Goal: Transaction & Acquisition: Book appointment/travel/reservation

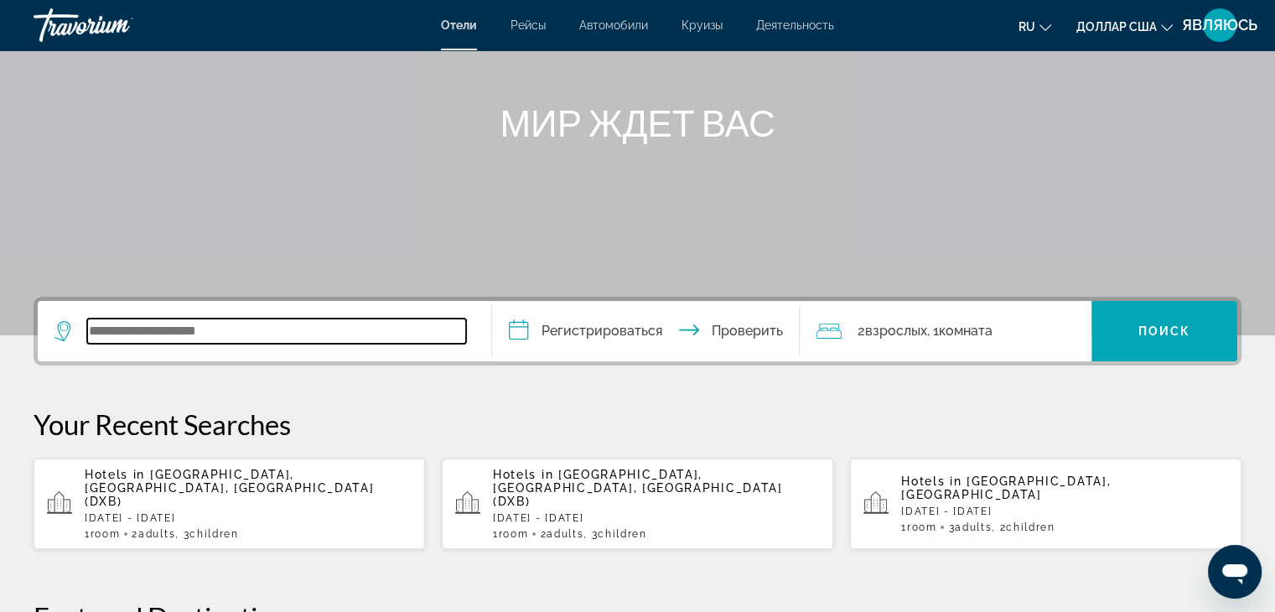
click at [305, 329] on input "Виджет поиска" at bounding box center [276, 330] width 379 height 25
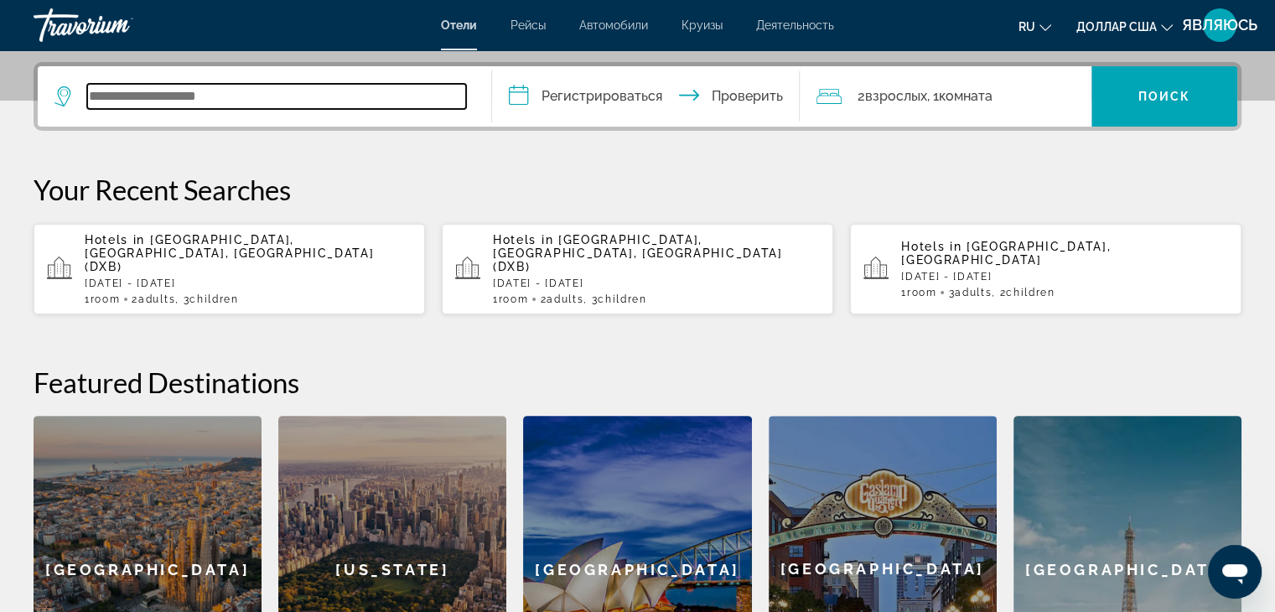
scroll to position [409, 0]
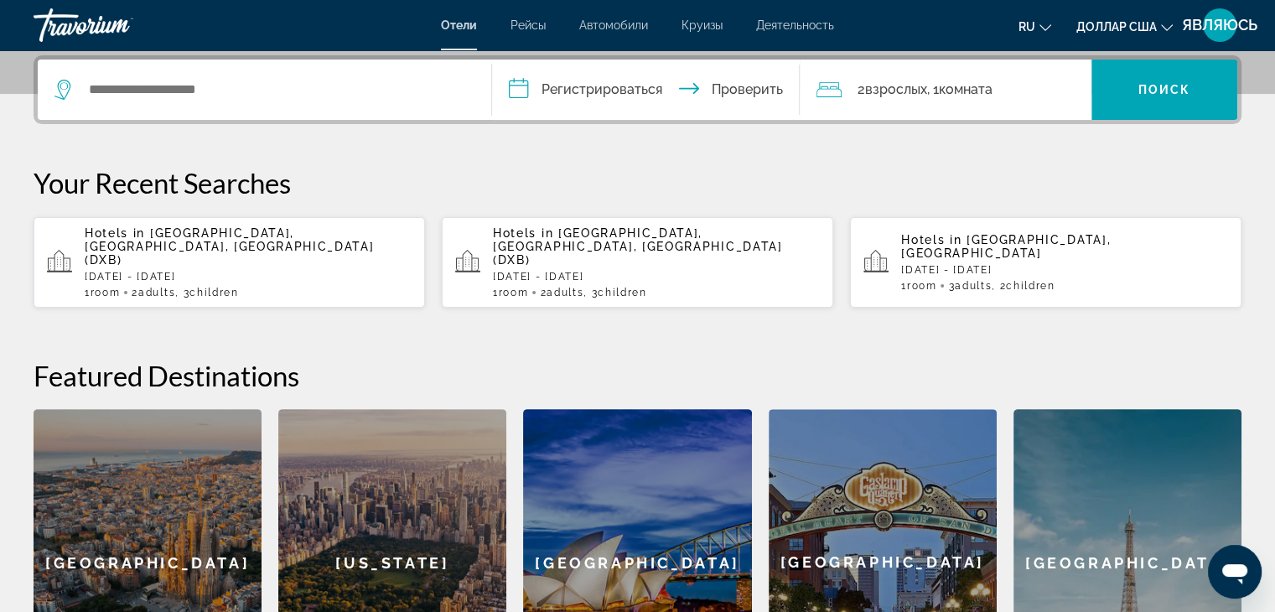
click at [293, 237] on span "[GEOGRAPHIC_DATA], [GEOGRAPHIC_DATA], [GEOGRAPHIC_DATA] (DXB)" at bounding box center [229, 246] width 289 height 40
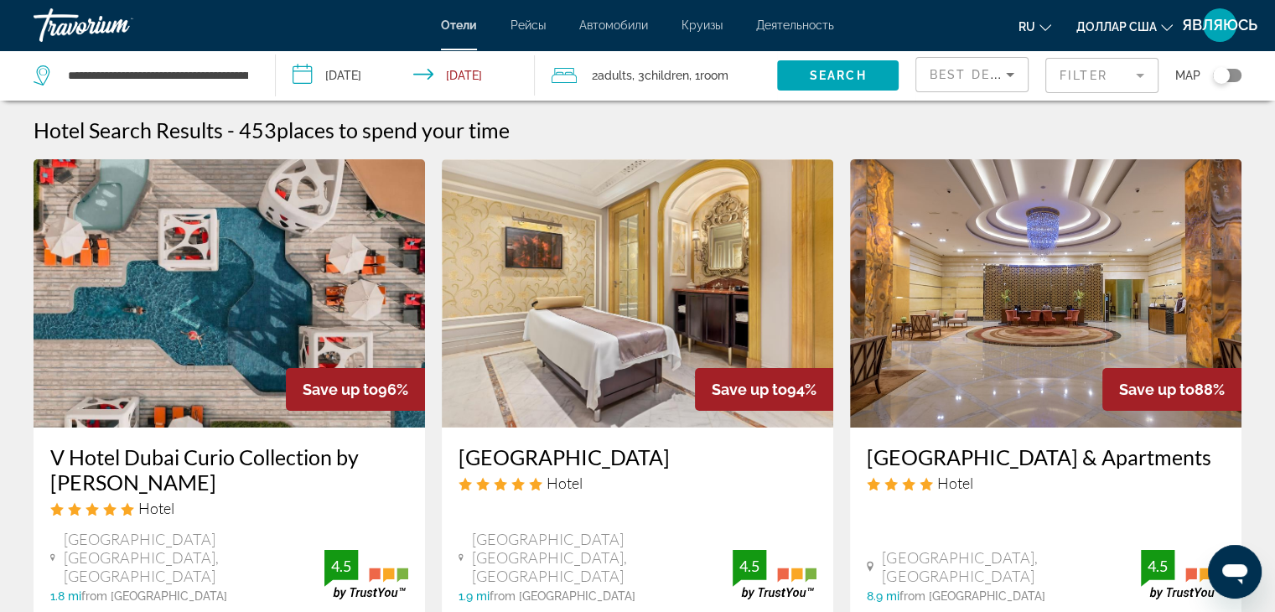
click at [1110, 76] on mat-form-field "Filter" at bounding box center [1101, 75] width 113 height 35
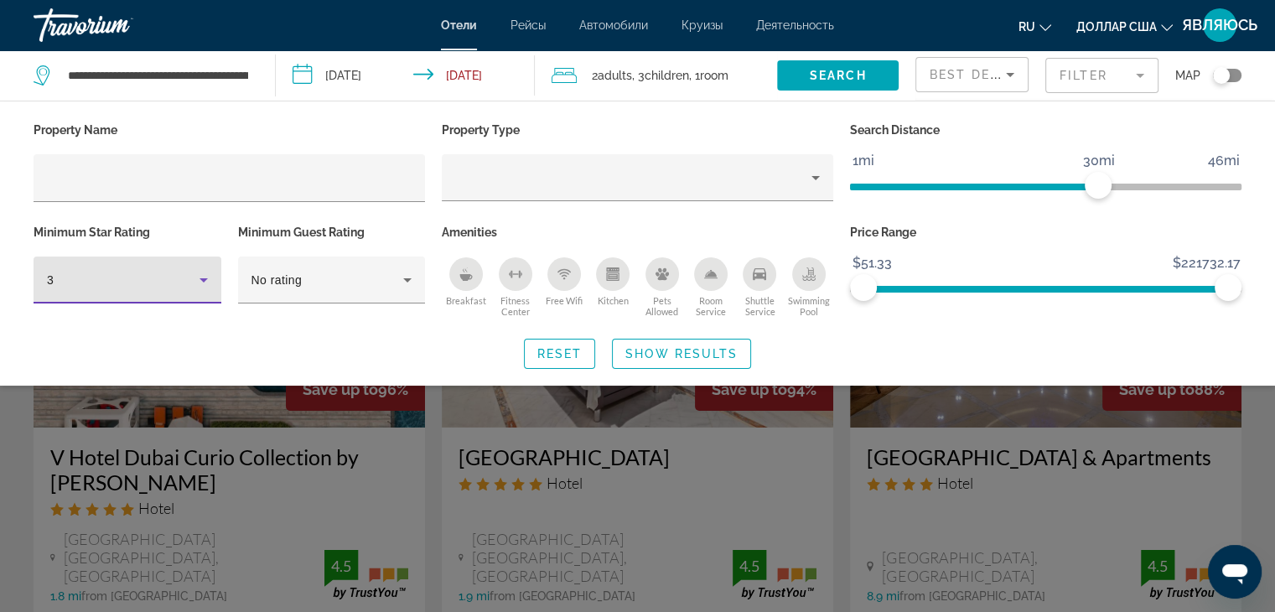
click at [205, 282] on icon "Hotel Filters" at bounding box center [204, 280] width 20 height 20
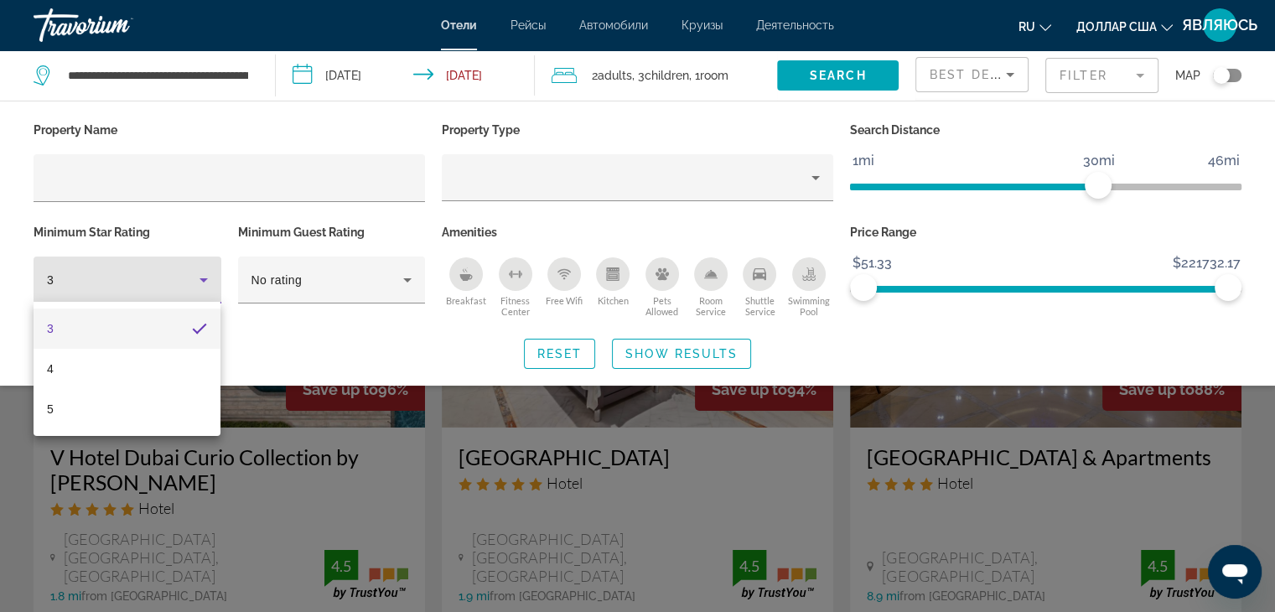
click at [205, 282] on div at bounding box center [637, 306] width 1275 height 612
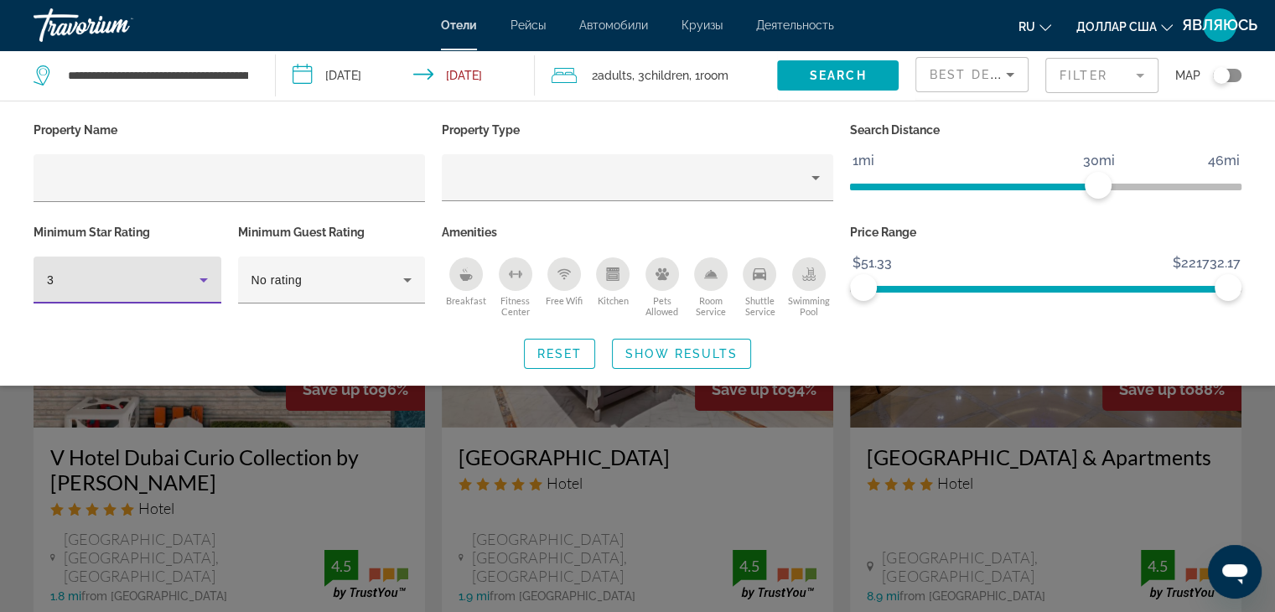
click at [208, 286] on icon "Hotel Filters" at bounding box center [204, 280] width 20 height 20
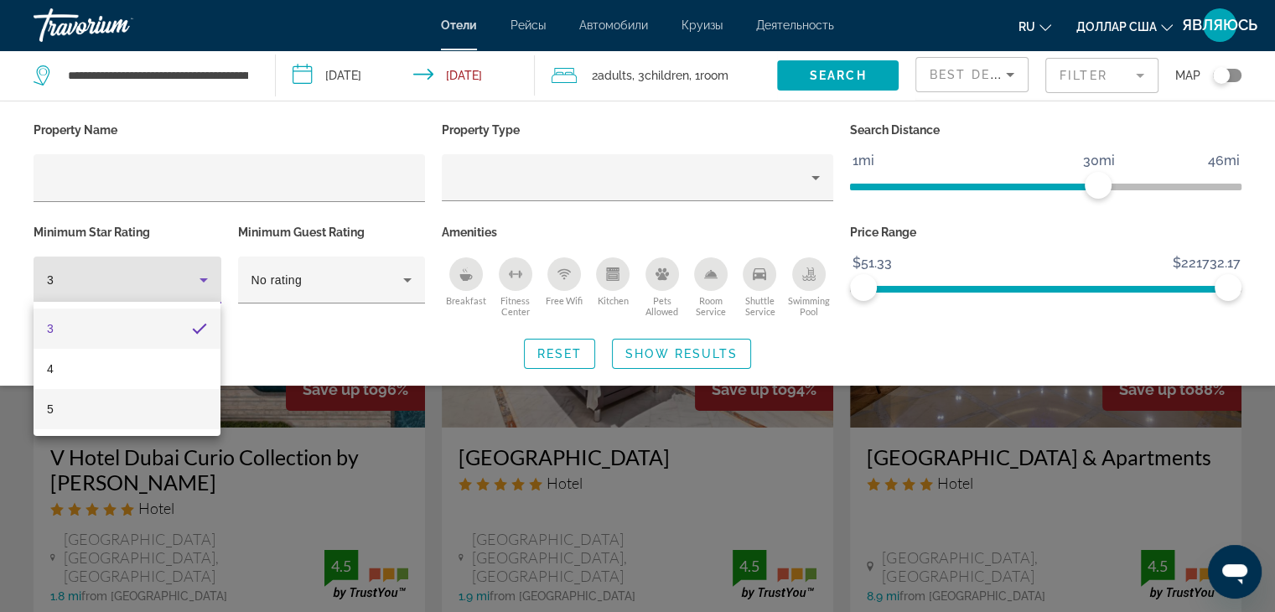
click at [179, 403] on mat-option "5" at bounding box center [127, 409] width 187 height 40
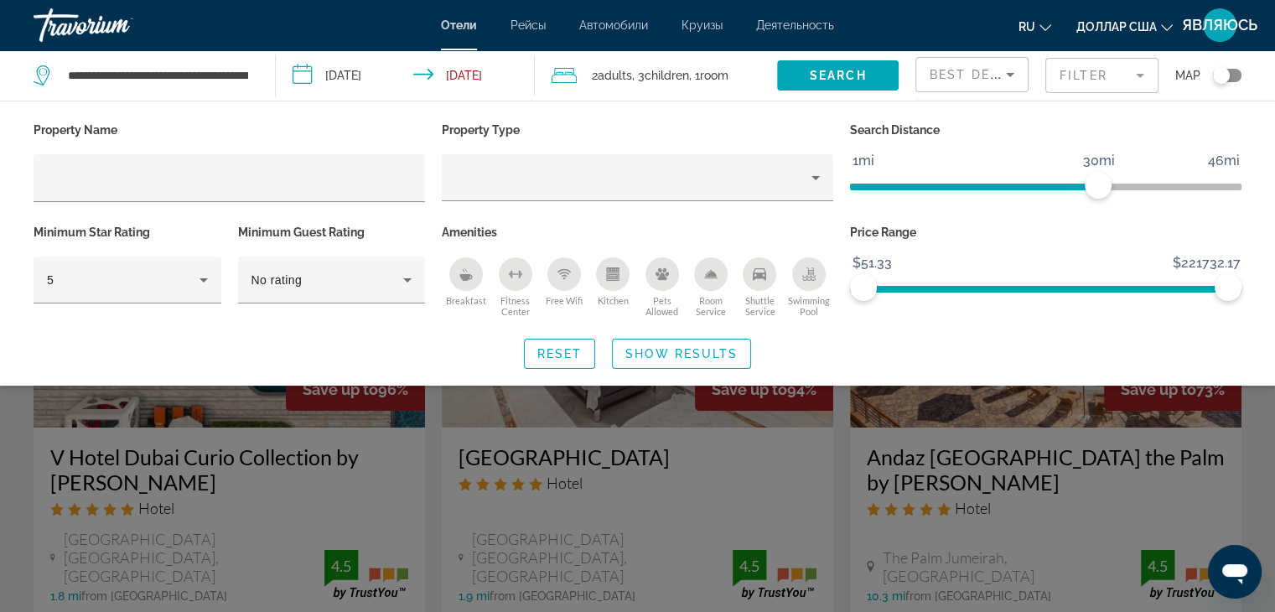
click at [674, 69] on span "Children" at bounding box center [667, 75] width 44 height 13
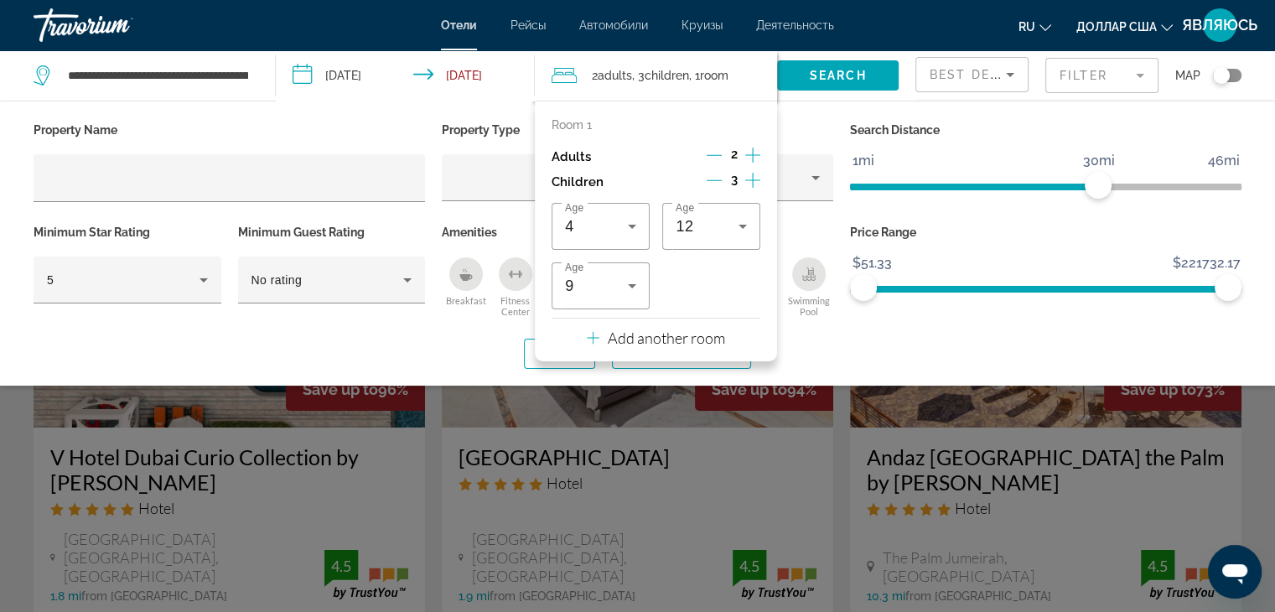
click at [715, 183] on icon "Decrement children" at bounding box center [714, 180] width 15 height 15
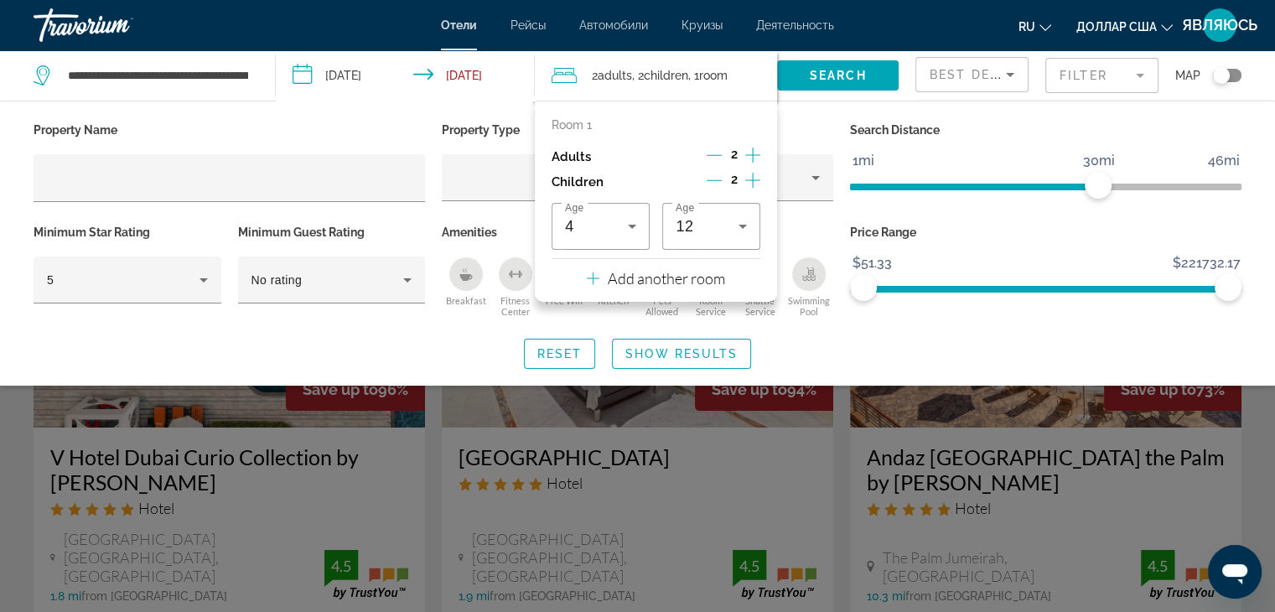
click at [715, 183] on icon "Decrement children" at bounding box center [714, 180] width 15 height 15
click at [714, 182] on icon "Decrement children" at bounding box center [714, 180] width 15 height 15
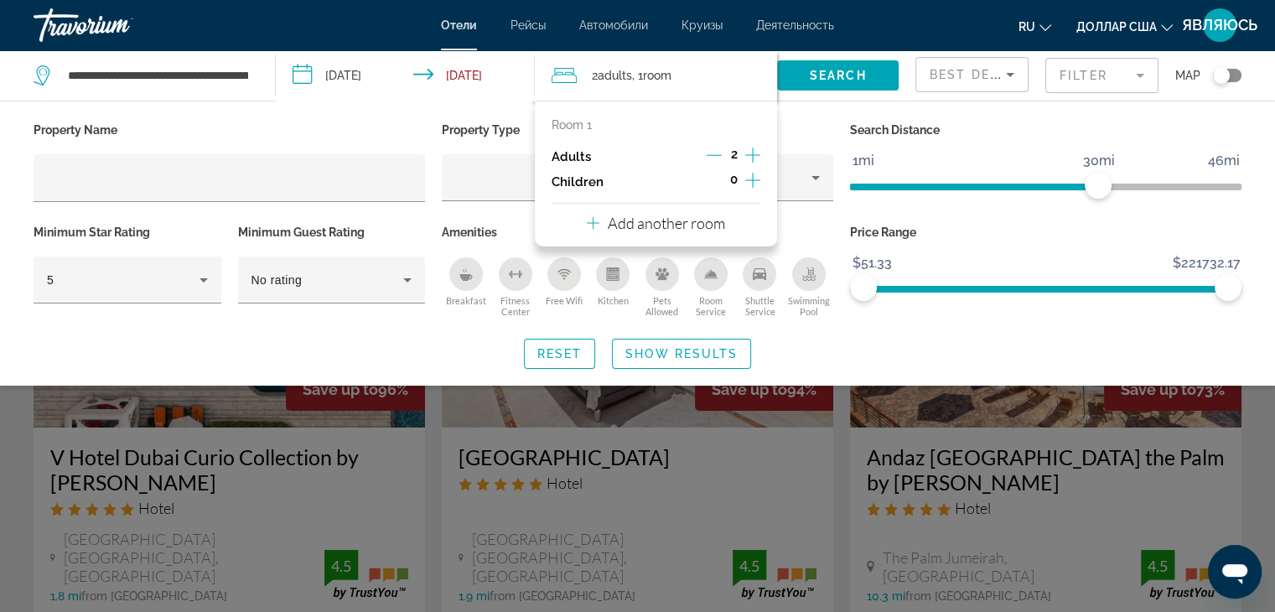
click at [980, 390] on div "Search widget" at bounding box center [637, 431] width 1275 height 360
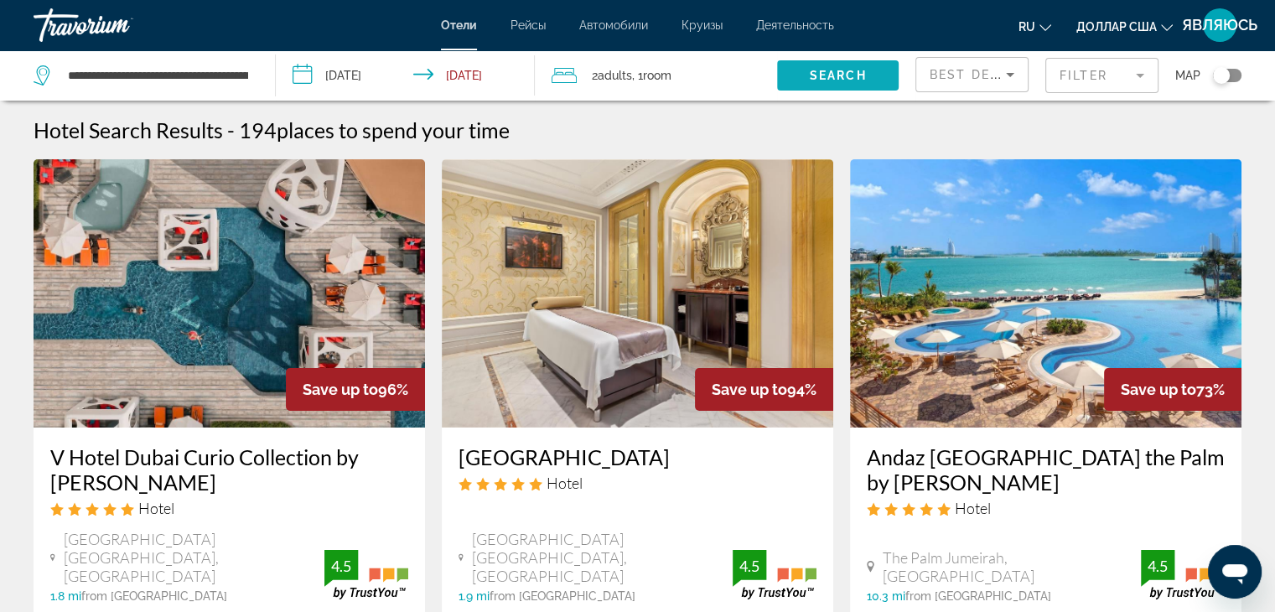
click at [861, 81] on span "Search" at bounding box center [838, 75] width 57 height 13
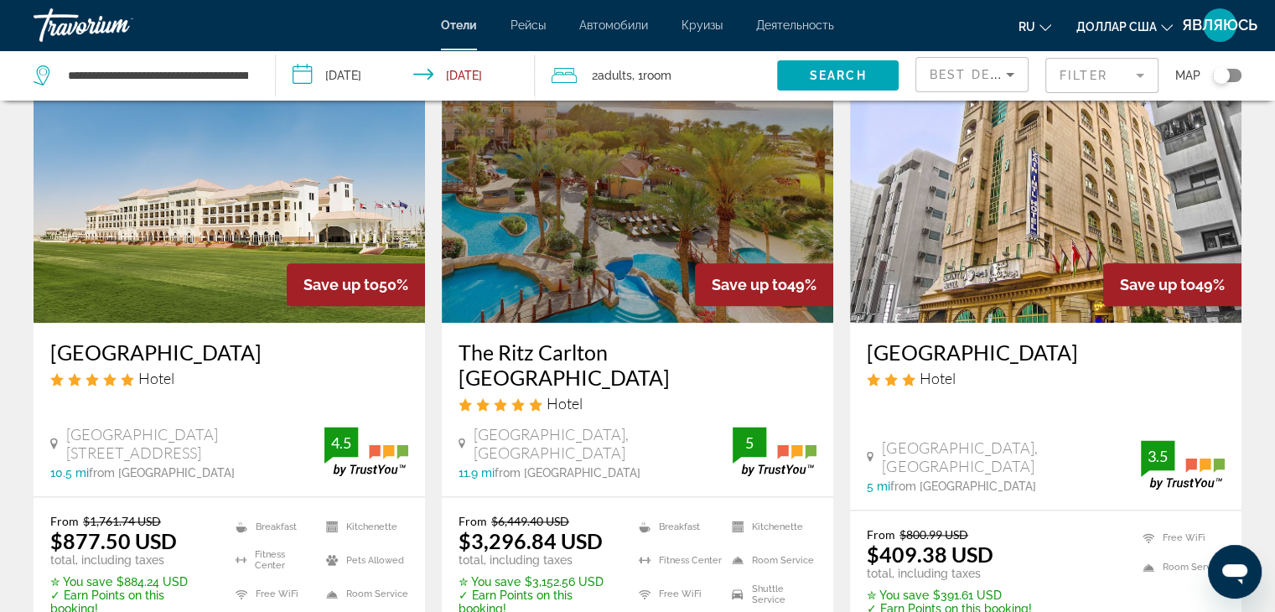
scroll to position [2095, 0]
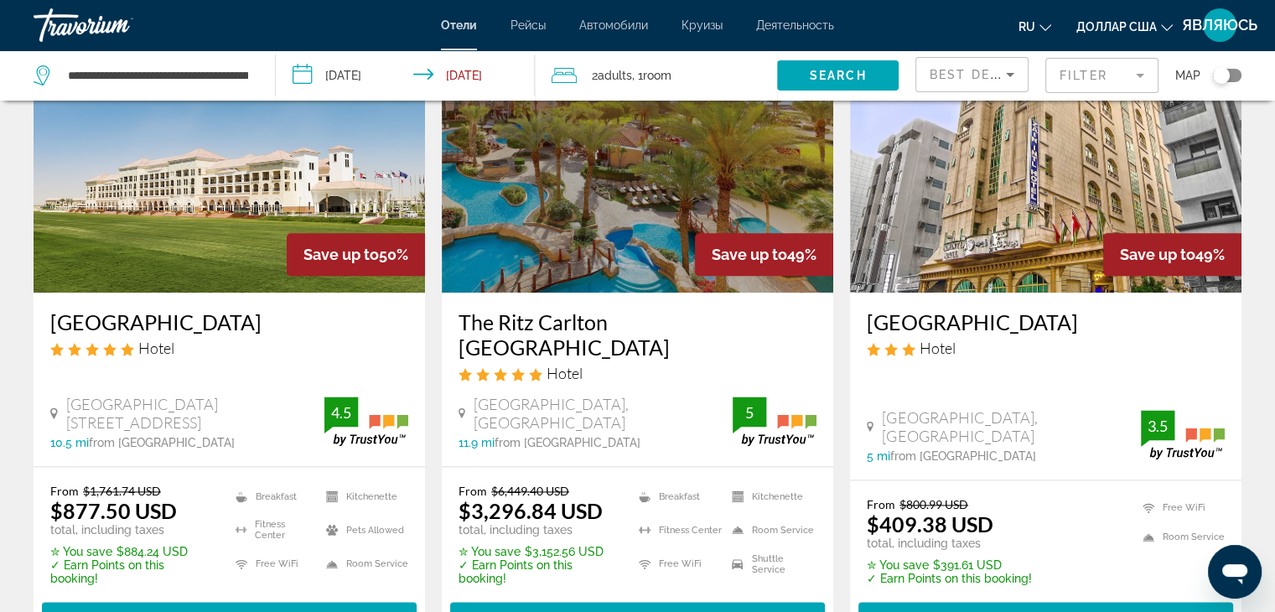
click at [600, 239] on img "Основное содержание" at bounding box center [637, 158] width 391 height 268
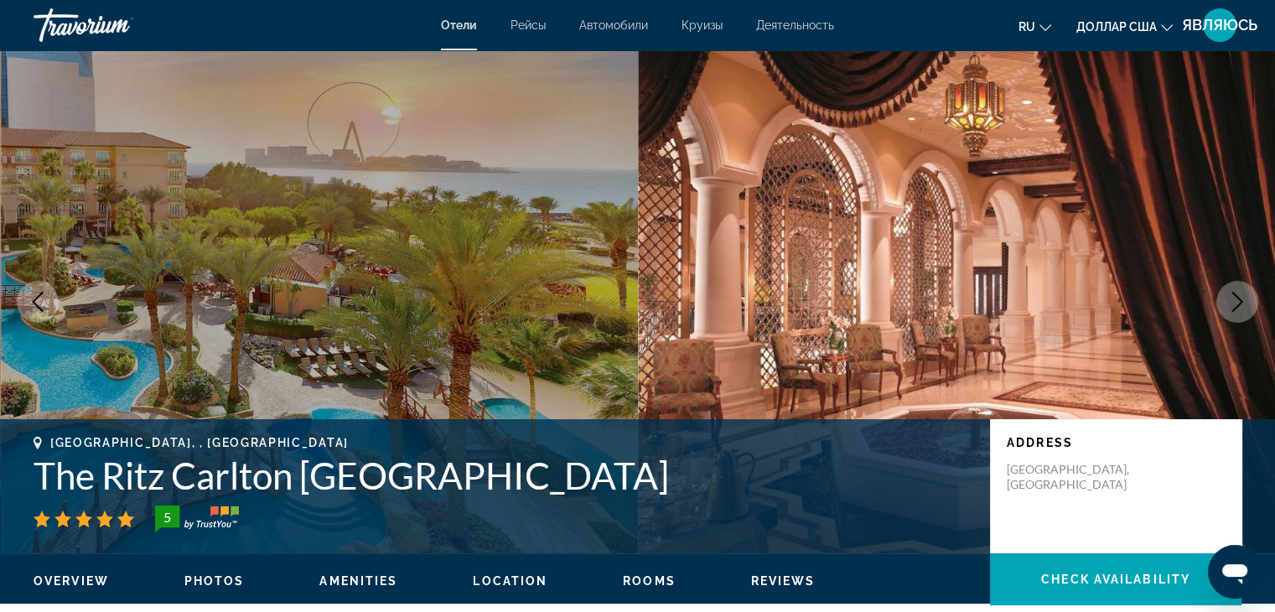
click at [1232, 305] on icon "Next image" at bounding box center [1237, 302] width 20 height 20
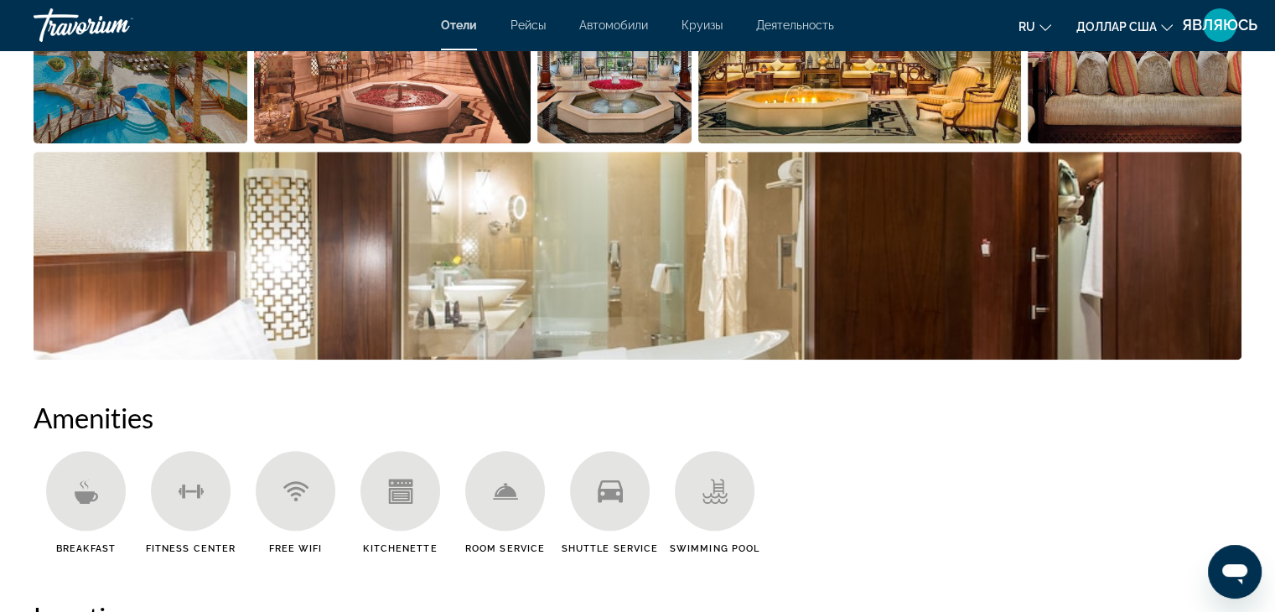
scroll to position [1006, 0]
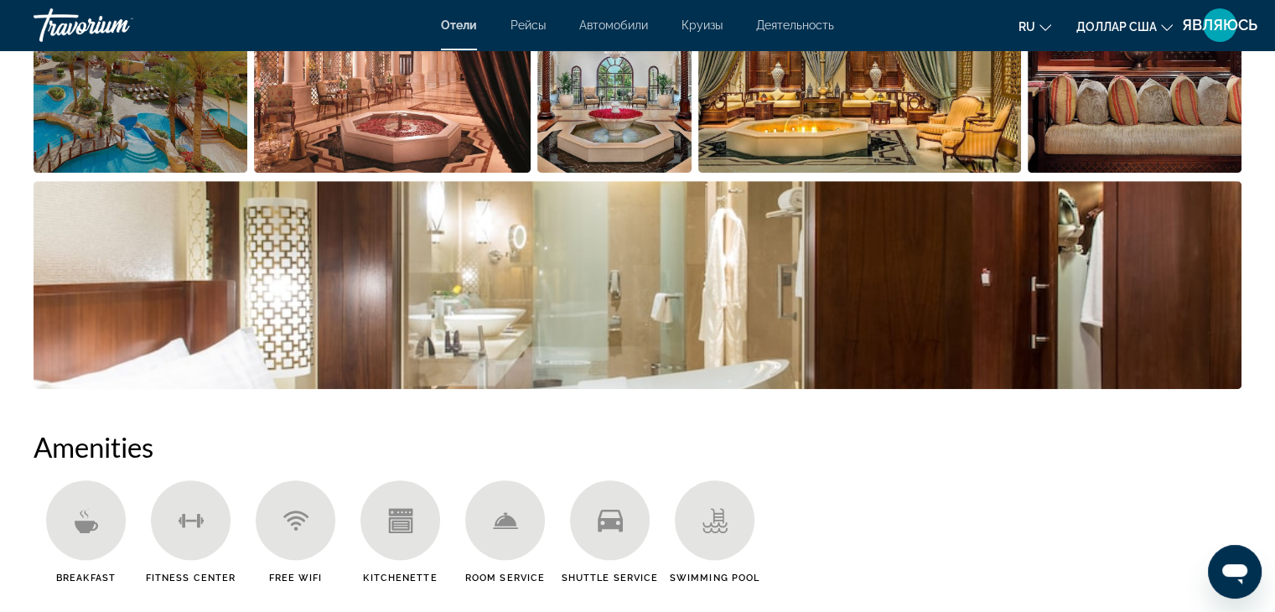
click at [198, 135] on img "Open full-screen image slider" at bounding box center [141, 69] width 214 height 208
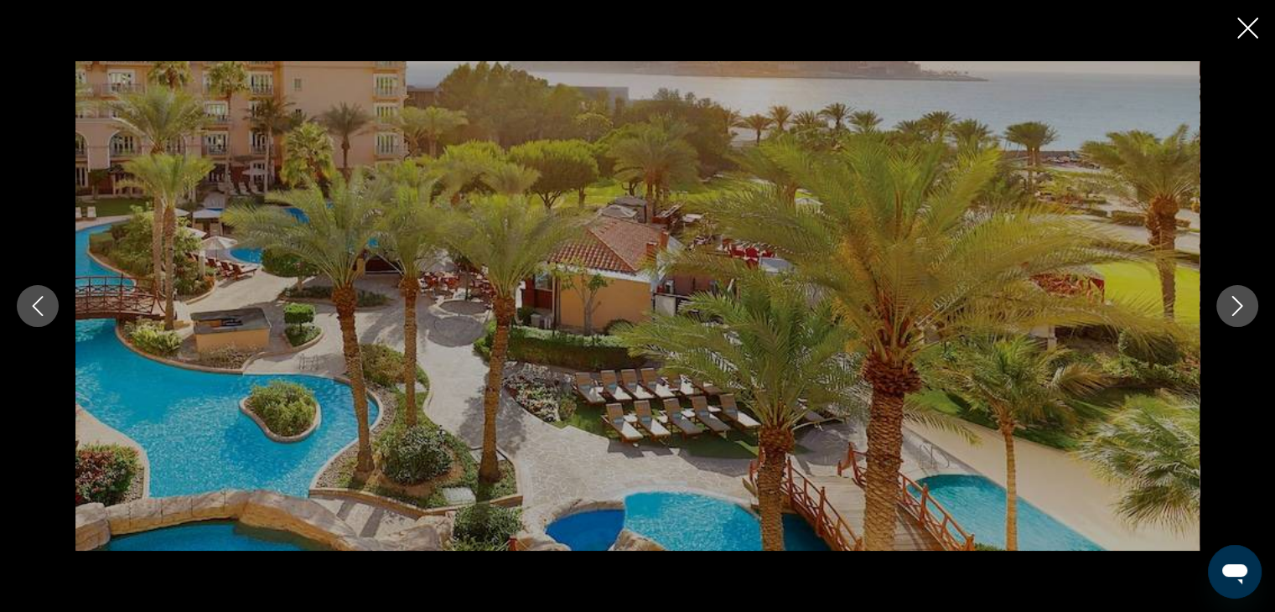
click at [1224, 308] on button "Next image" at bounding box center [1237, 306] width 42 height 42
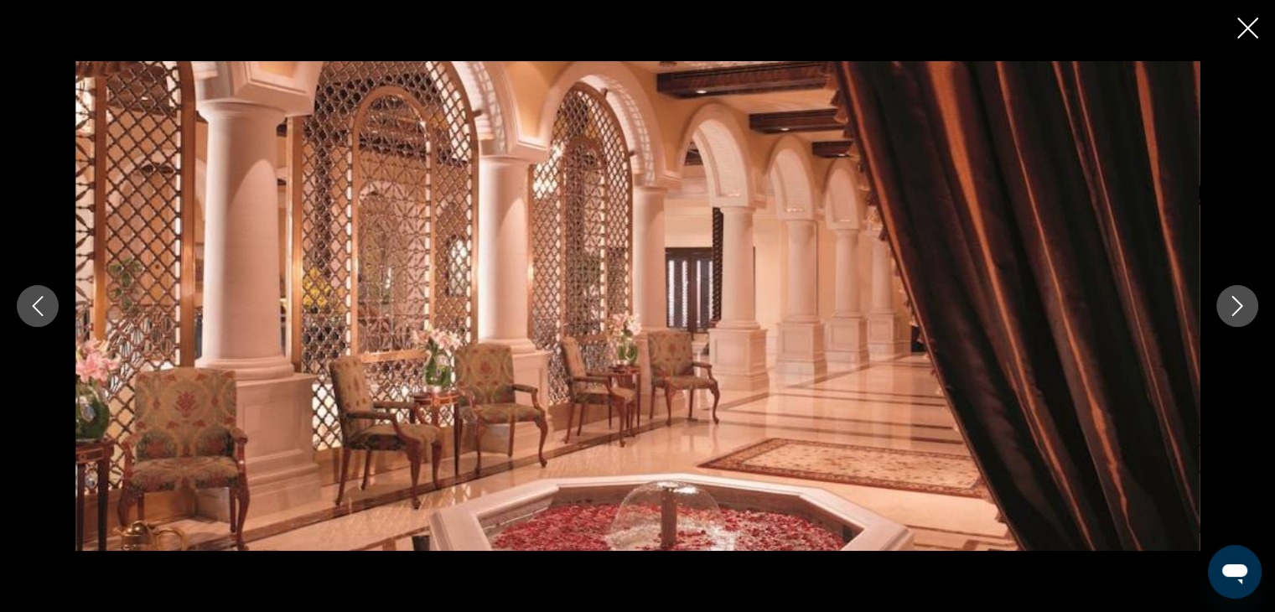
click at [1224, 308] on button "Next image" at bounding box center [1237, 306] width 42 height 42
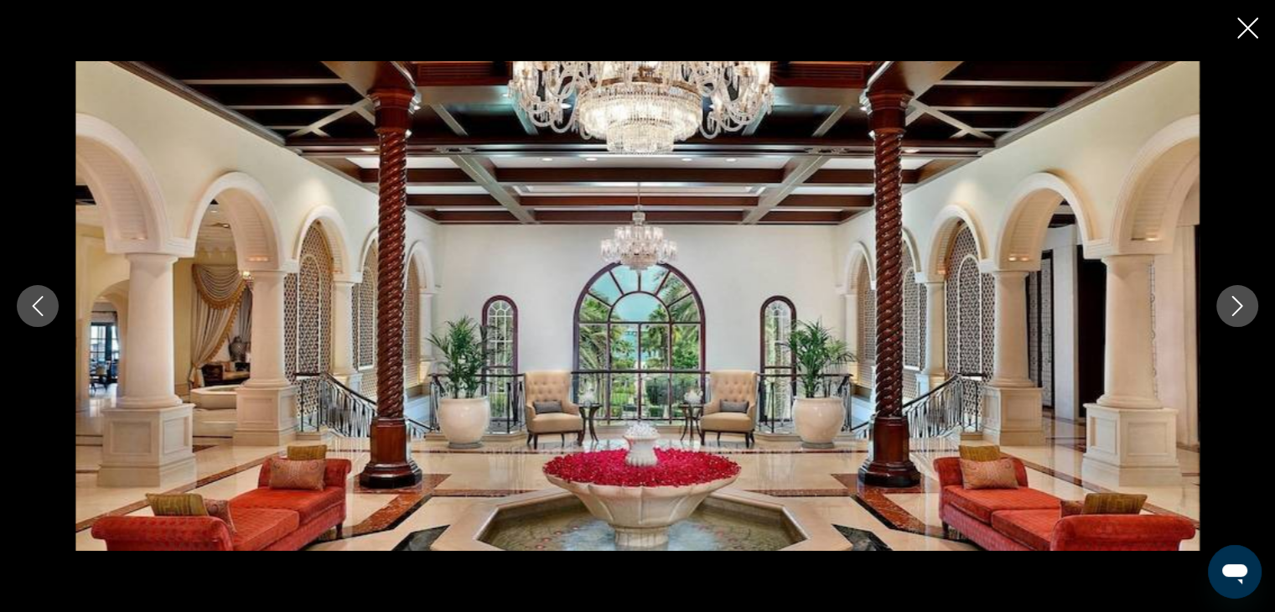
click at [1224, 308] on button "Next image" at bounding box center [1237, 306] width 42 height 42
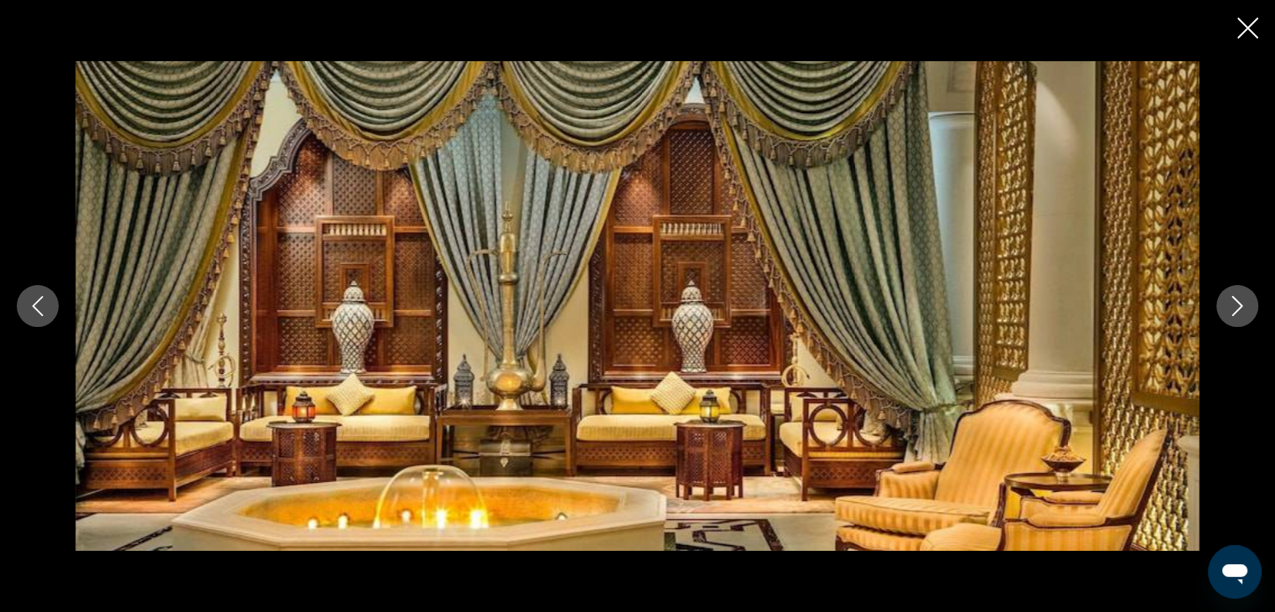
click at [1224, 308] on button "Next image" at bounding box center [1237, 306] width 42 height 42
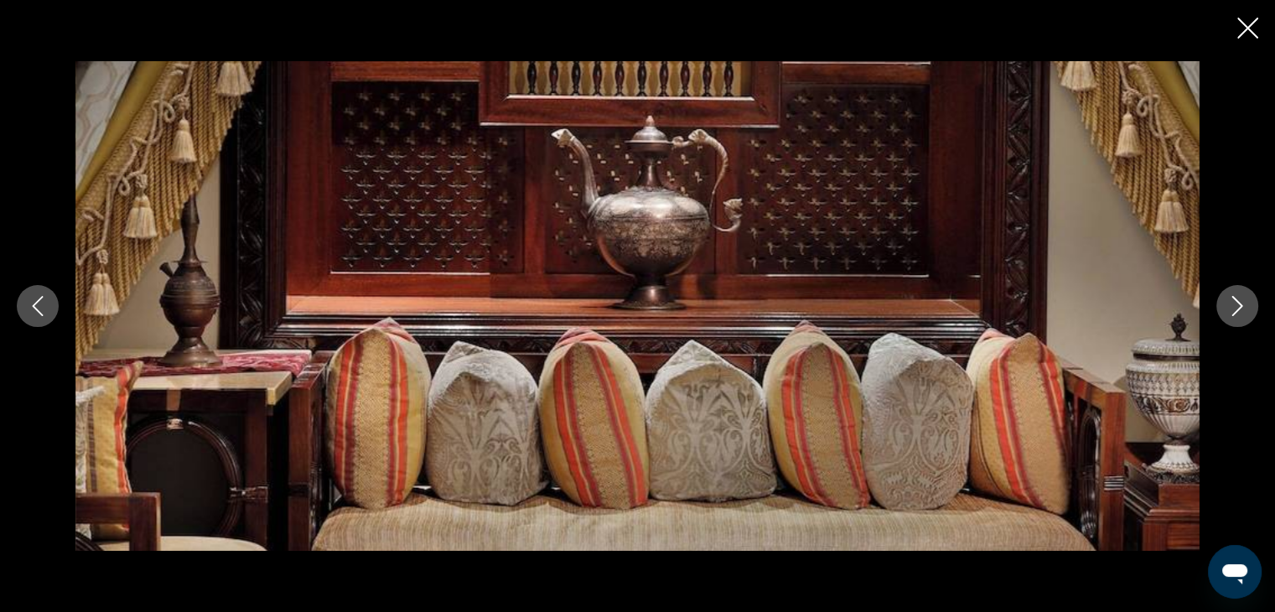
click at [1224, 308] on button "Next image" at bounding box center [1237, 306] width 42 height 42
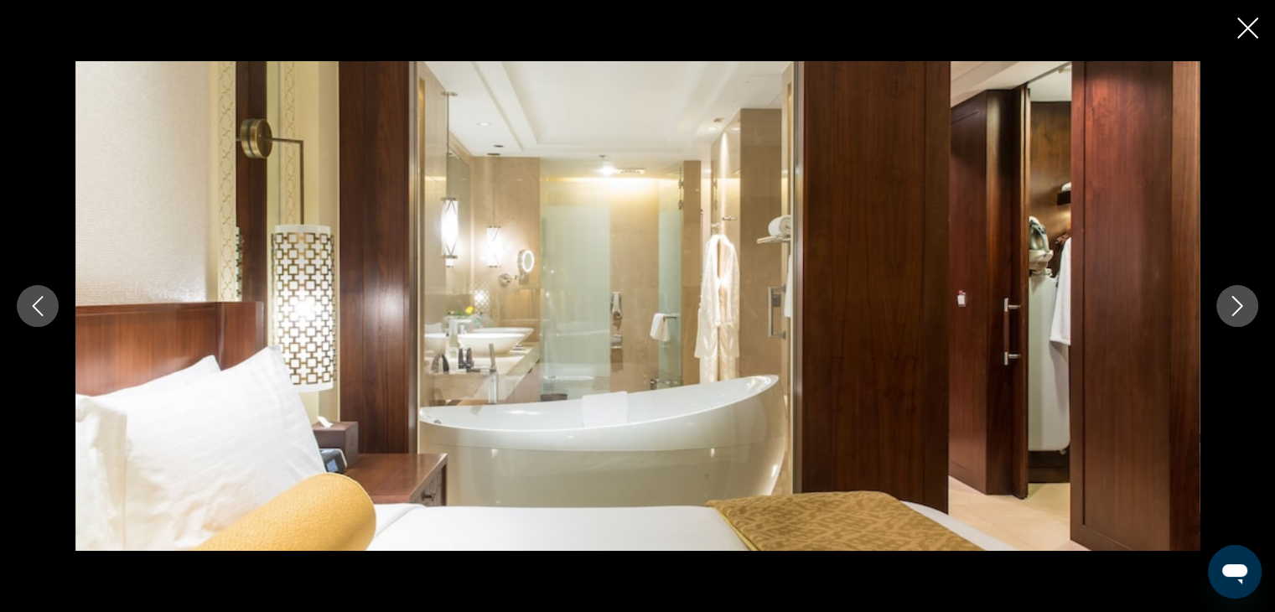
click at [1224, 308] on button "Next image" at bounding box center [1237, 306] width 42 height 42
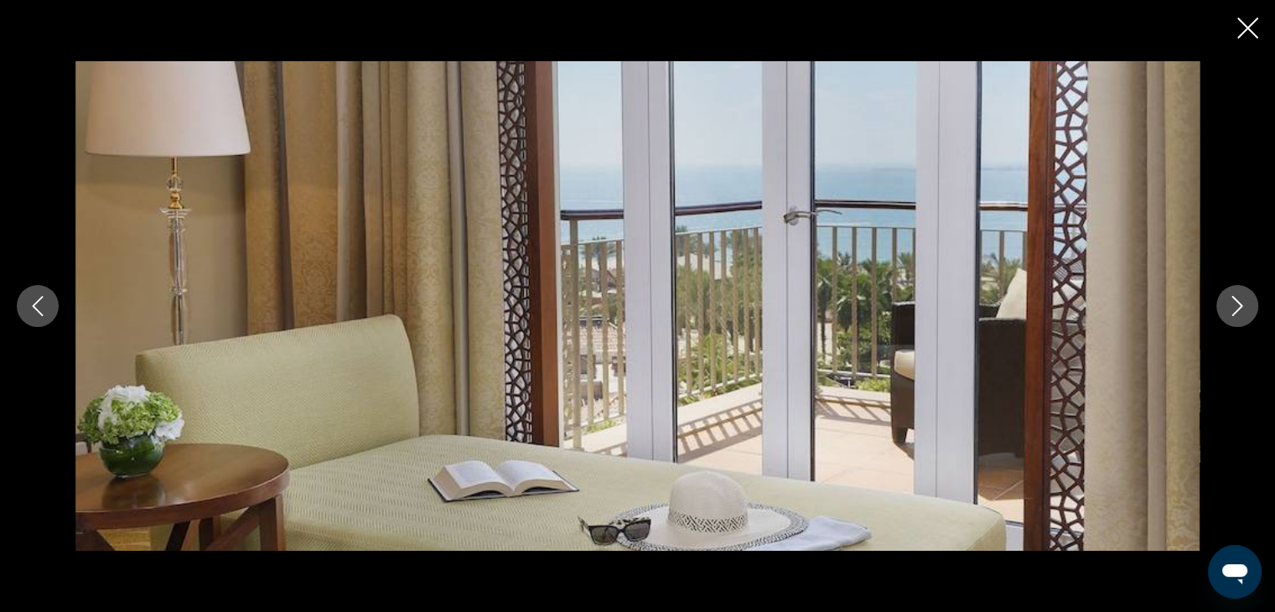
click at [1224, 308] on button "Next image" at bounding box center [1237, 306] width 42 height 42
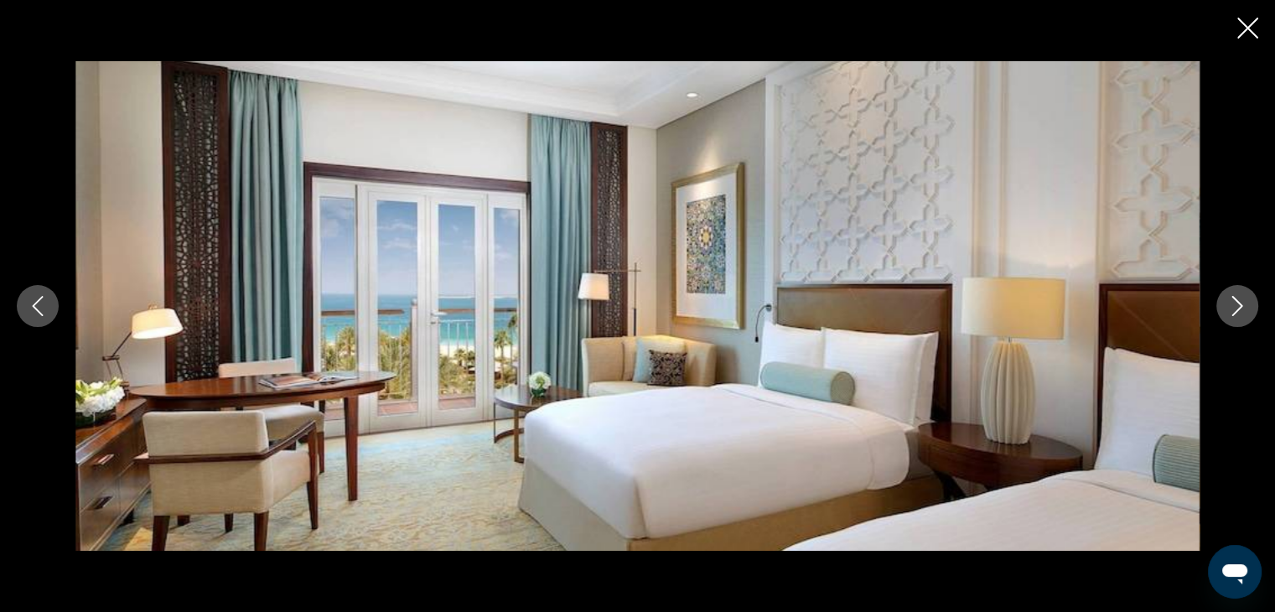
click at [1224, 308] on button "Next image" at bounding box center [1237, 306] width 42 height 42
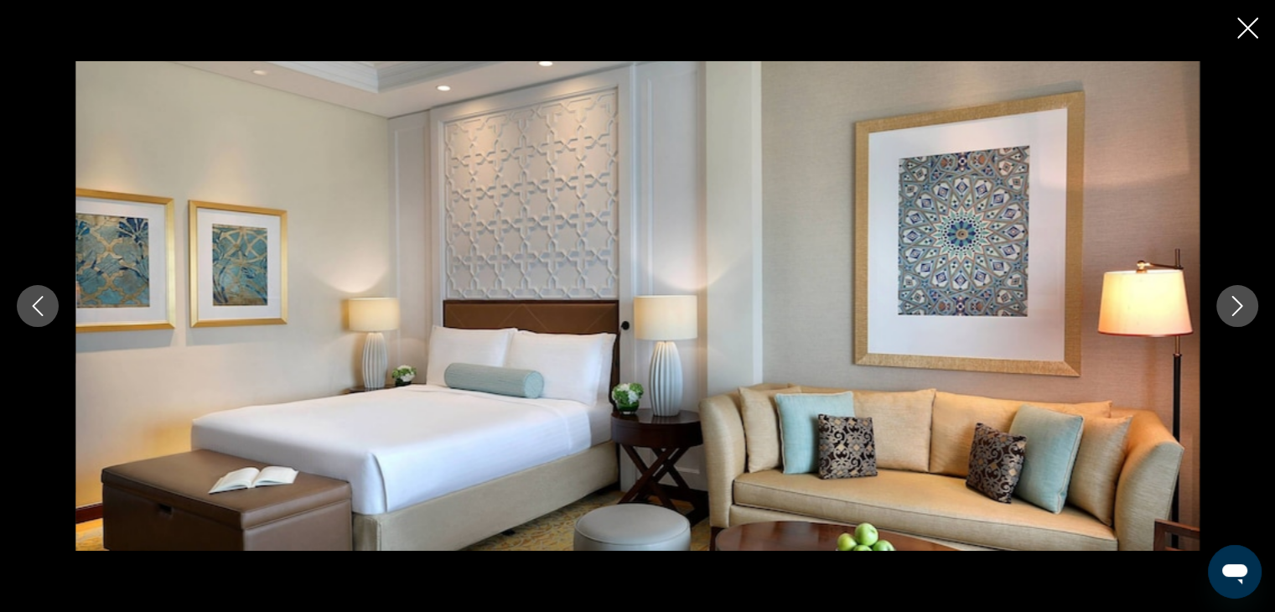
click at [1224, 308] on button "Next image" at bounding box center [1237, 306] width 42 height 42
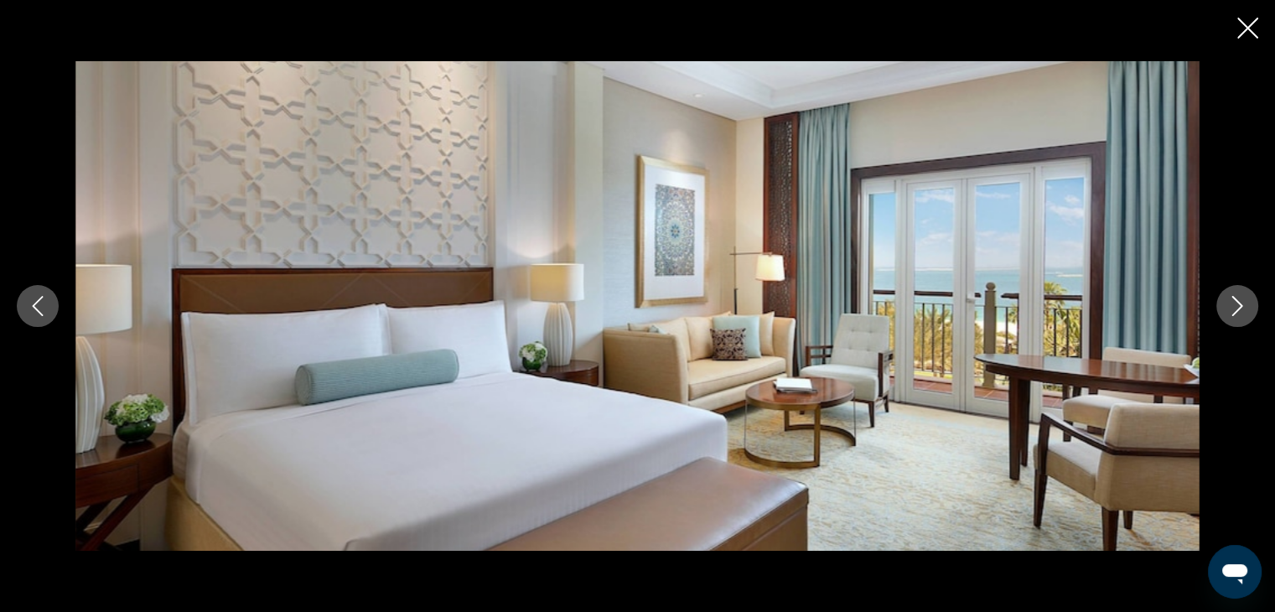
click at [1224, 308] on button "Next image" at bounding box center [1237, 306] width 42 height 42
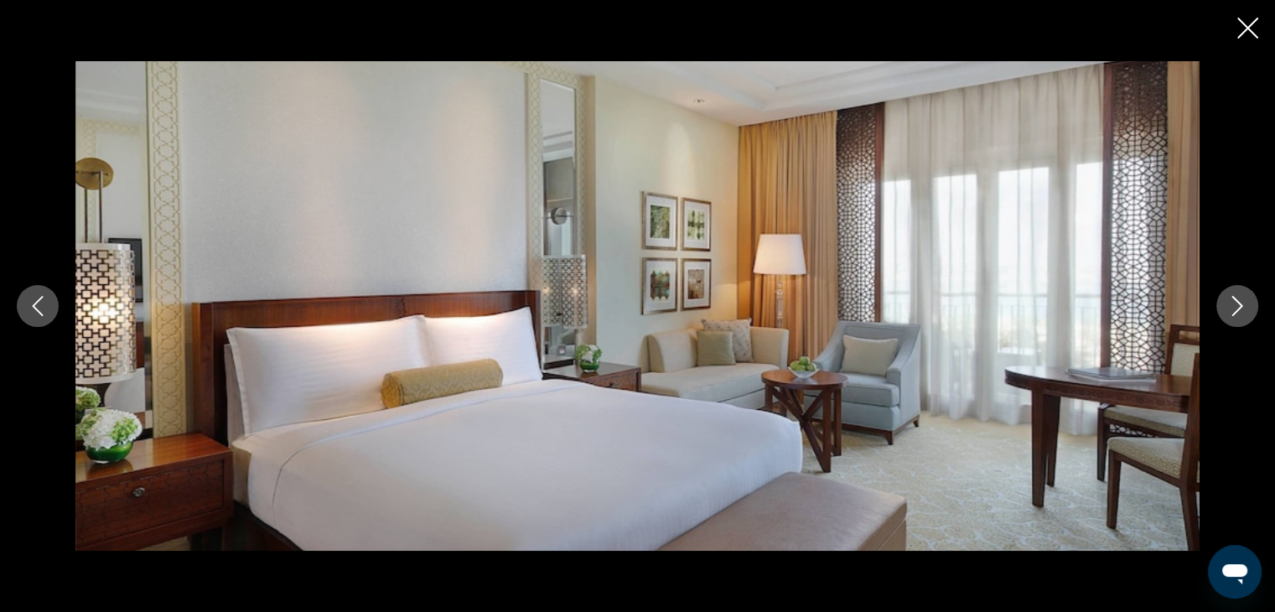
click at [1224, 308] on button "Next image" at bounding box center [1237, 306] width 42 height 42
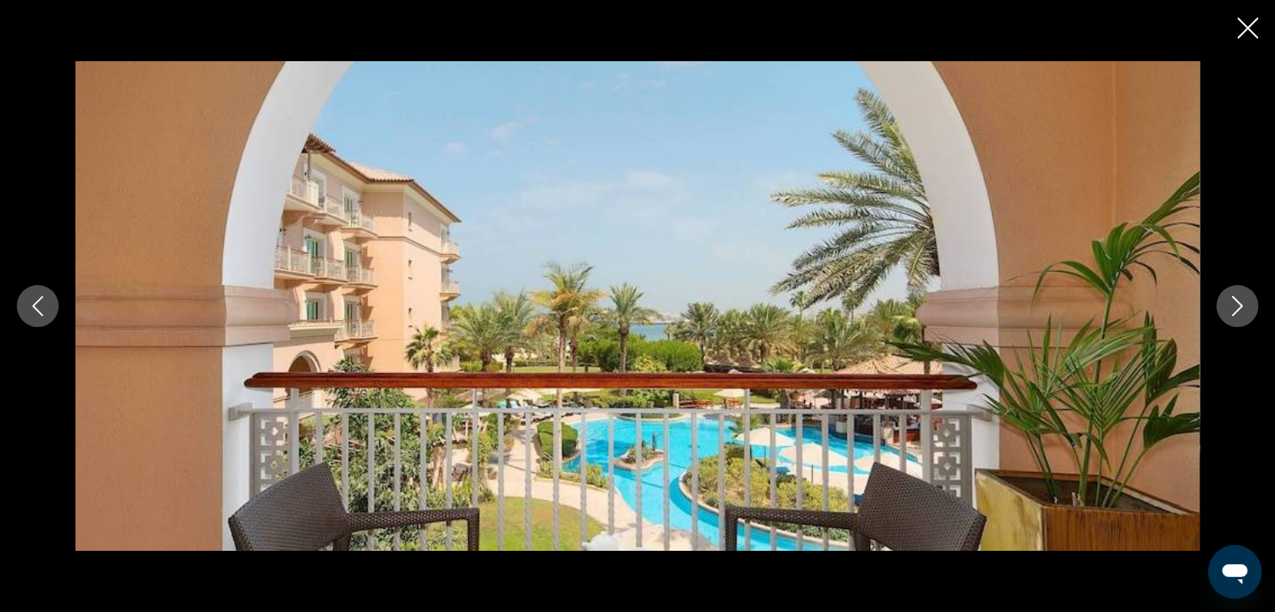
click at [1224, 308] on button "Next image" at bounding box center [1237, 306] width 42 height 42
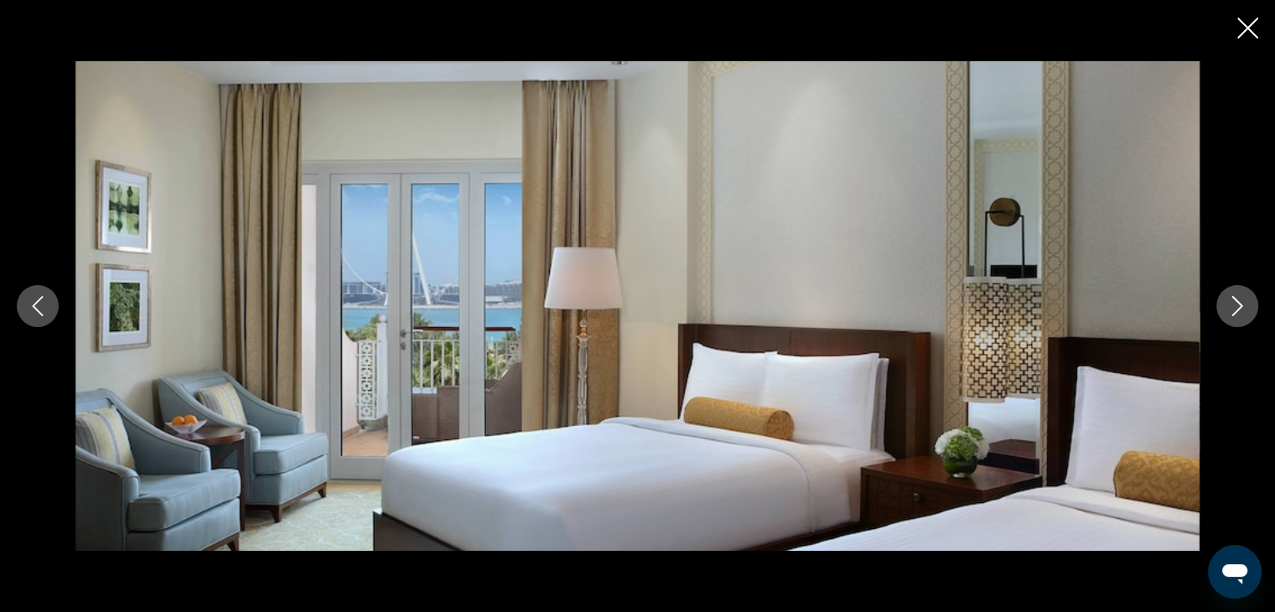
click at [1224, 308] on button "Next image" at bounding box center [1237, 306] width 42 height 42
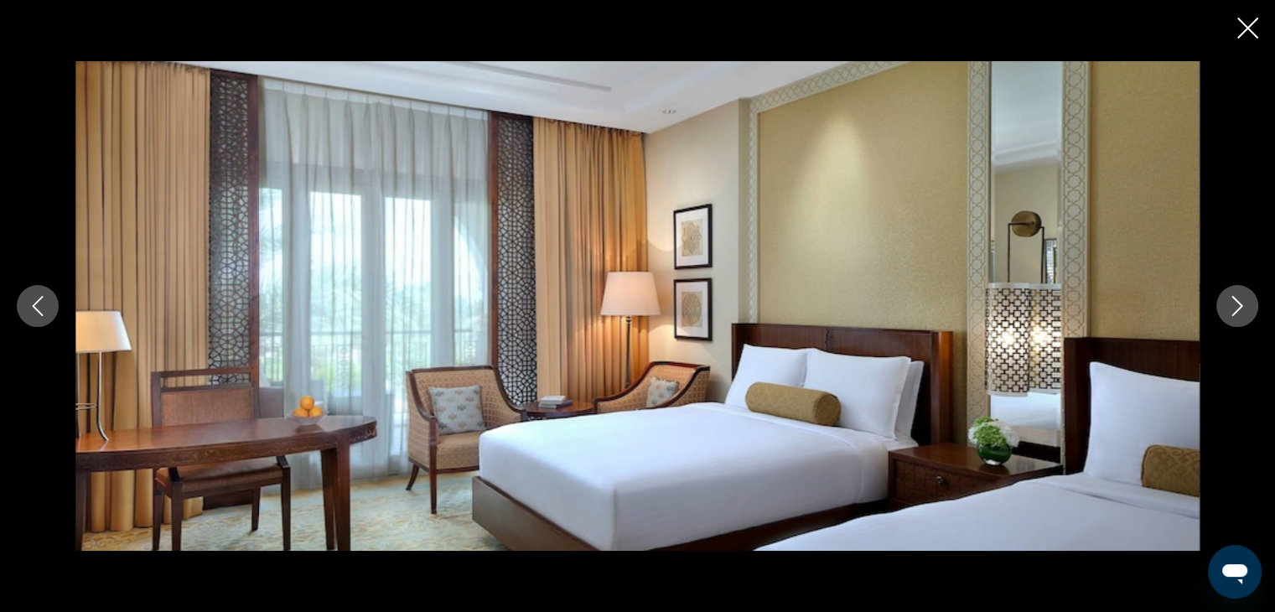
click at [1224, 308] on button "Next image" at bounding box center [1237, 306] width 42 height 42
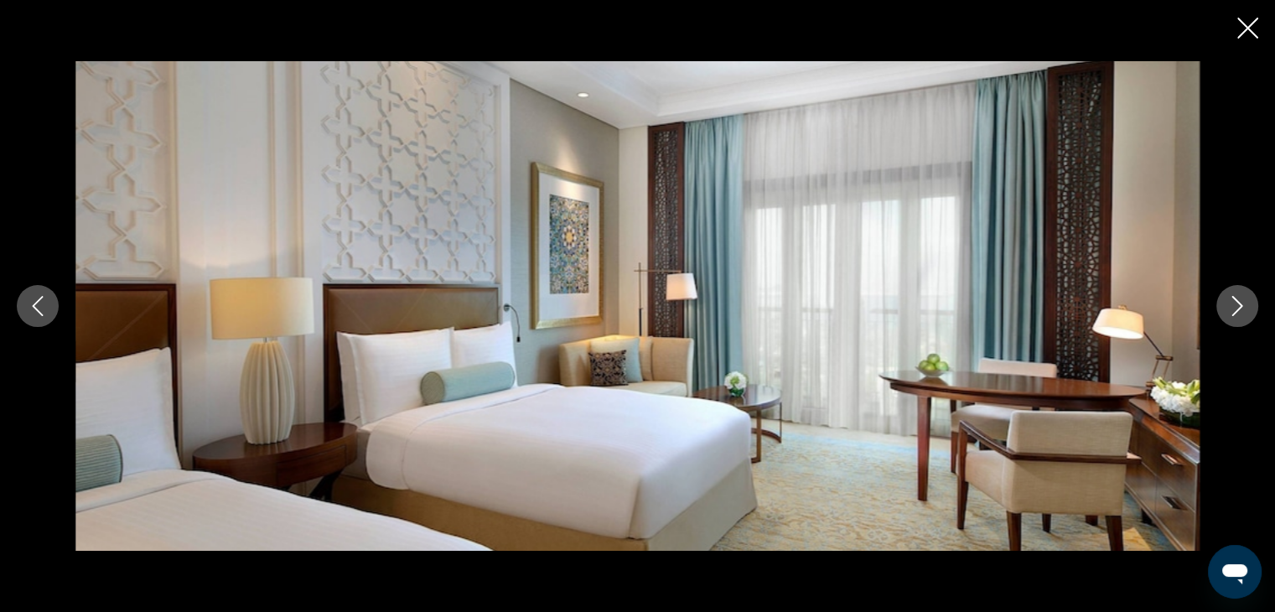
click at [1224, 308] on button "Next image" at bounding box center [1237, 306] width 42 height 42
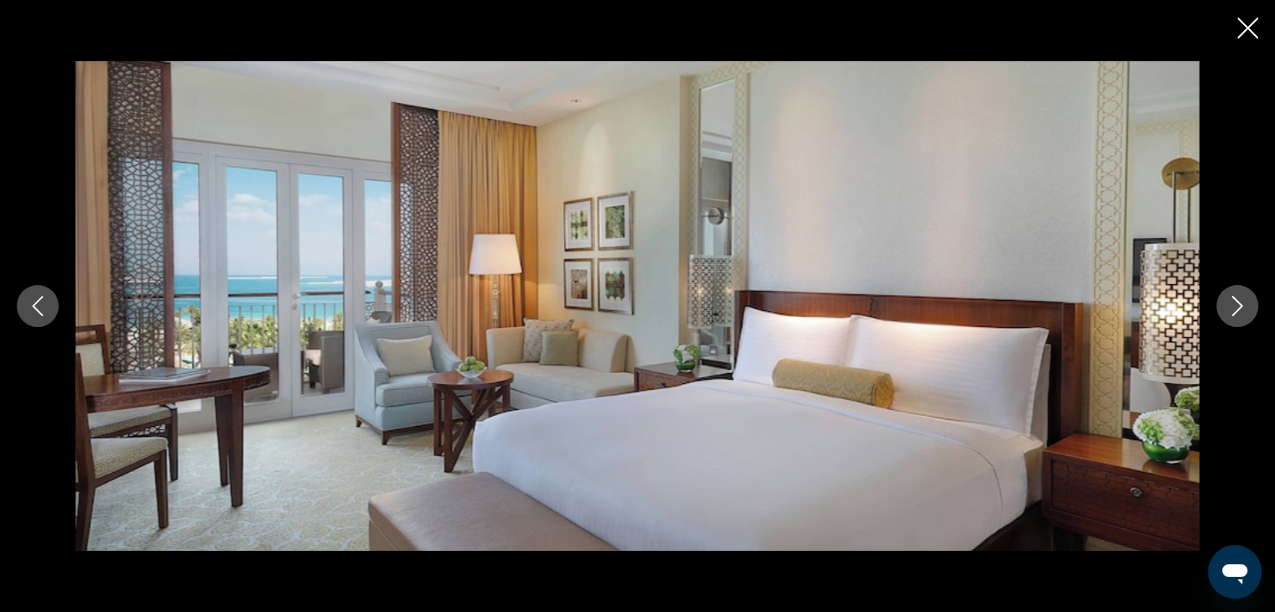
click at [1224, 308] on button "Next image" at bounding box center [1237, 306] width 42 height 42
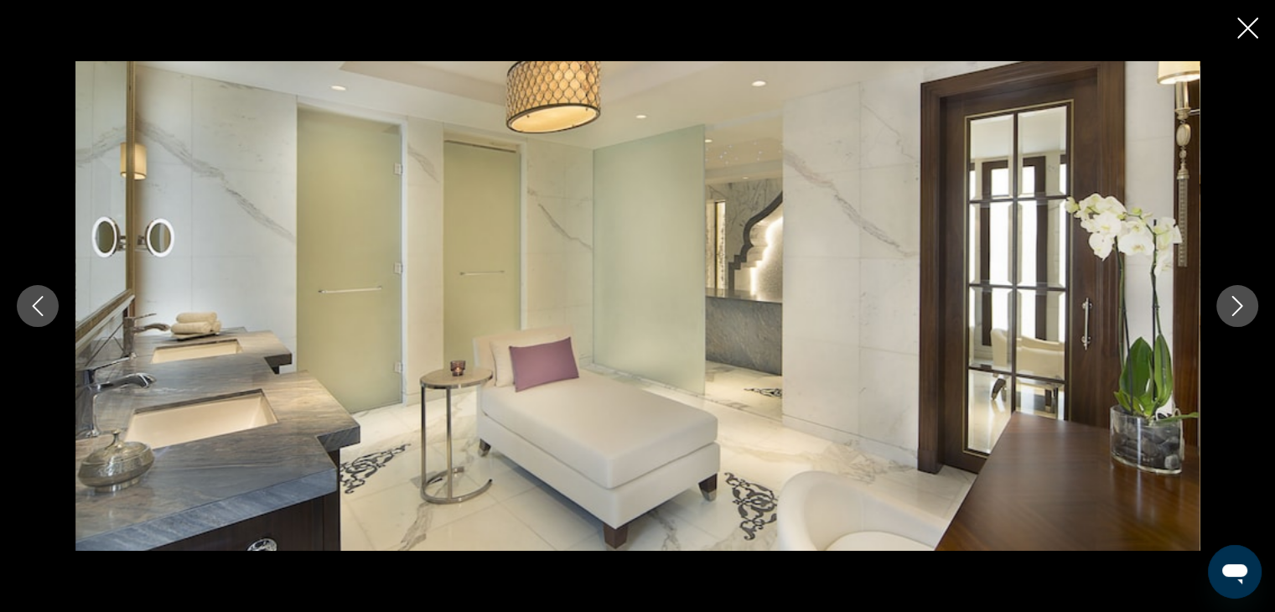
click at [1224, 308] on button "Next image" at bounding box center [1237, 306] width 42 height 42
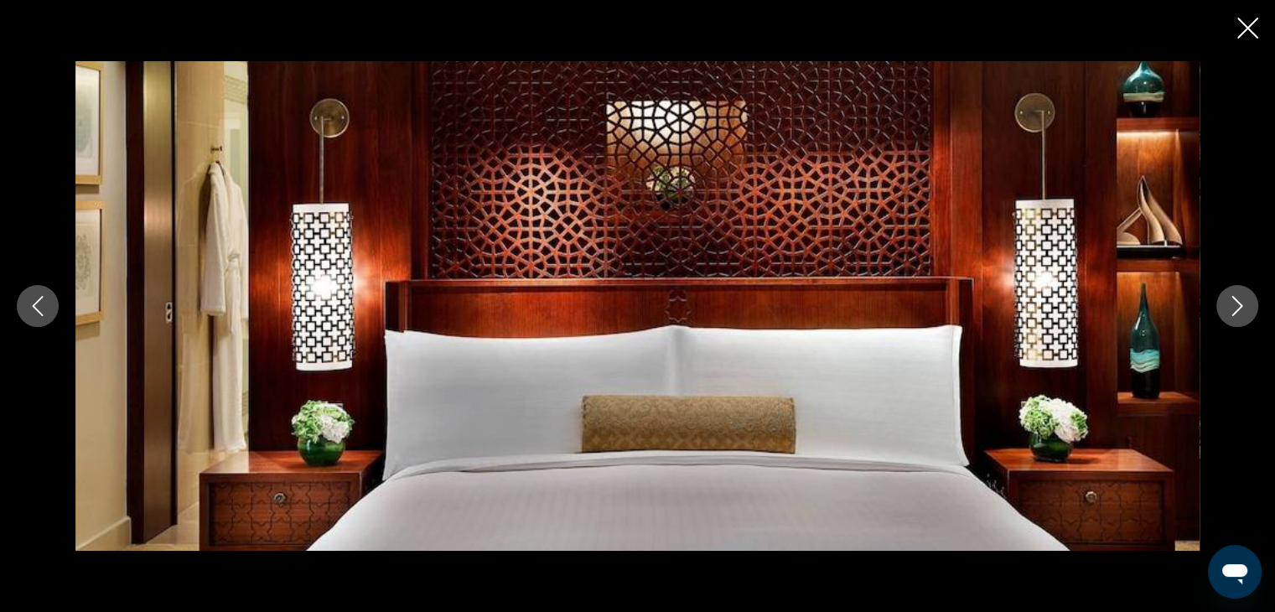
click at [1224, 308] on button "Next image" at bounding box center [1237, 306] width 42 height 42
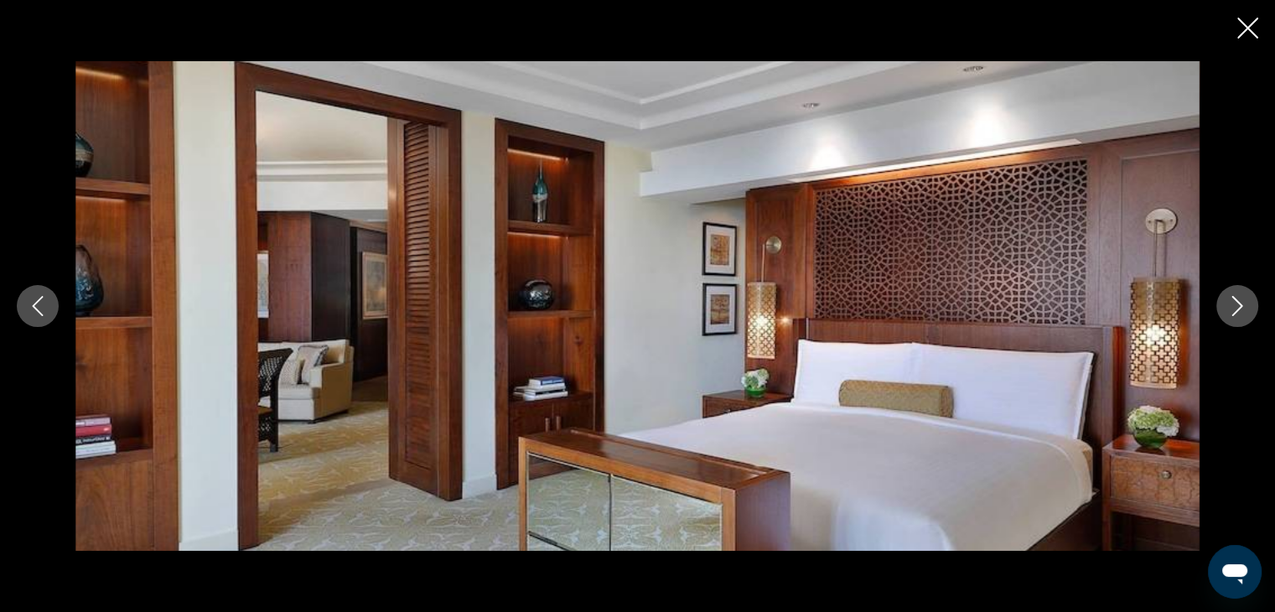
click at [1224, 308] on button "Next image" at bounding box center [1237, 306] width 42 height 42
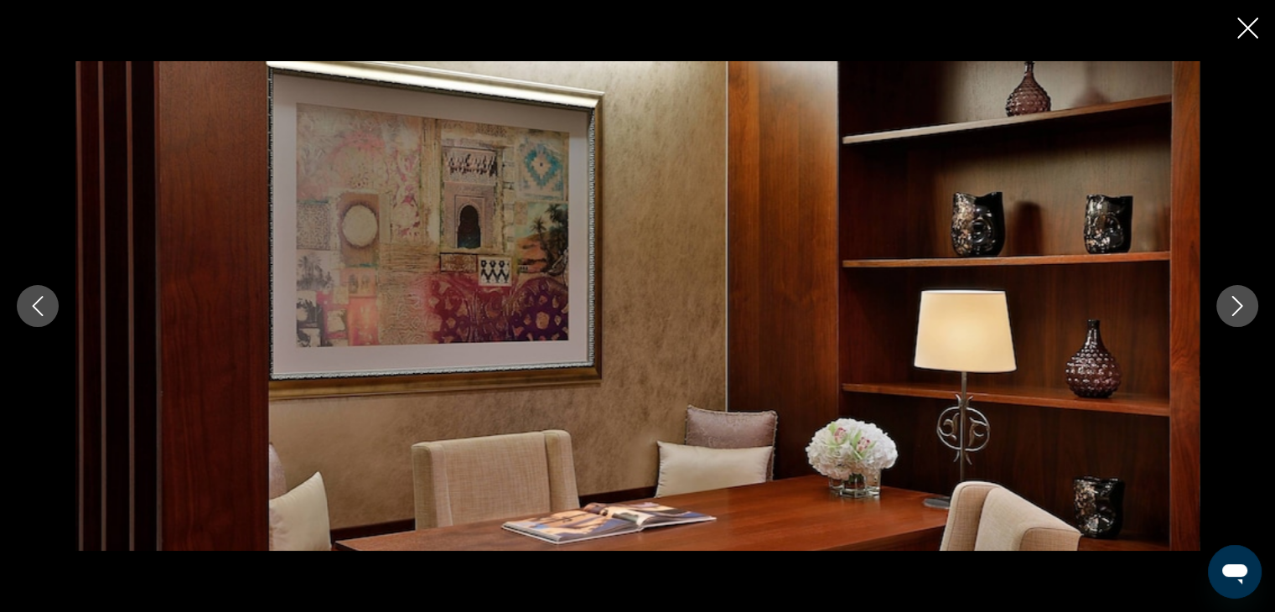
click at [1224, 308] on button "Next image" at bounding box center [1237, 306] width 42 height 42
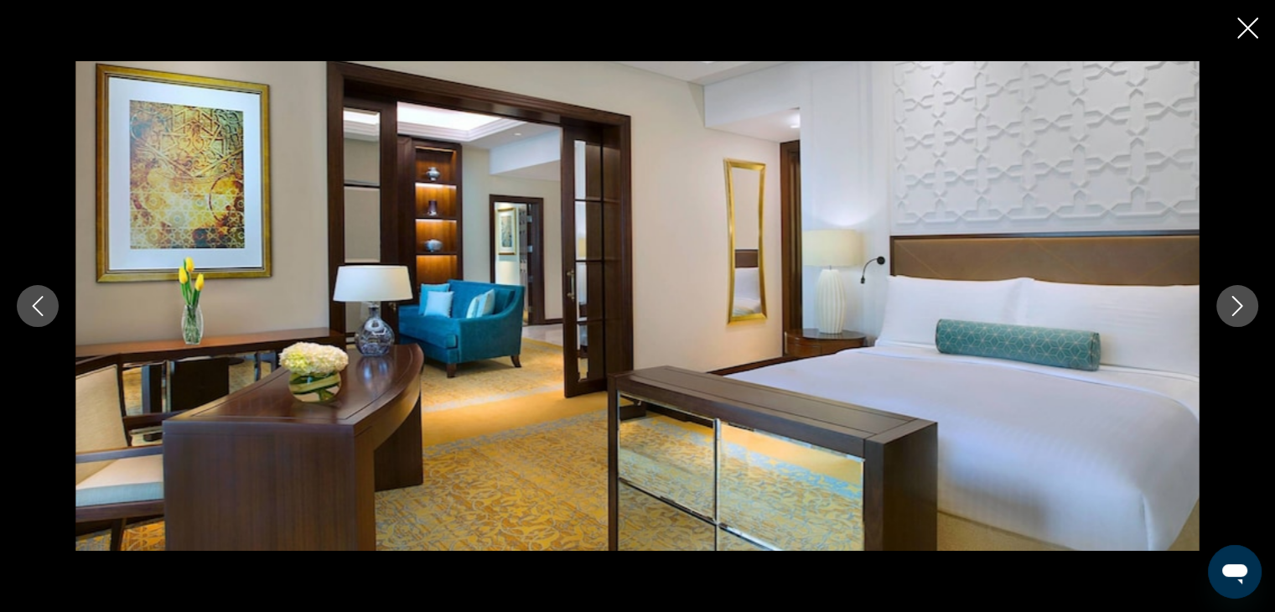
click at [1224, 308] on button "Next image" at bounding box center [1237, 306] width 42 height 42
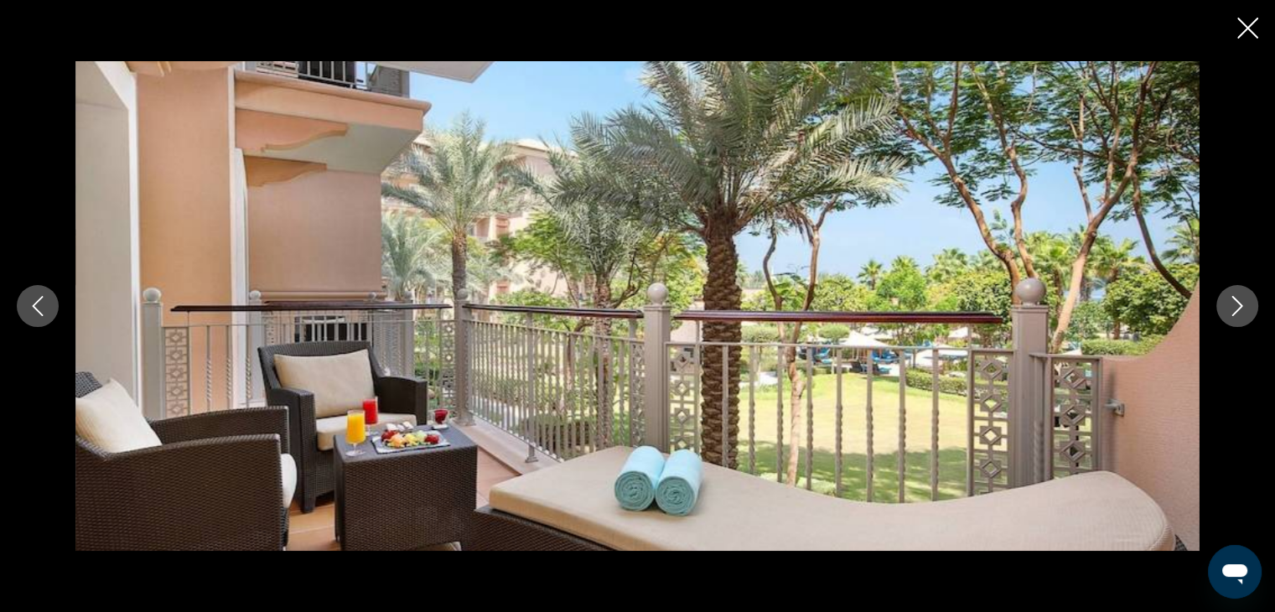
click at [1224, 308] on button "Next image" at bounding box center [1237, 306] width 42 height 42
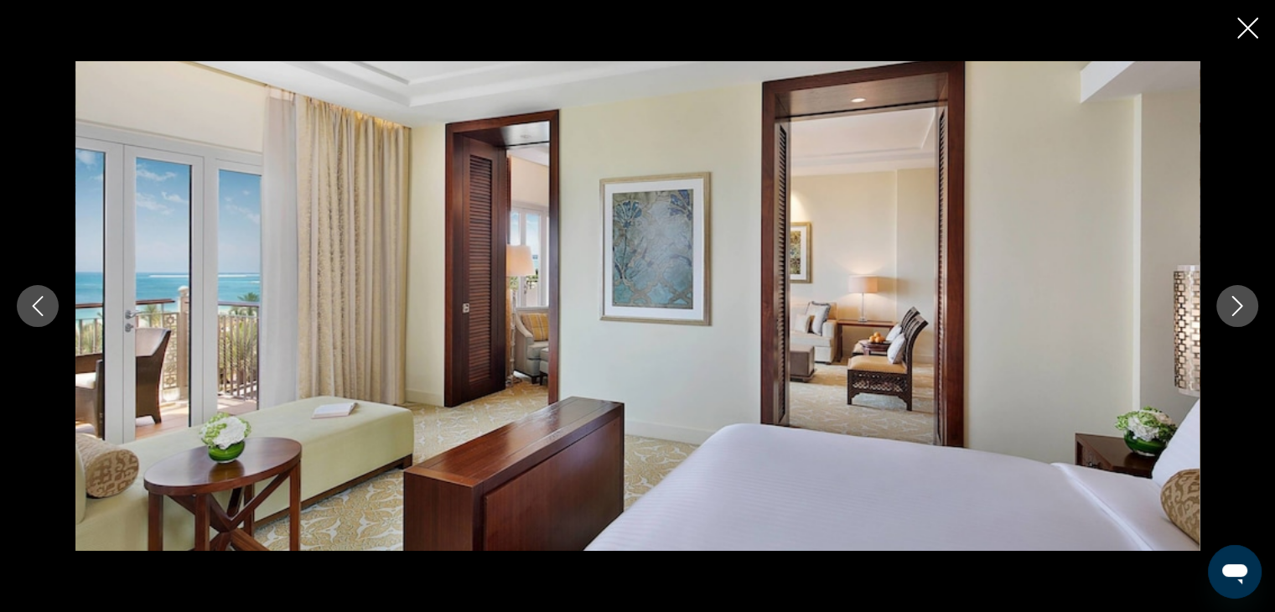
click at [1224, 308] on button "Next image" at bounding box center [1237, 306] width 42 height 42
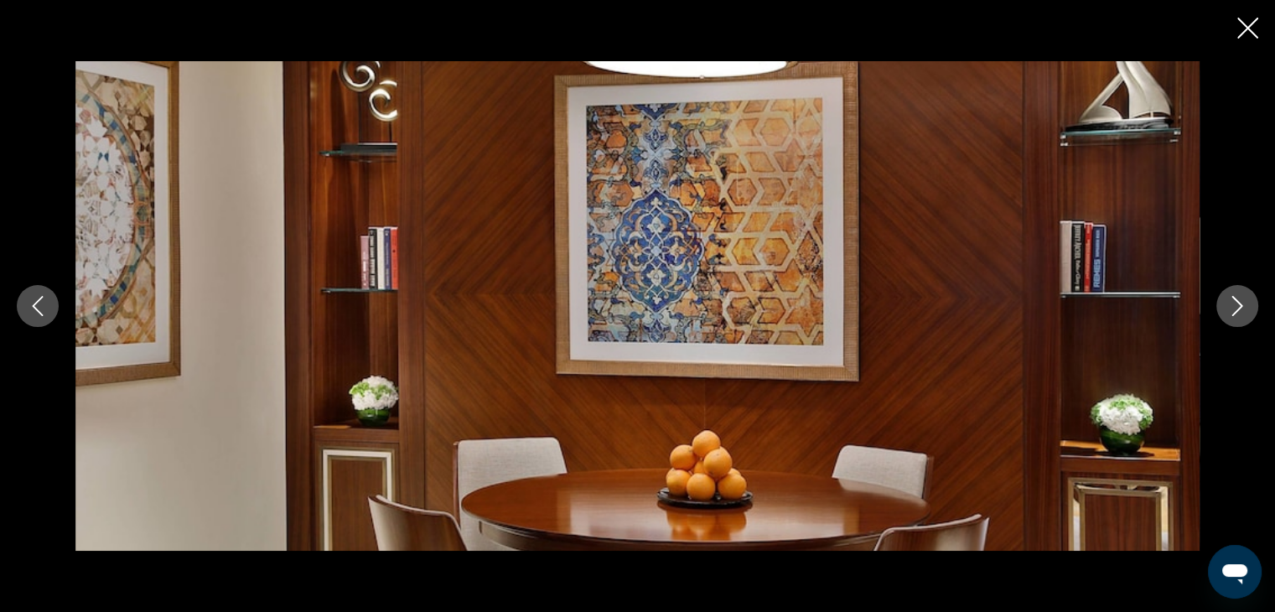
click at [1224, 308] on button "Next image" at bounding box center [1237, 306] width 42 height 42
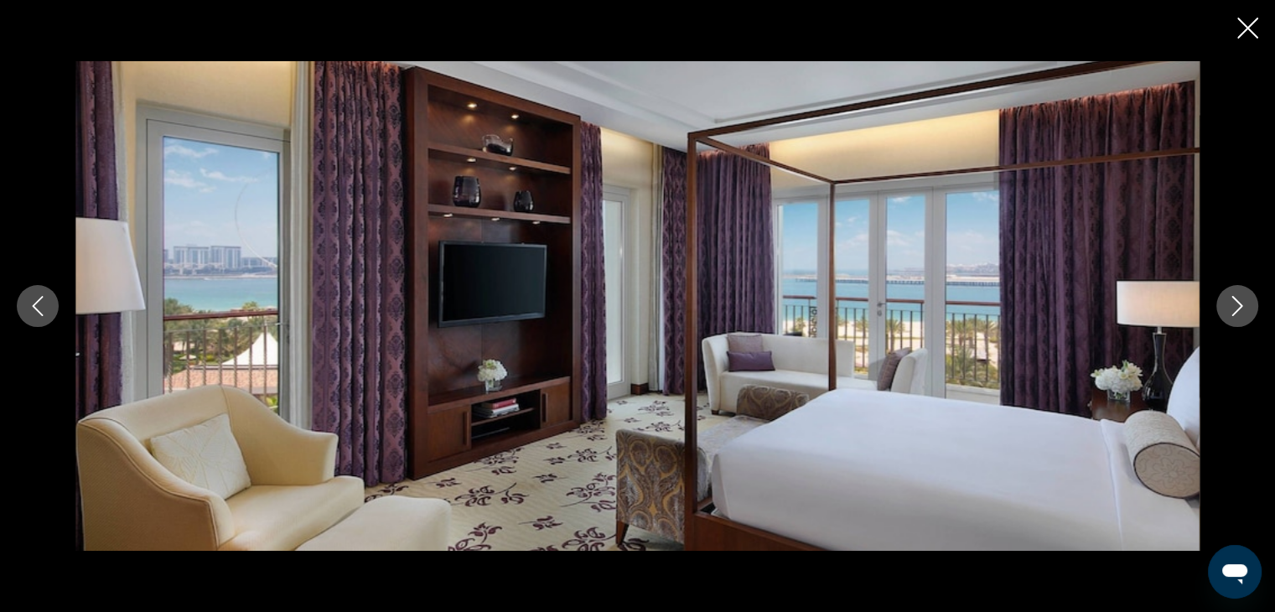
click at [1224, 308] on button "Next image" at bounding box center [1237, 306] width 42 height 42
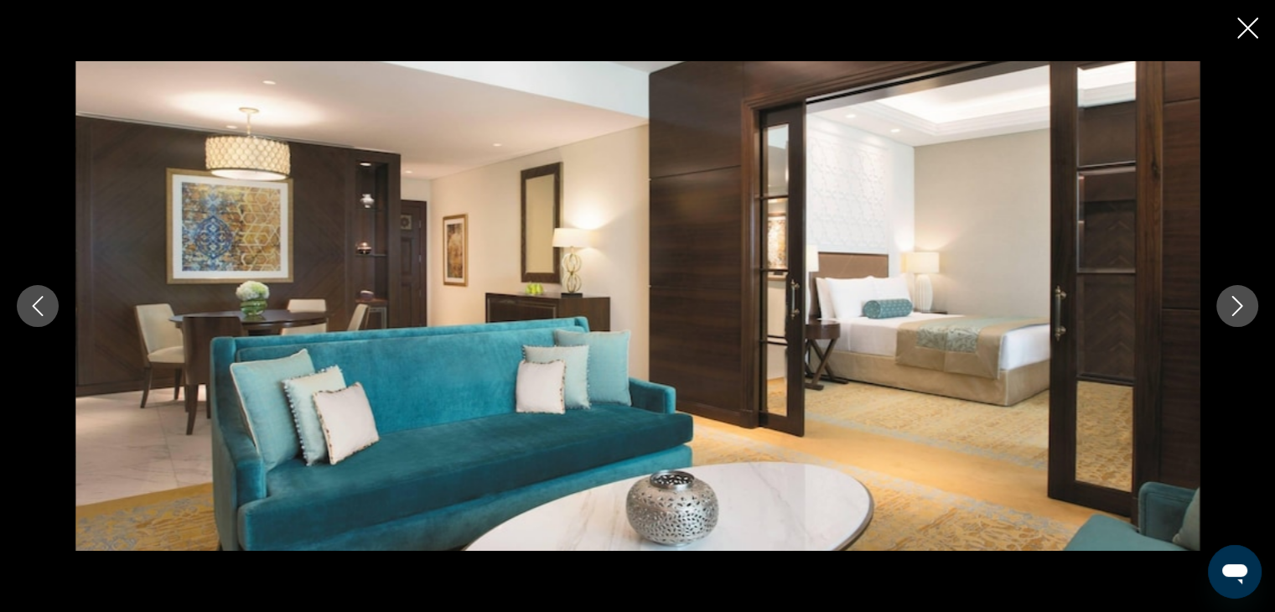
click at [1224, 308] on button "Next image" at bounding box center [1237, 306] width 42 height 42
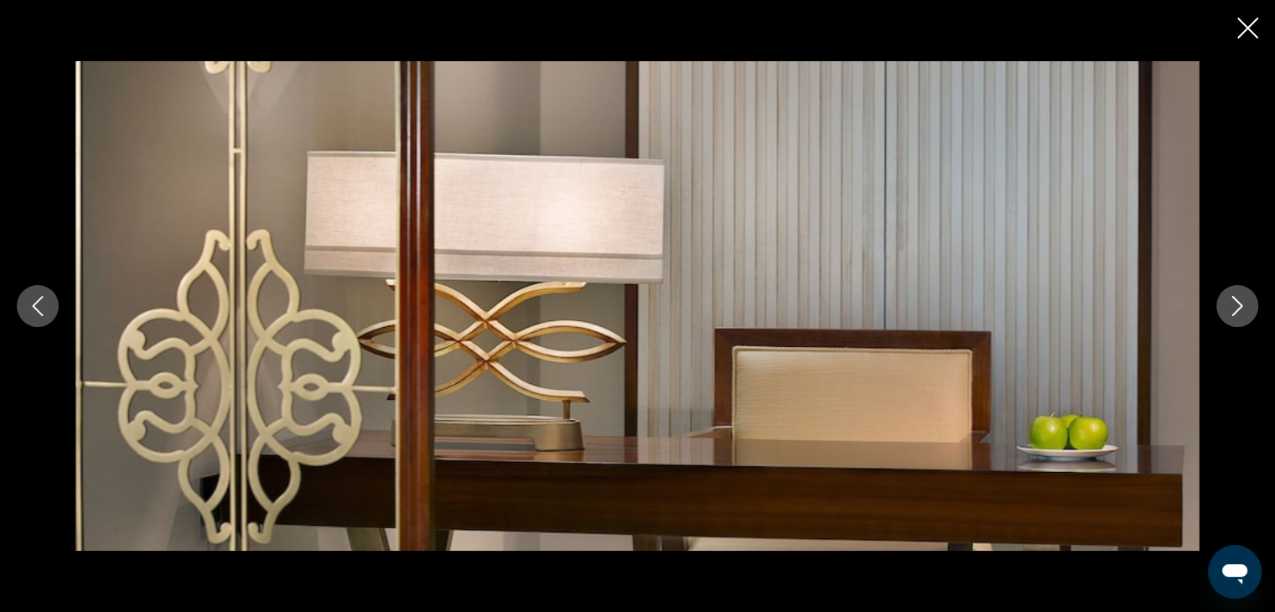
click at [1224, 308] on button "Next image" at bounding box center [1237, 306] width 42 height 42
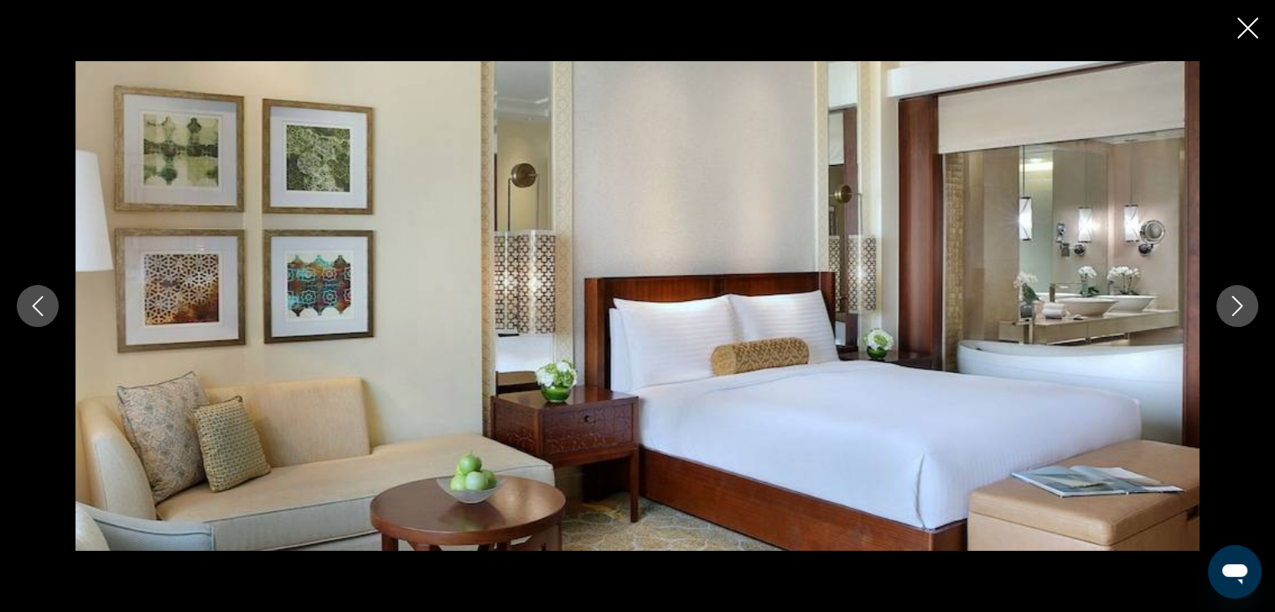
click at [1224, 308] on button "Next image" at bounding box center [1237, 306] width 42 height 42
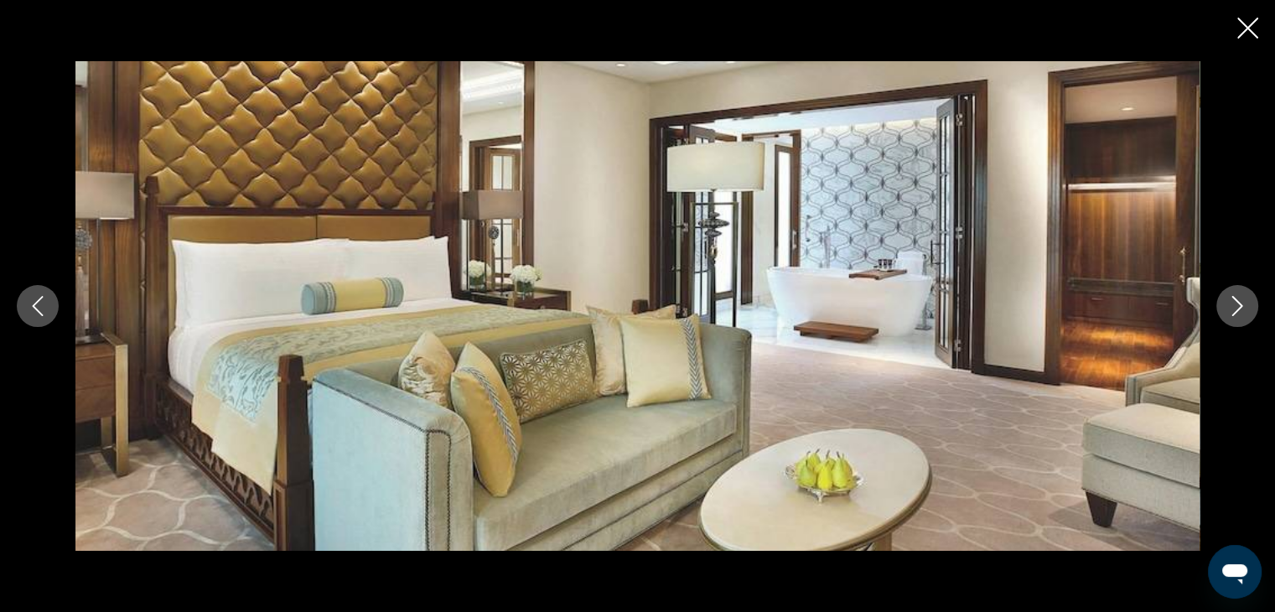
click at [1224, 308] on button "Next image" at bounding box center [1237, 306] width 42 height 42
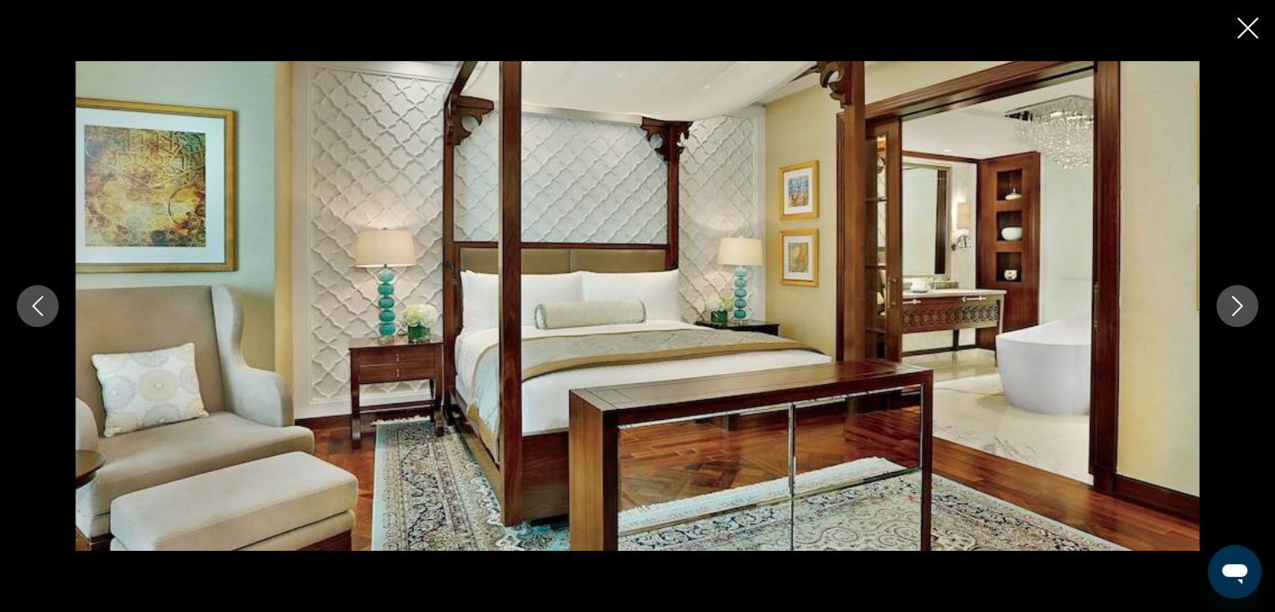
click at [1224, 308] on button "Next image" at bounding box center [1237, 306] width 42 height 42
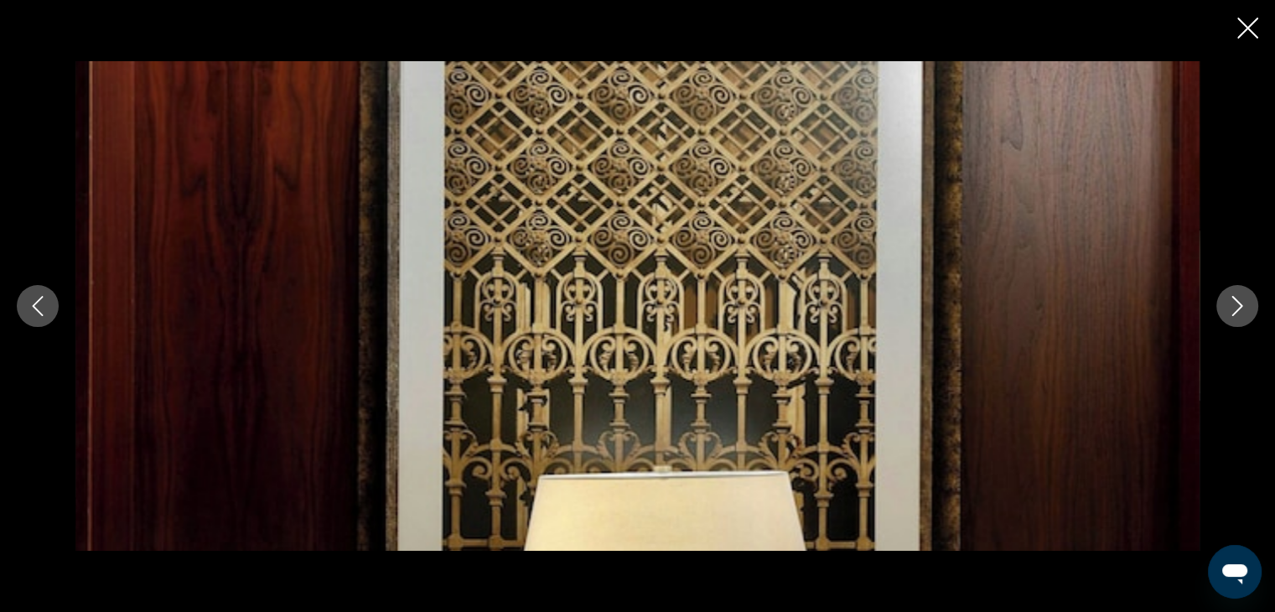
click at [1224, 308] on button "Next image" at bounding box center [1237, 306] width 42 height 42
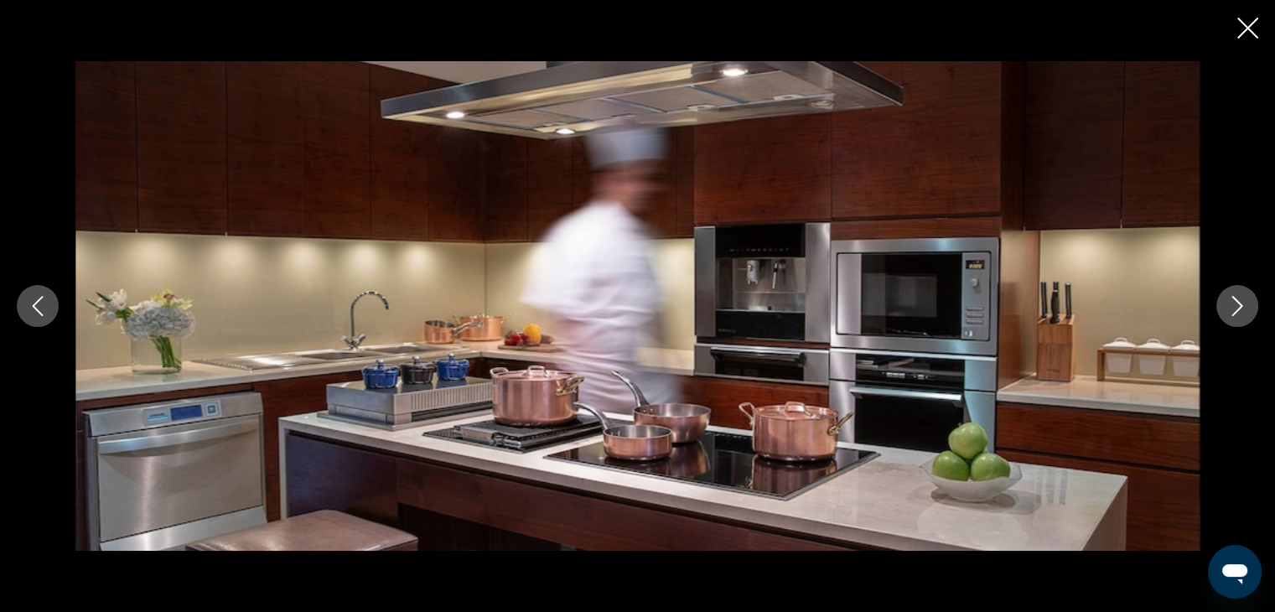
click at [1224, 308] on button "Next image" at bounding box center [1237, 306] width 42 height 42
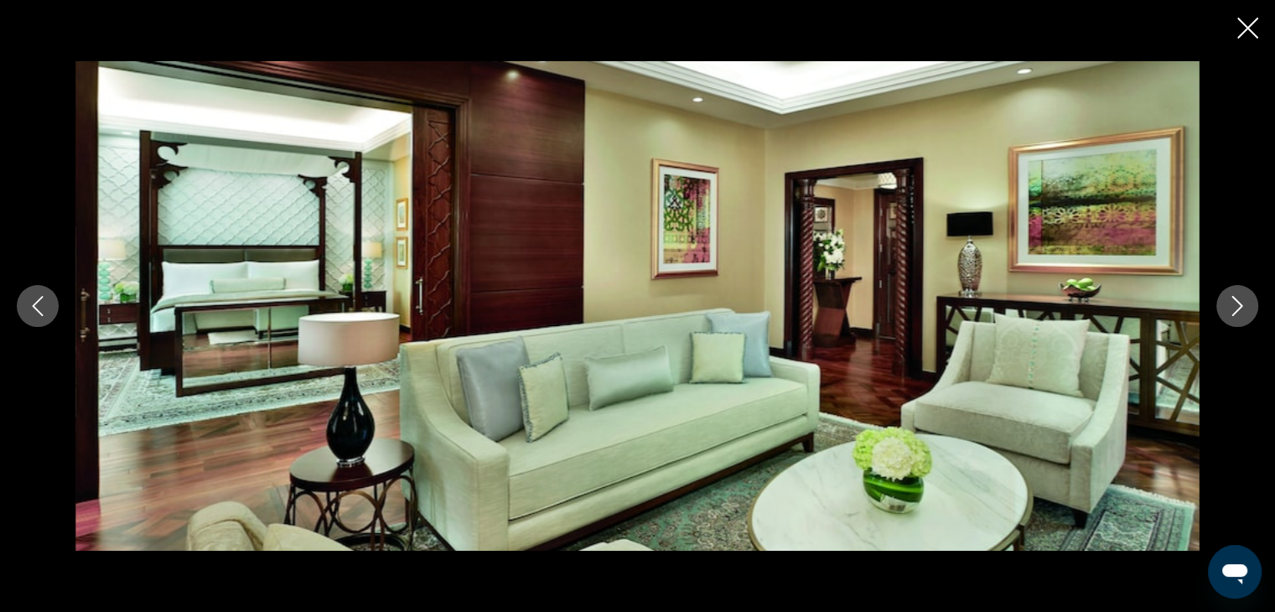
click at [1224, 308] on button "Next image" at bounding box center [1237, 306] width 42 height 42
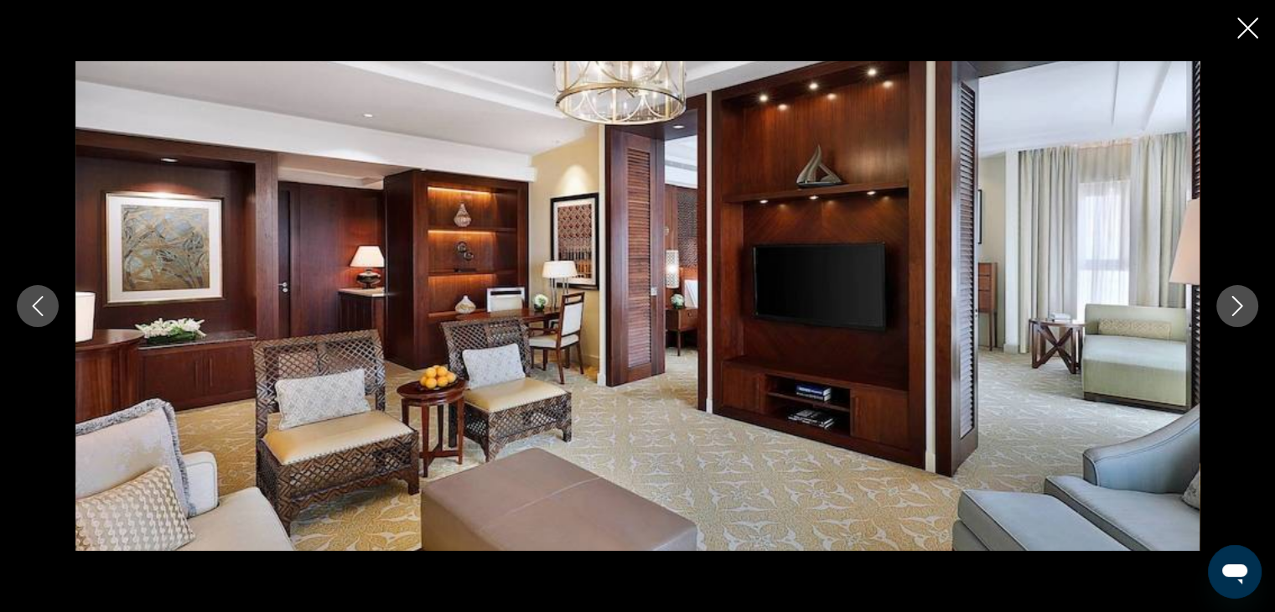
click at [1224, 308] on button "Next image" at bounding box center [1237, 306] width 42 height 42
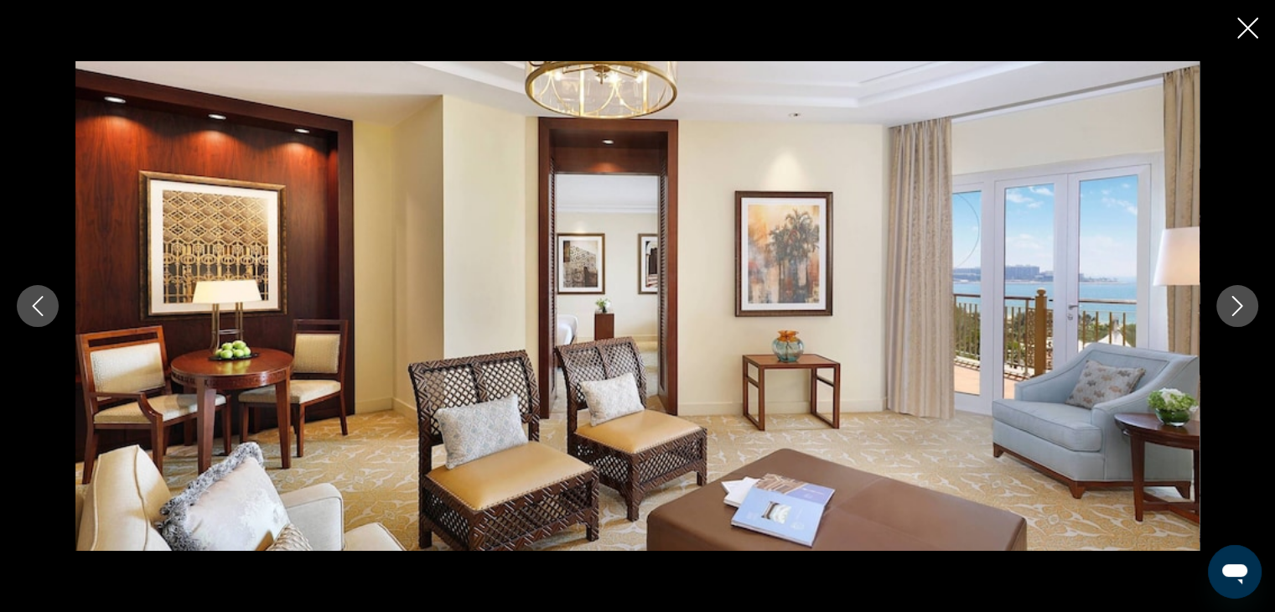
click at [1224, 308] on button "Next image" at bounding box center [1237, 306] width 42 height 42
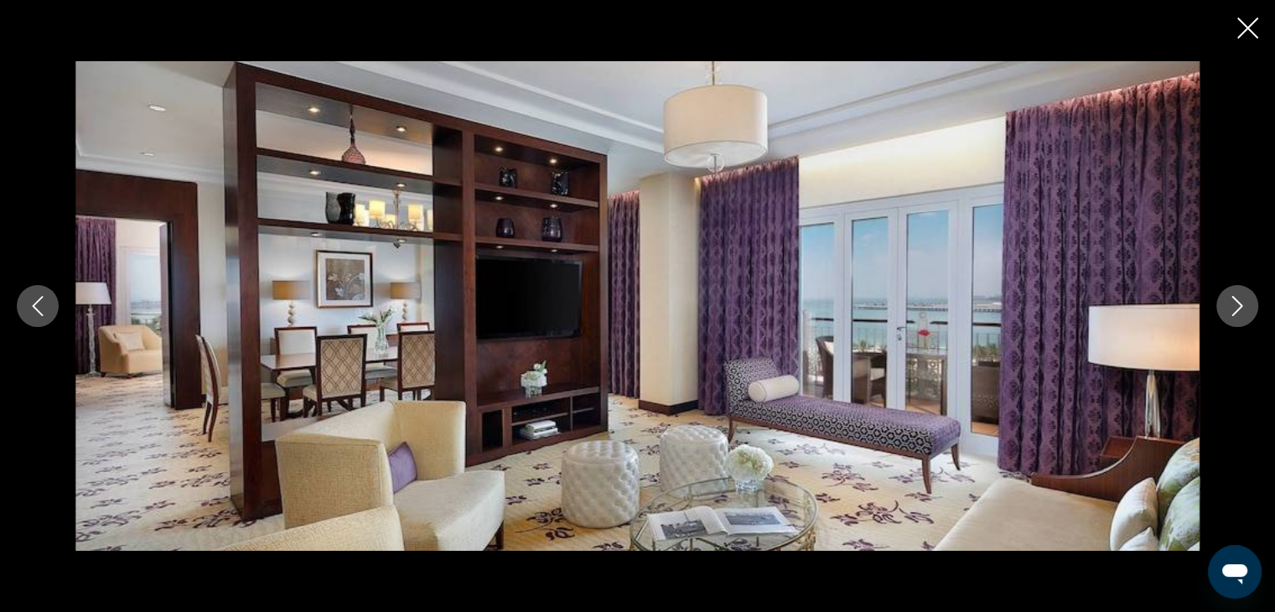
click at [1224, 308] on button "Next image" at bounding box center [1237, 306] width 42 height 42
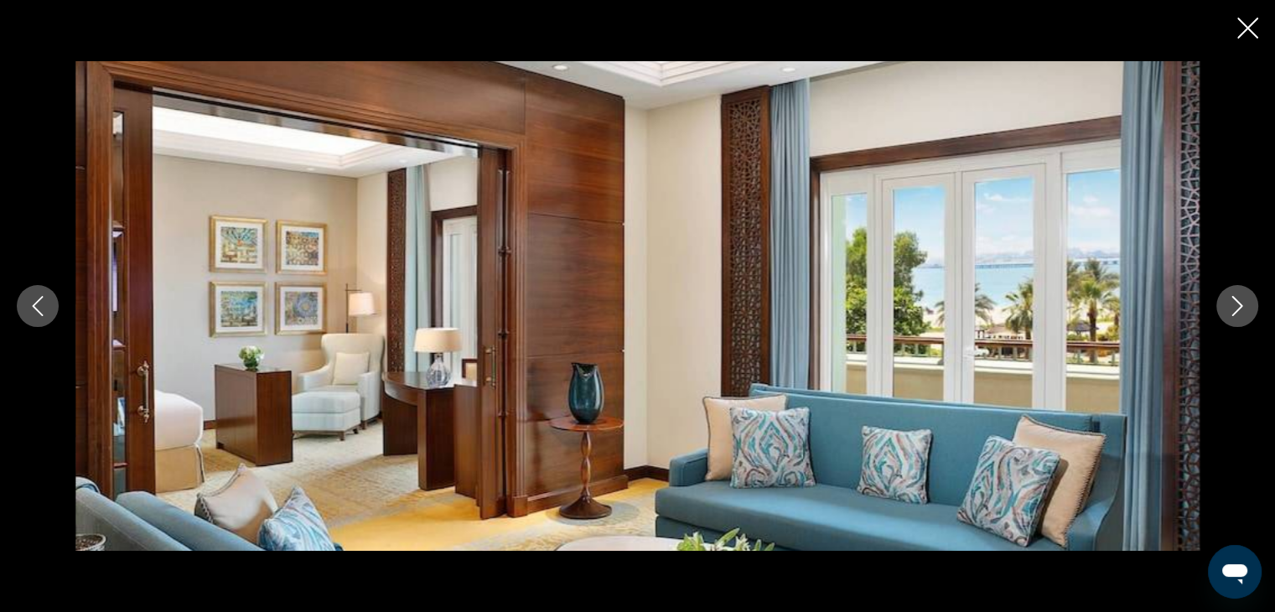
click at [1224, 308] on button "Next image" at bounding box center [1237, 306] width 42 height 42
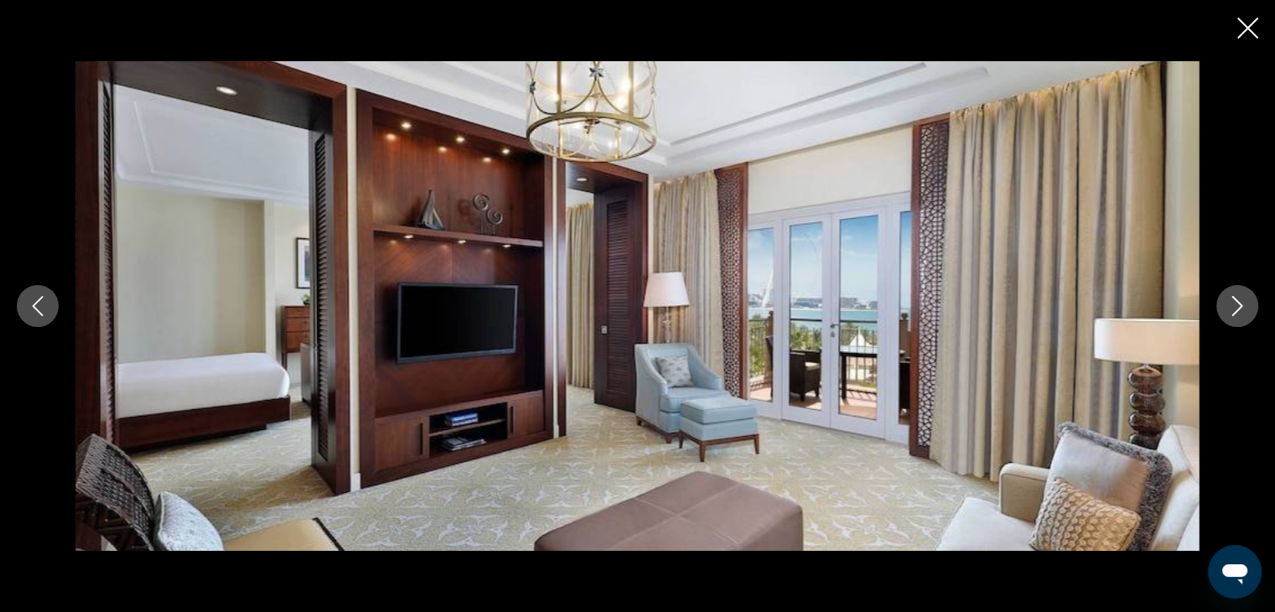
click at [1224, 308] on button "Next image" at bounding box center [1237, 306] width 42 height 42
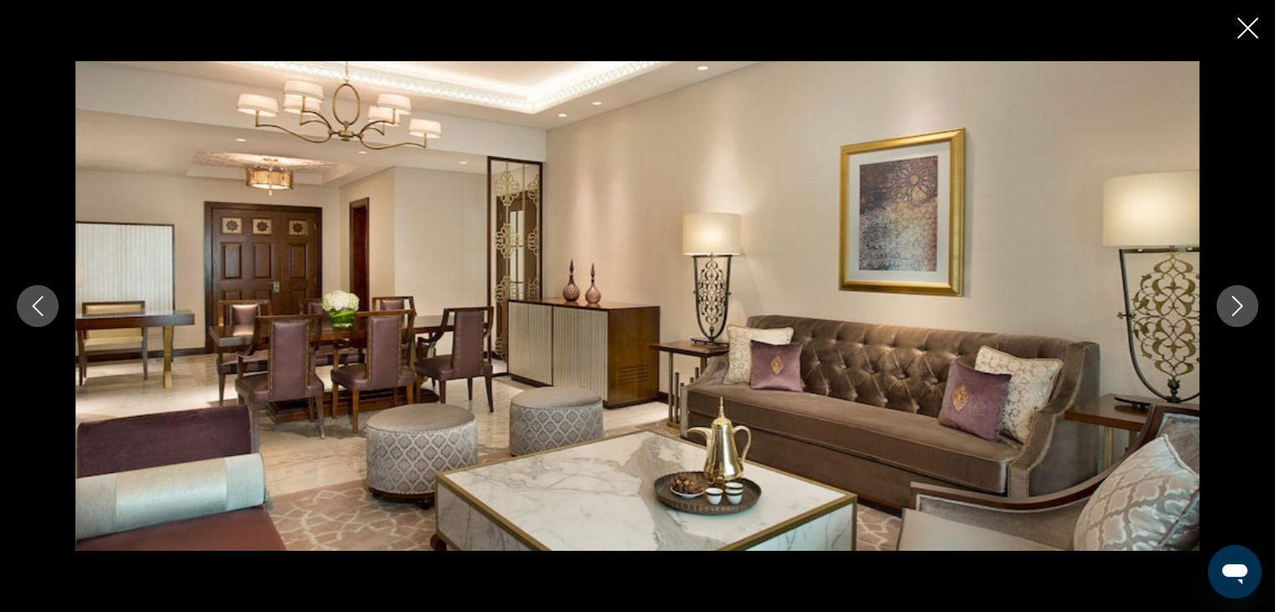
click at [1224, 308] on button "Next image" at bounding box center [1237, 306] width 42 height 42
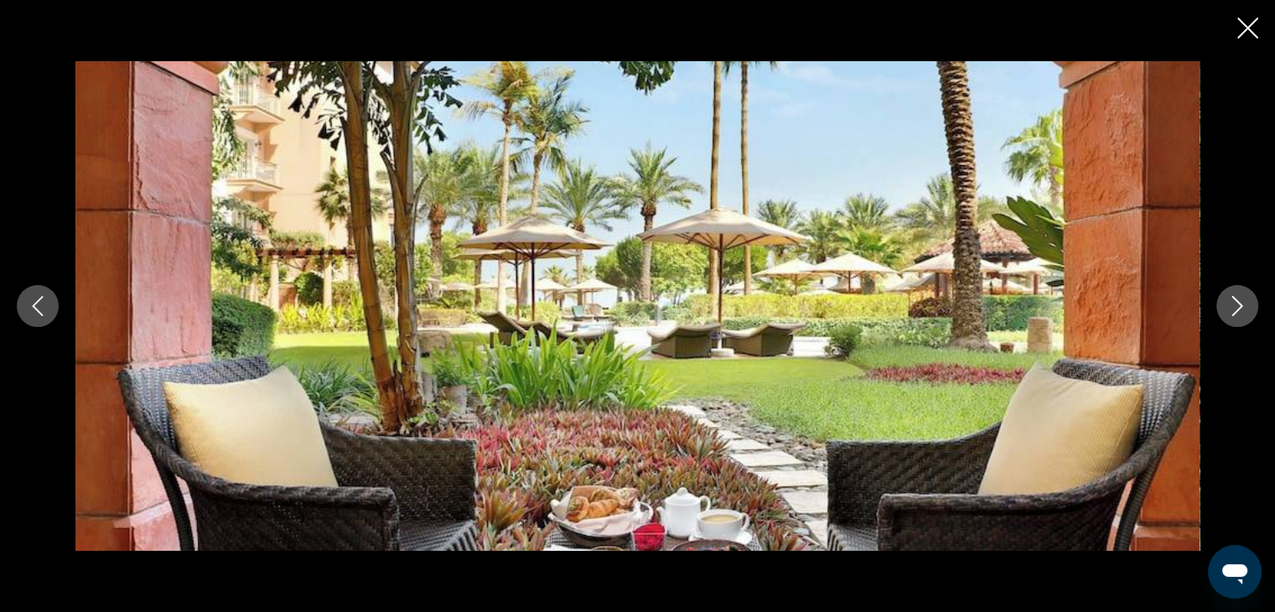
click at [1224, 308] on button "Next image" at bounding box center [1237, 306] width 42 height 42
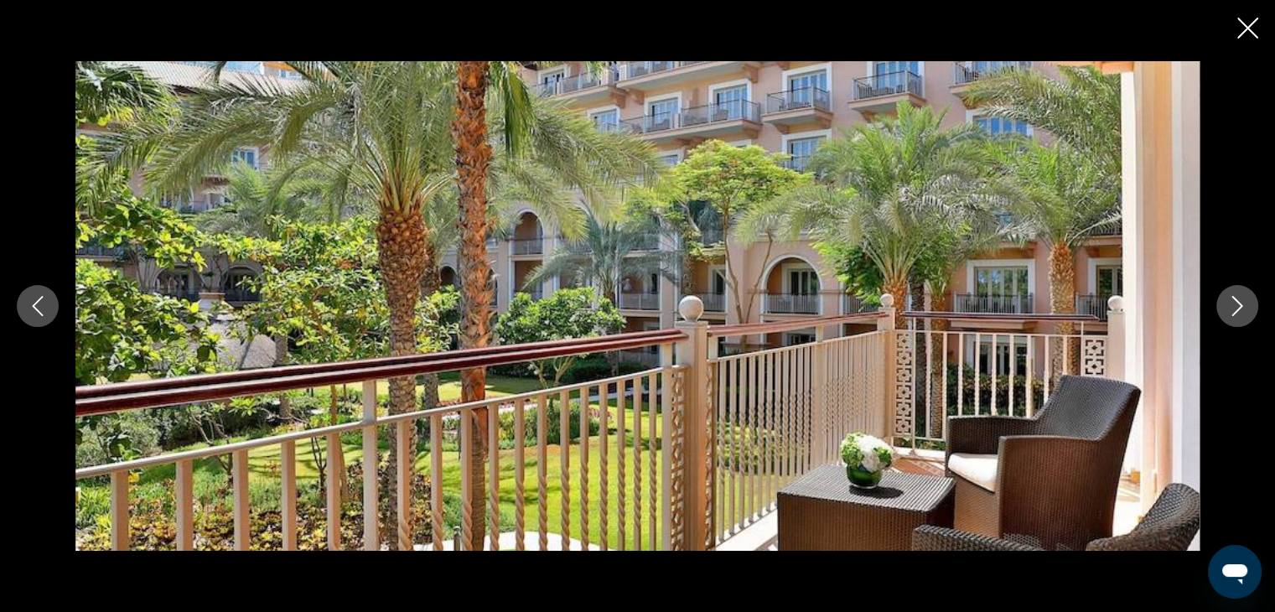
click at [1224, 308] on button "Next image" at bounding box center [1237, 306] width 42 height 42
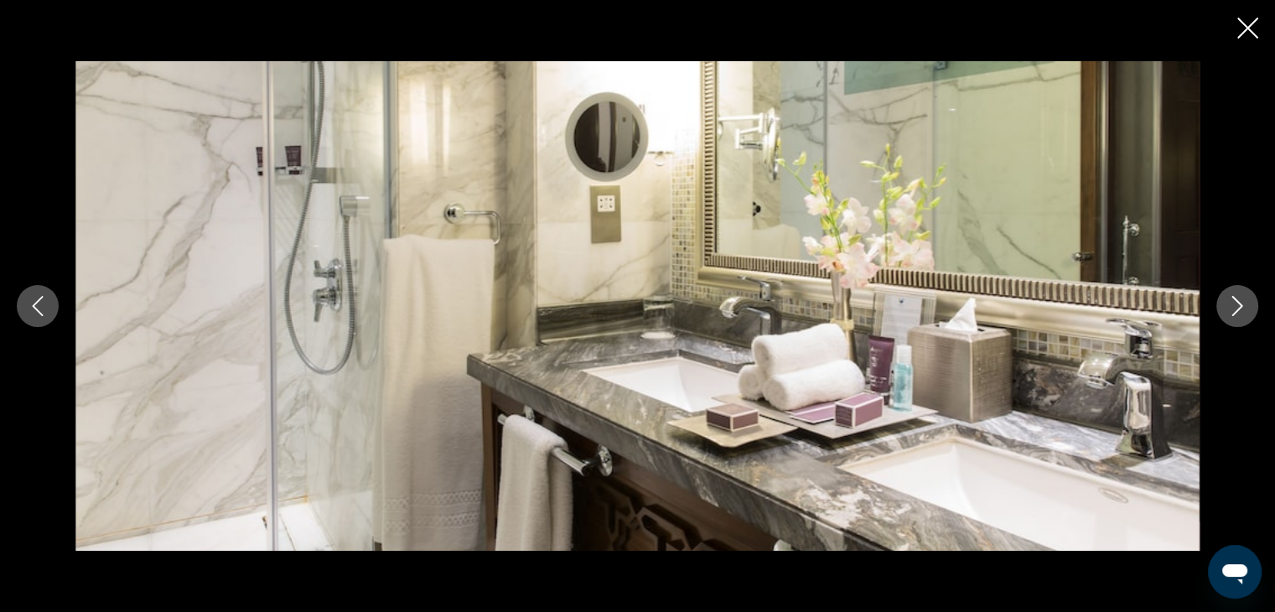
click at [1224, 308] on button "Next image" at bounding box center [1237, 306] width 42 height 42
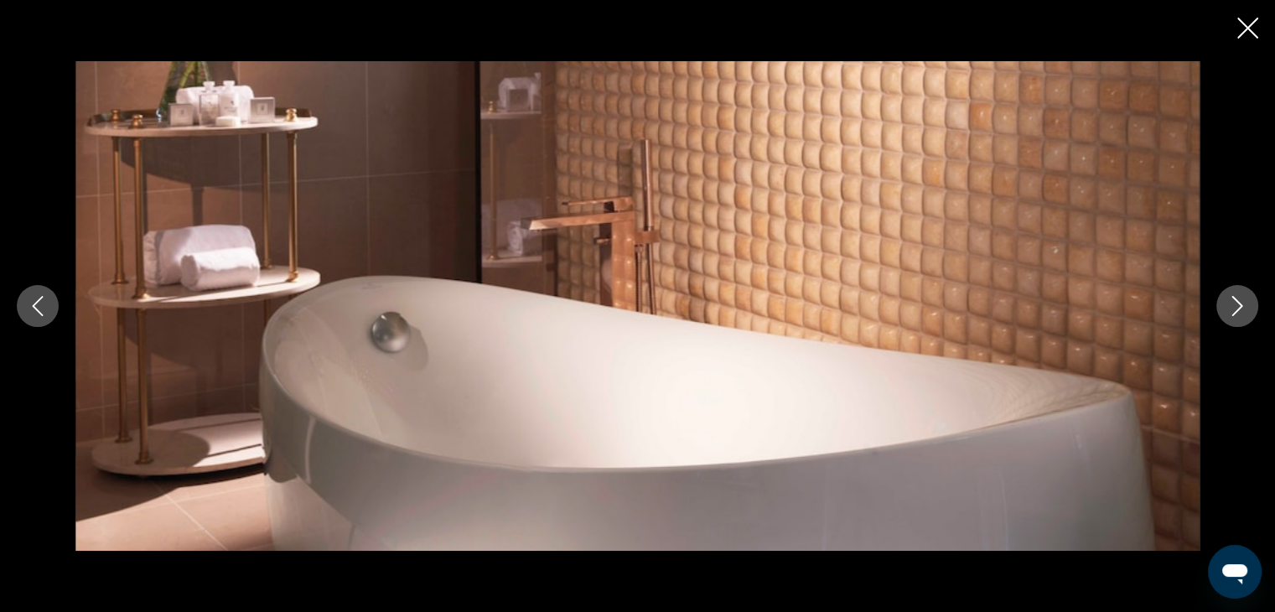
click at [1224, 308] on button "Next image" at bounding box center [1237, 306] width 42 height 42
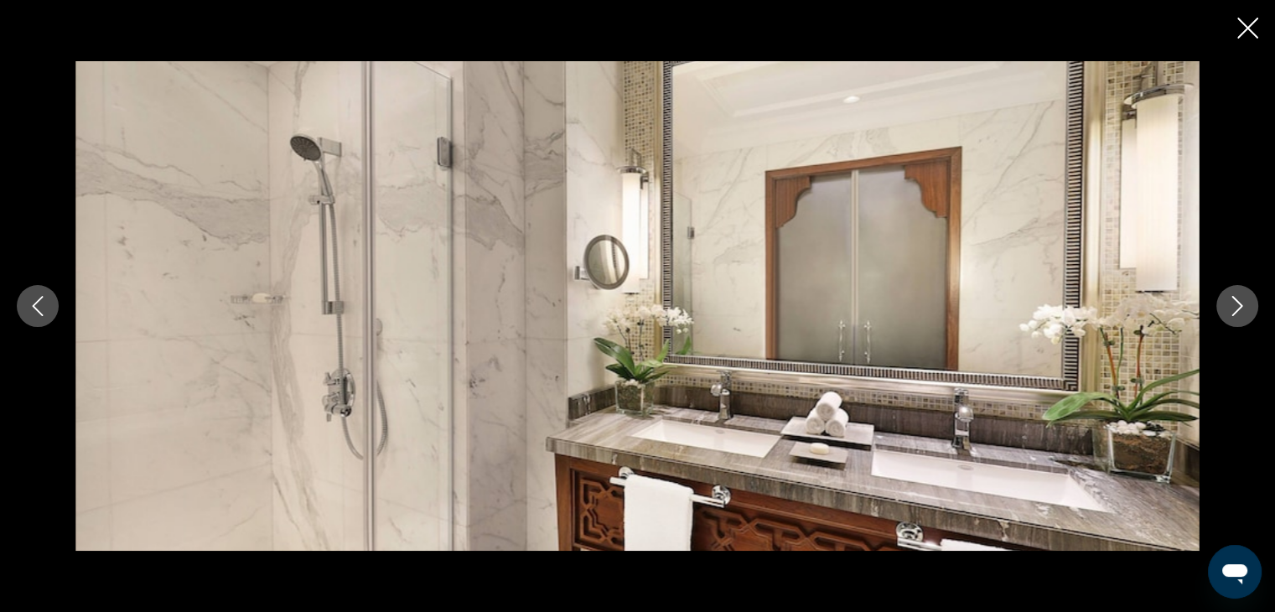
click at [1224, 308] on button "Next image" at bounding box center [1237, 306] width 42 height 42
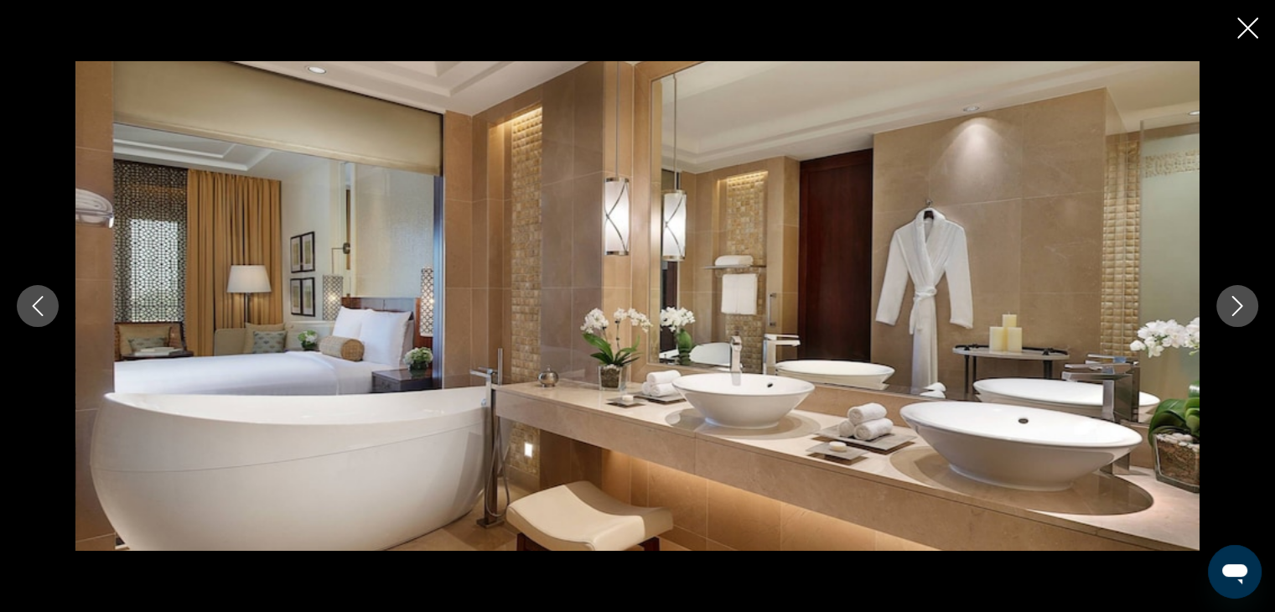
click at [1224, 308] on button "Next image" at bounding box center [1237, 306] width 42 height 42
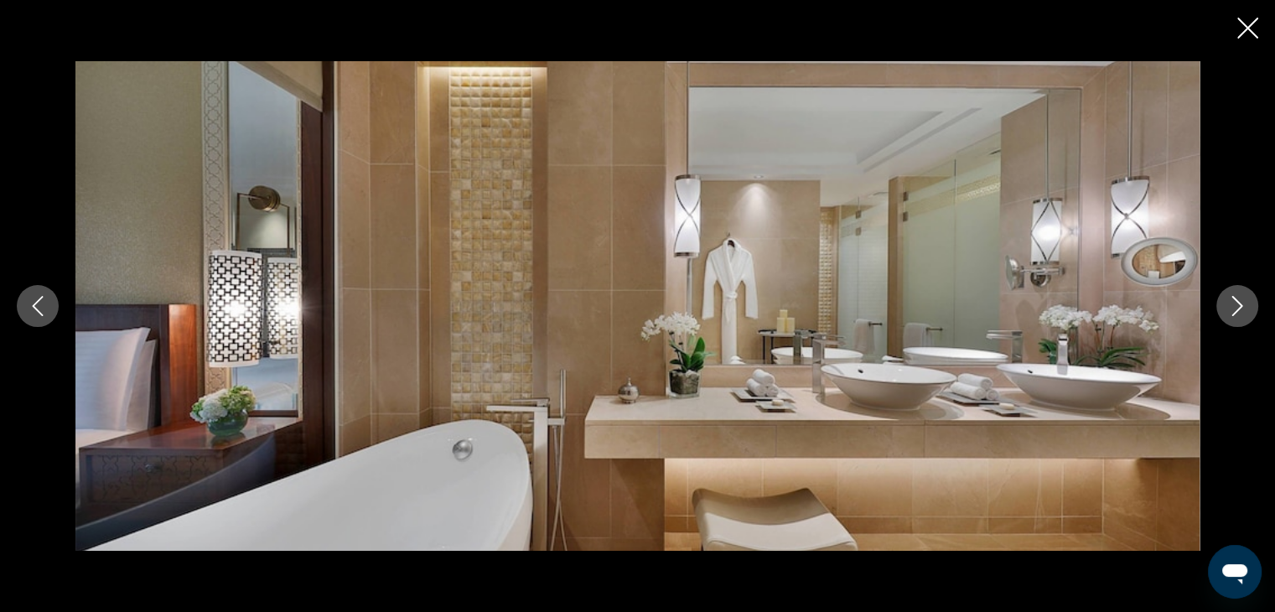
click at [1224, 308] on button "Next image" at bounding box center [1237, 306] width 42 height 42
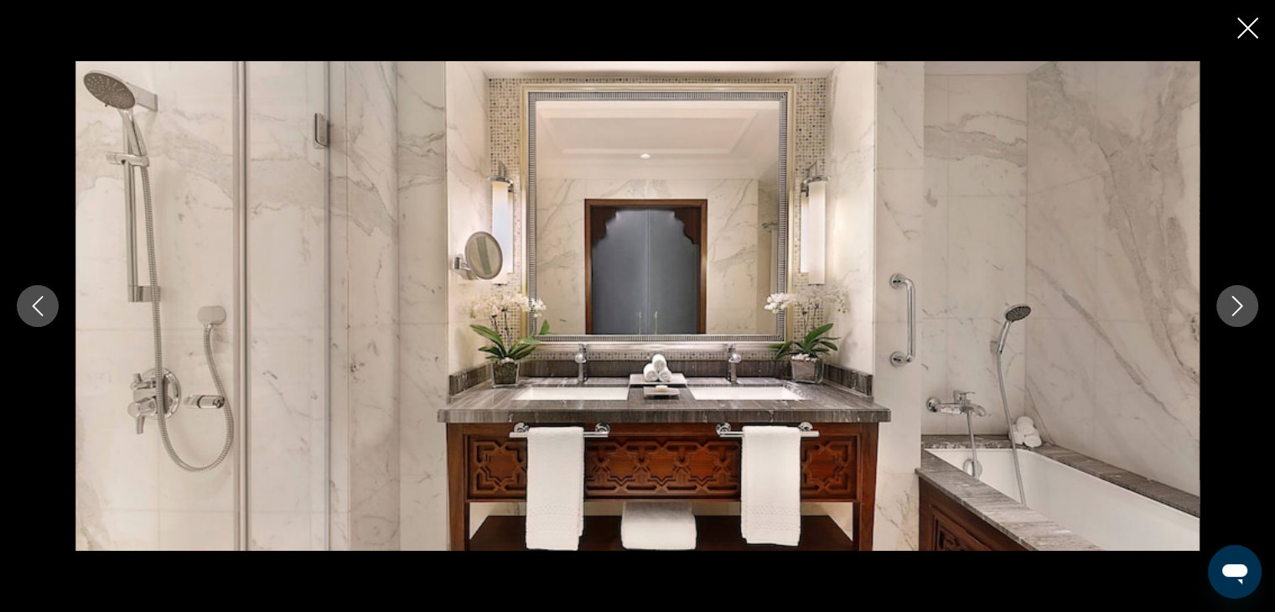
click at [1224, 308] on button "Next image" at bounding box center [1237, 306] width 42 height 42
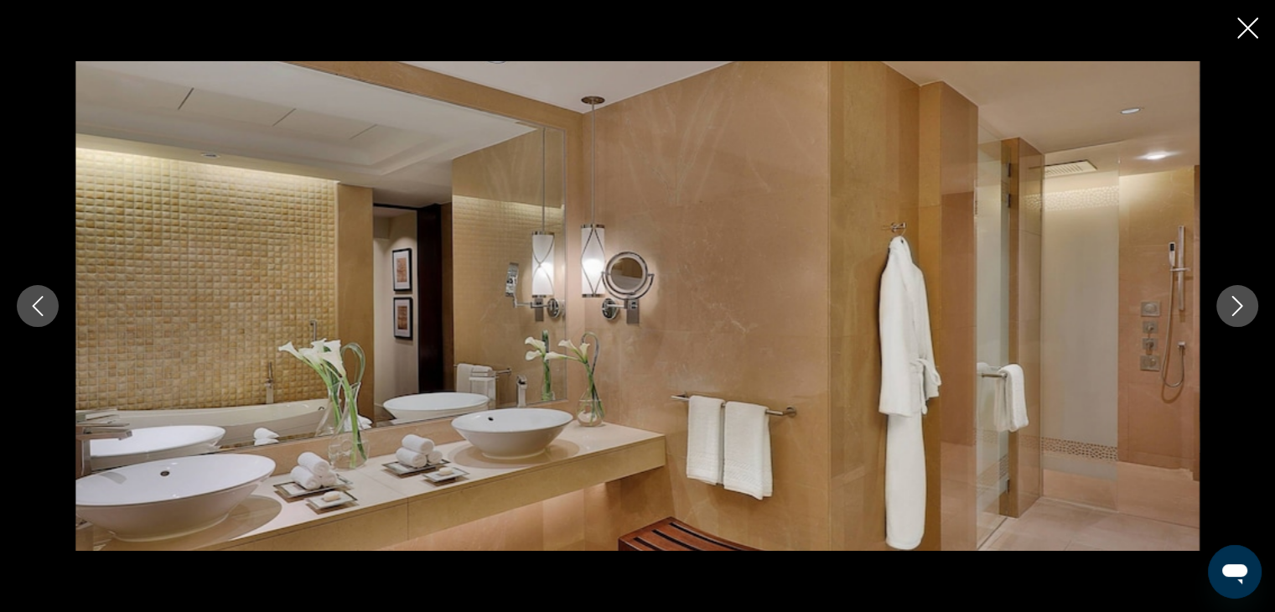
click at [1224, 308] on button "Next image" at bounding box center [1237, 306] width 42 height 42
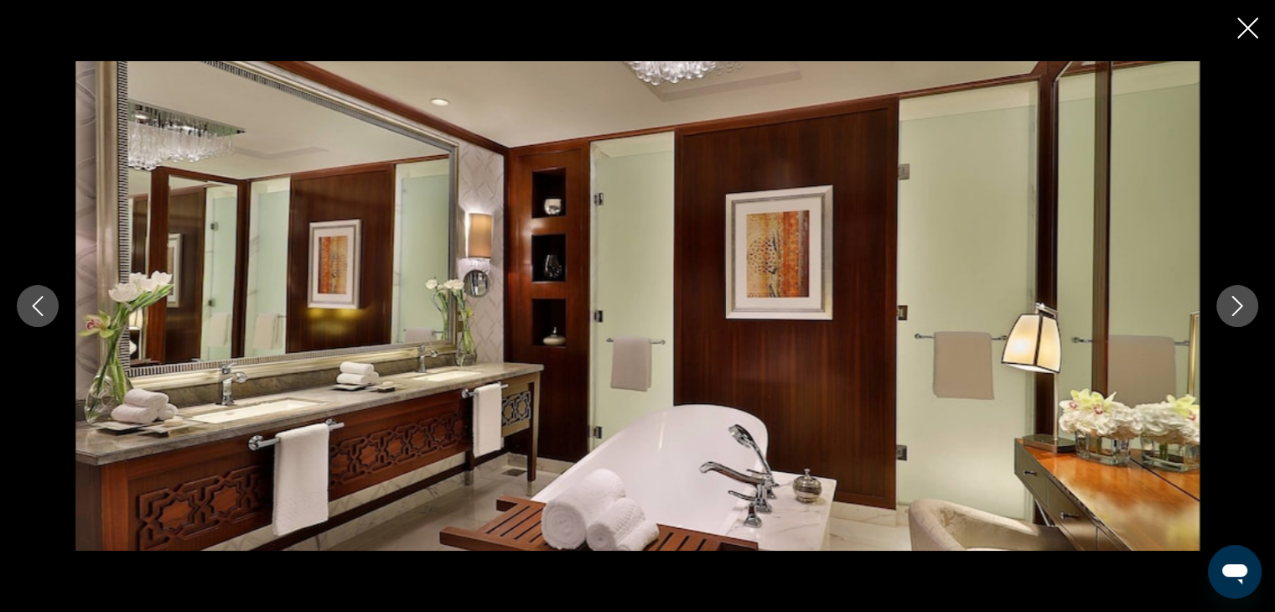
click at [1224, 308] on button "Next image" at bounding box center [1237, 306] width 42 height 42
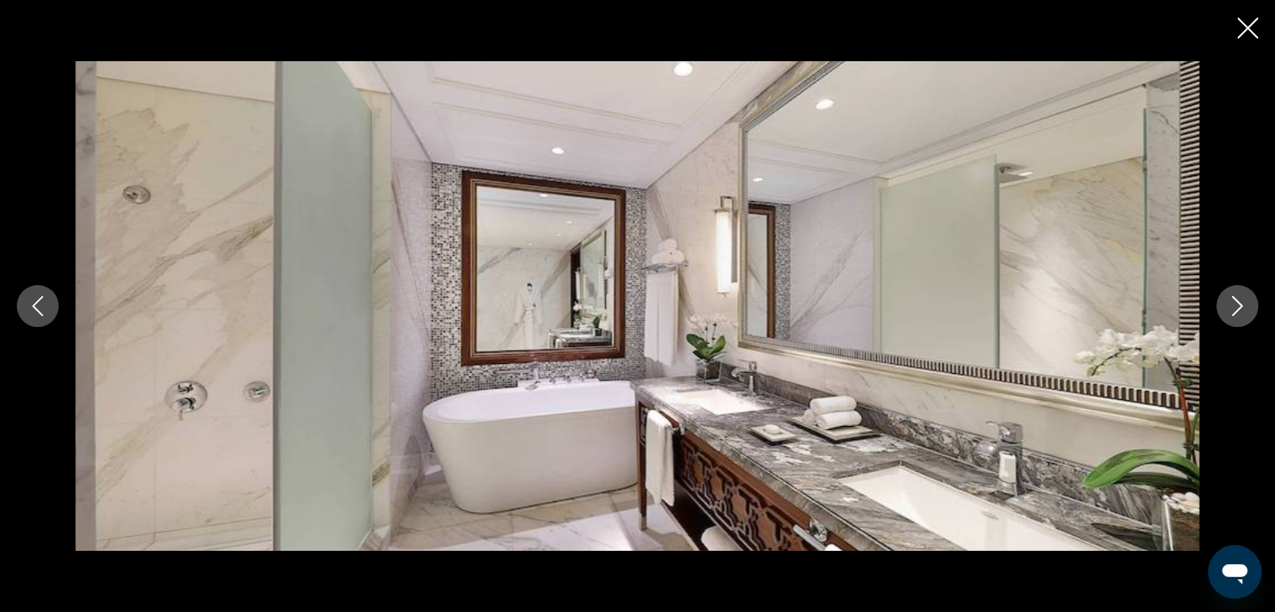
click at [1224, 308] on button "Next image" at bounding box center [1237, 306] width 42 height 42
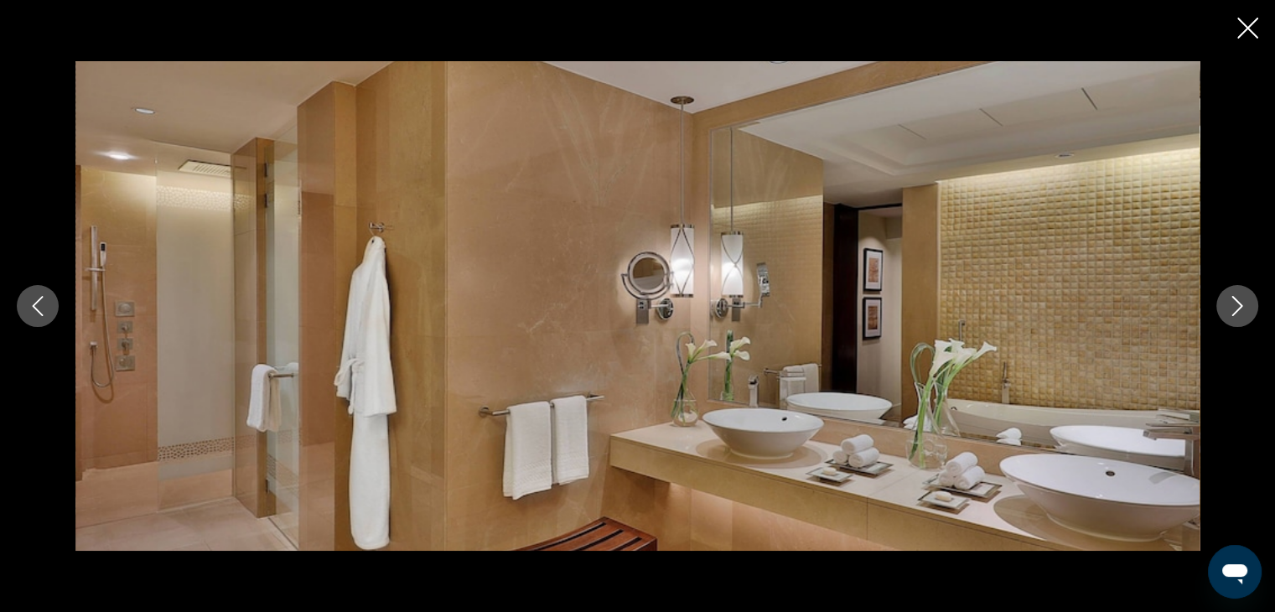
click at [1224, 308] on button "Next image" at bounding box center [1237, 306] width 42 height 42
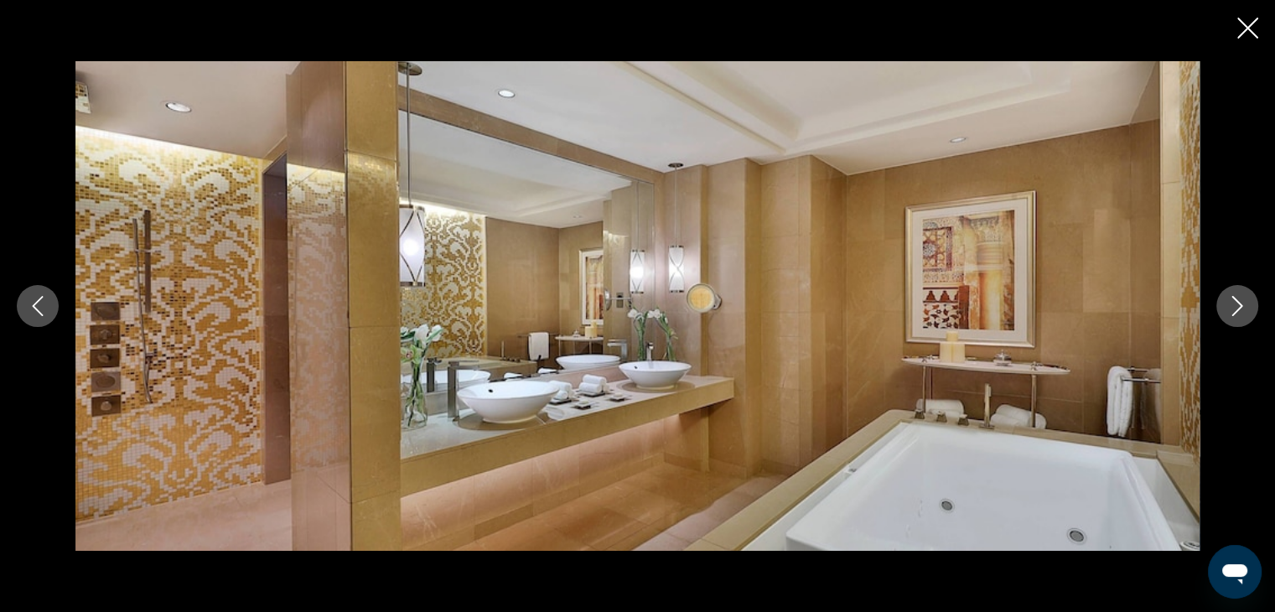
click at [1224, 308] on button "Next image" at bounding box center [1237, 306] width 42 height 42
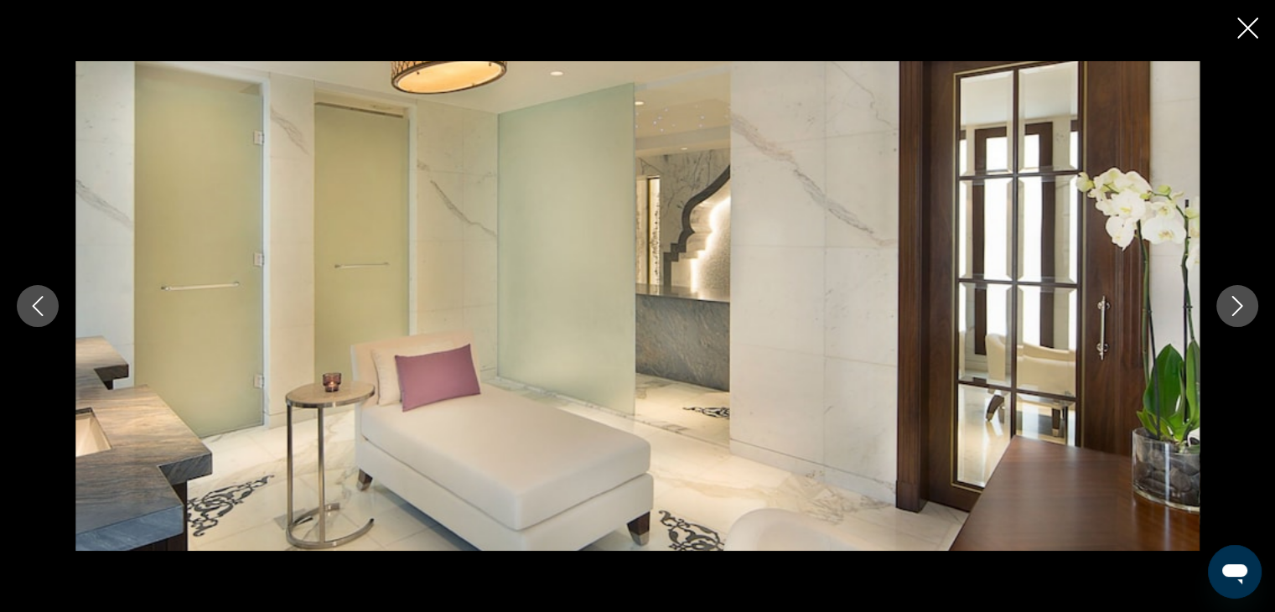
click at [1224, 308] on button "Next image" at bounding box center [1237, 306] width 42 height 42
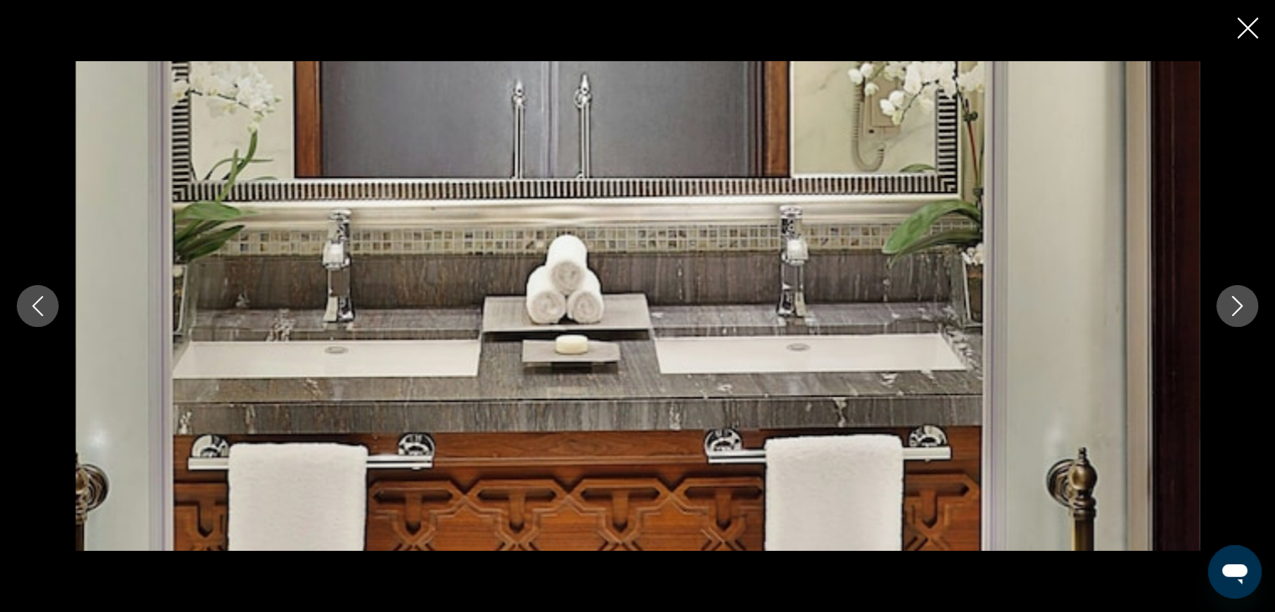
click at [1224, 308] on button "Next image" at bounding box center [1237, 306] width 42 height 42
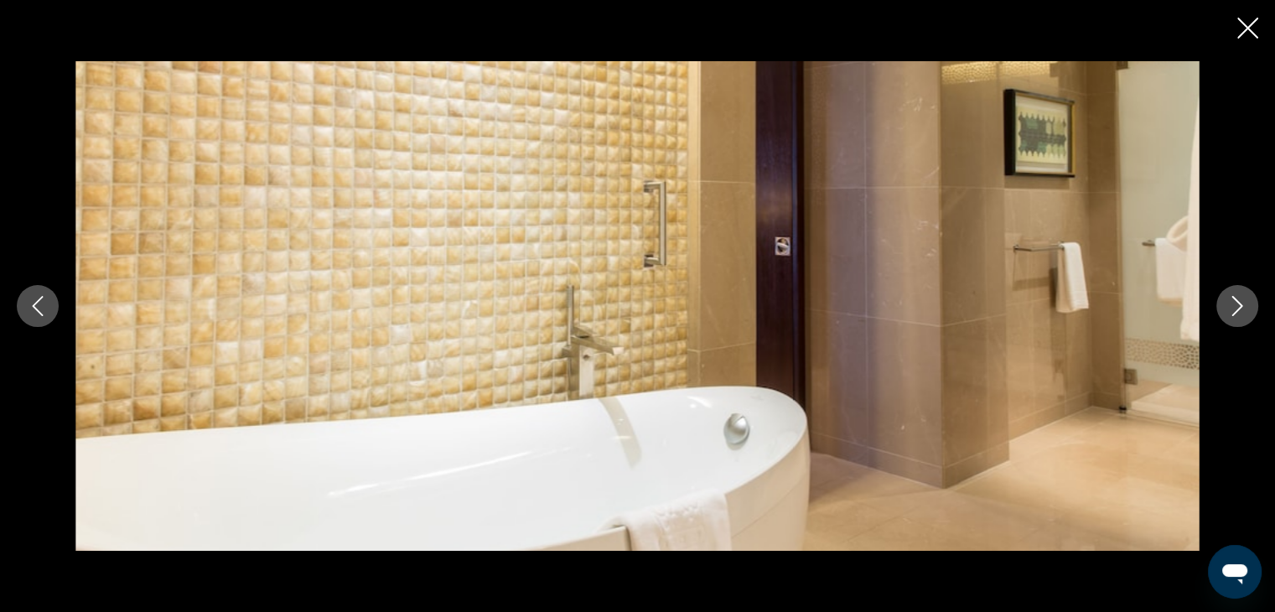
click at [1224, 308] on button "Next image" at bounding box center [1237, 306] width 42 height 42
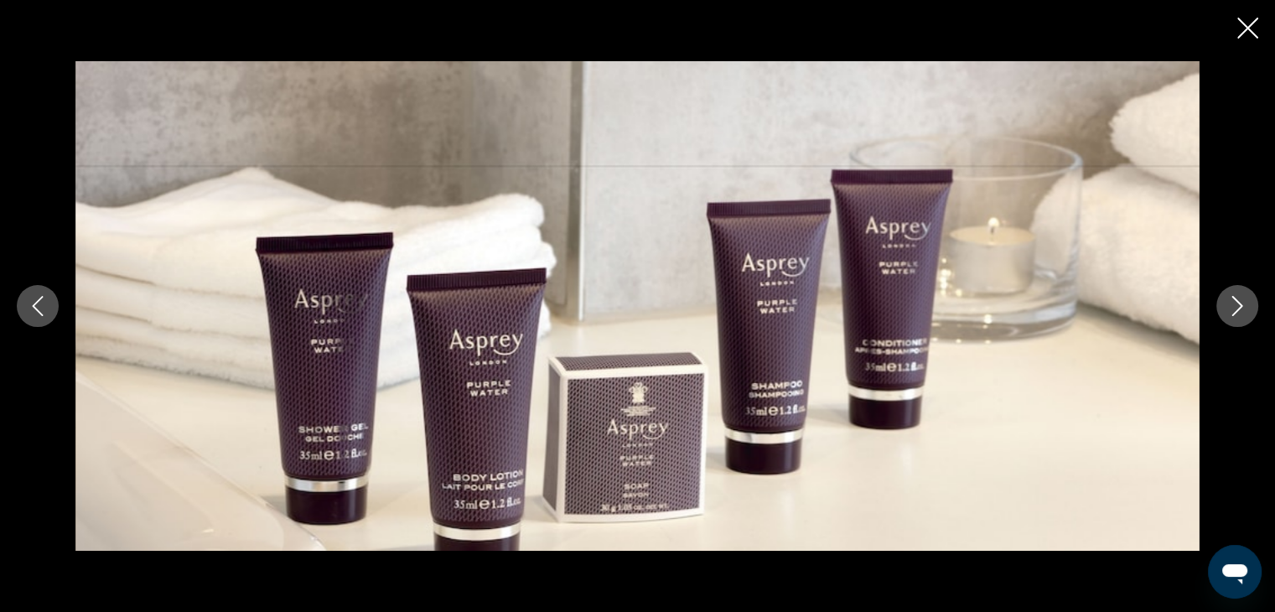
click at [1224, 308] on button "Next image" at bounding box center [1237, 306] width 42 height 42
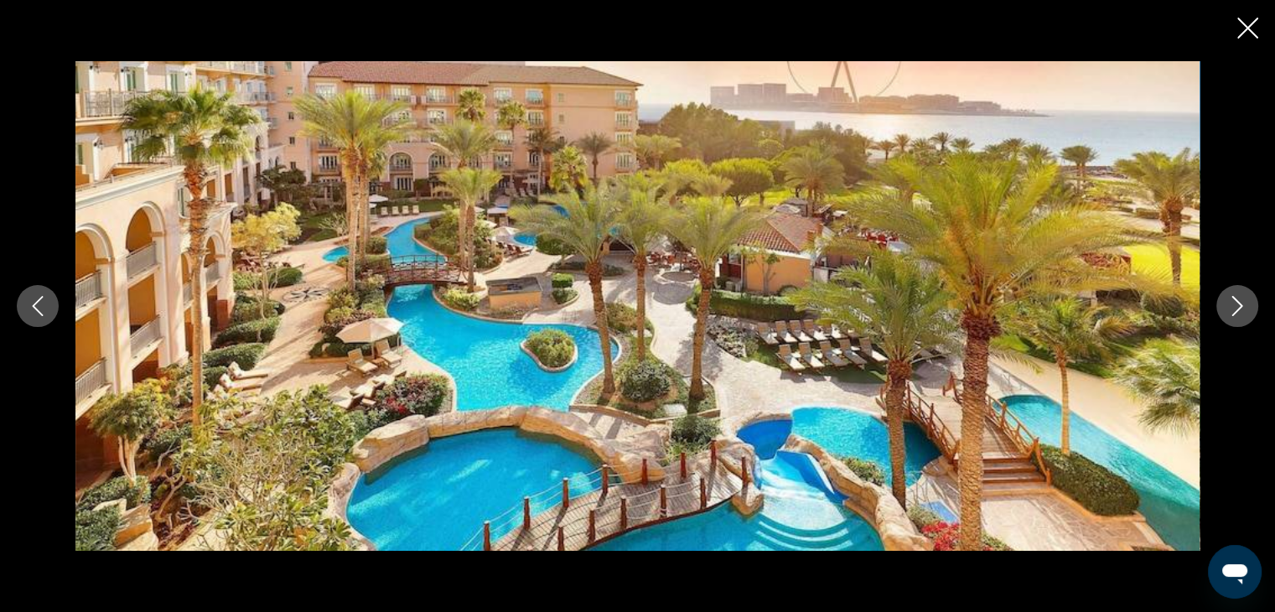
click at [1239, 316] on button "Next image" at bounding box center [1237, 306] width 42 height 42
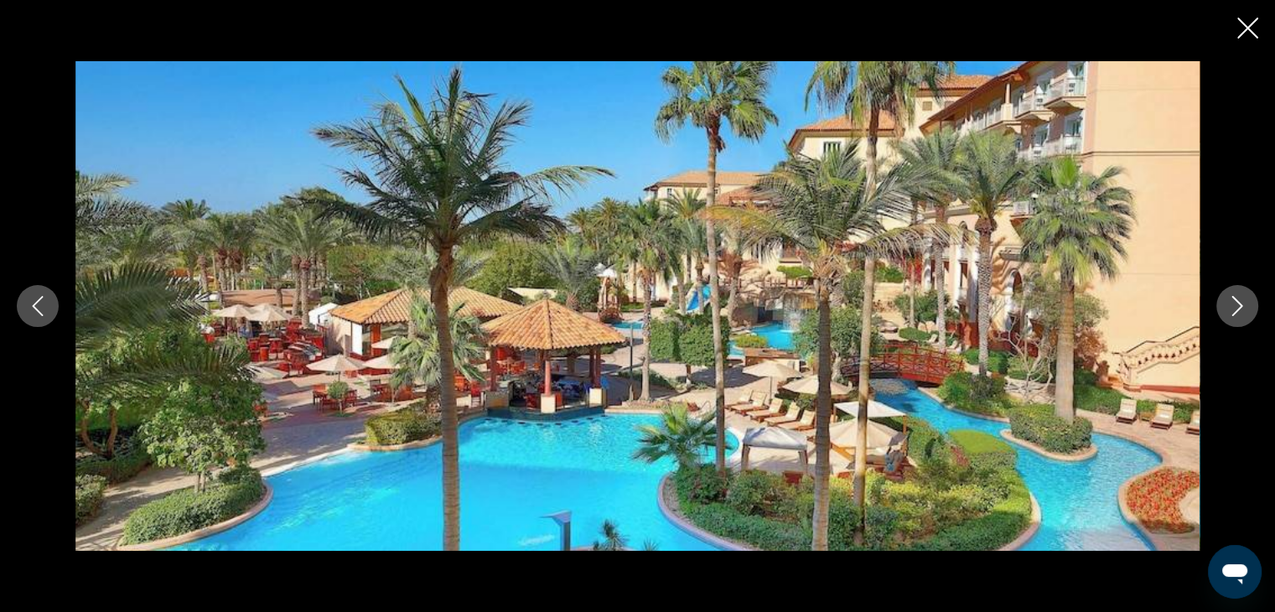
click at [1239, 316] on button "Next image" at bounding box center [1237, 306] width 42 height 42
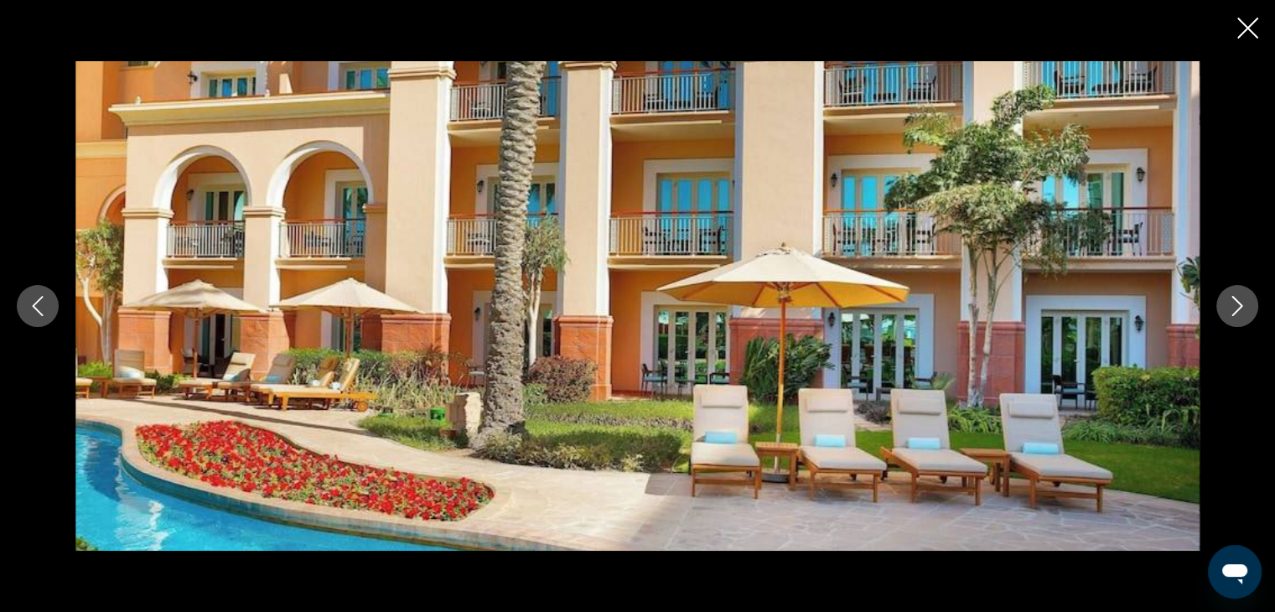
click at [1239, 316] on button "Next image" at bounding box center [1237, 306] width 42 height 42
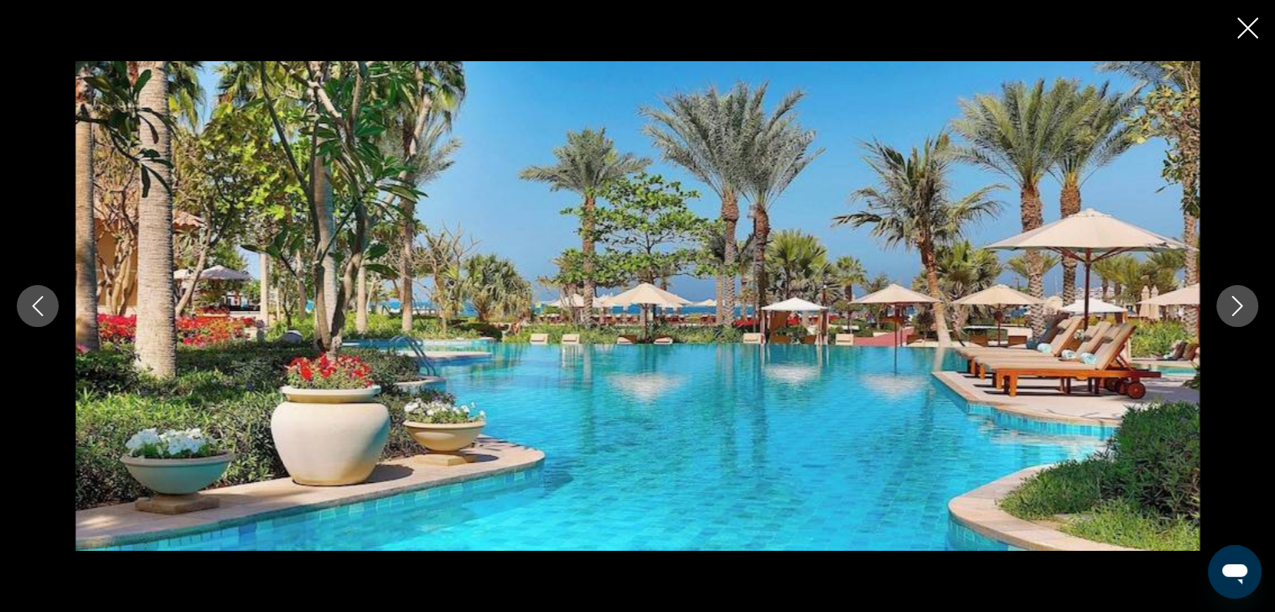
click at [1240, 316] on button "Next image" at bounding box center [1237, 306] width 42 height 42
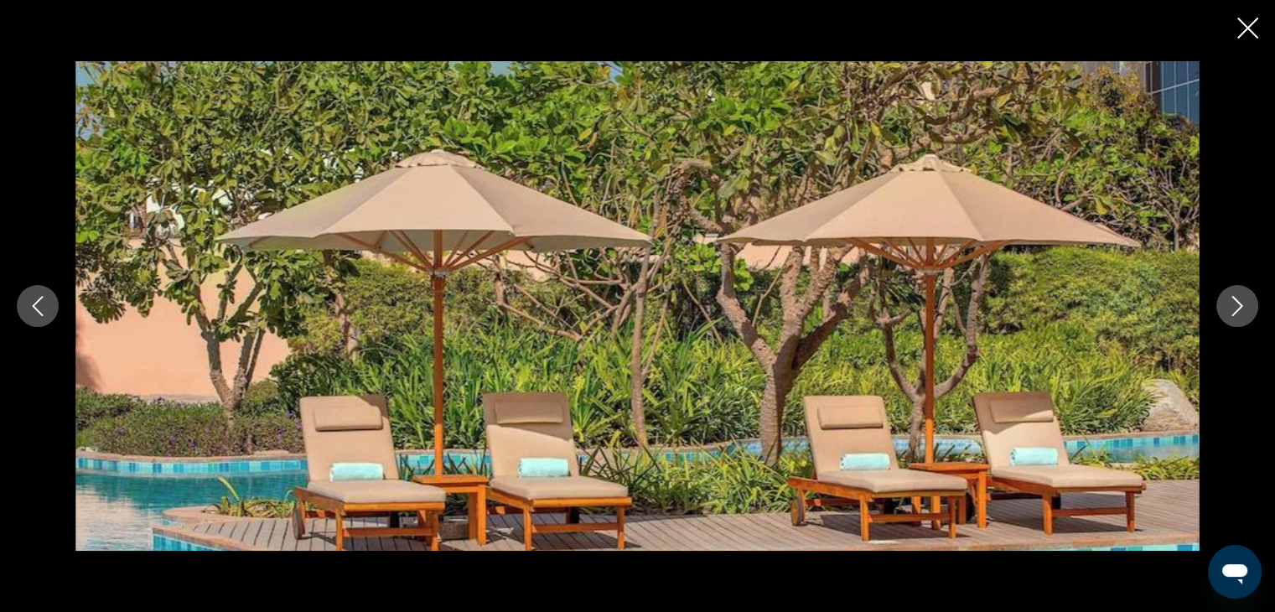
click at [1240, 316] on button "Next image" at bounding box center [1237, 306] width 42 height 42
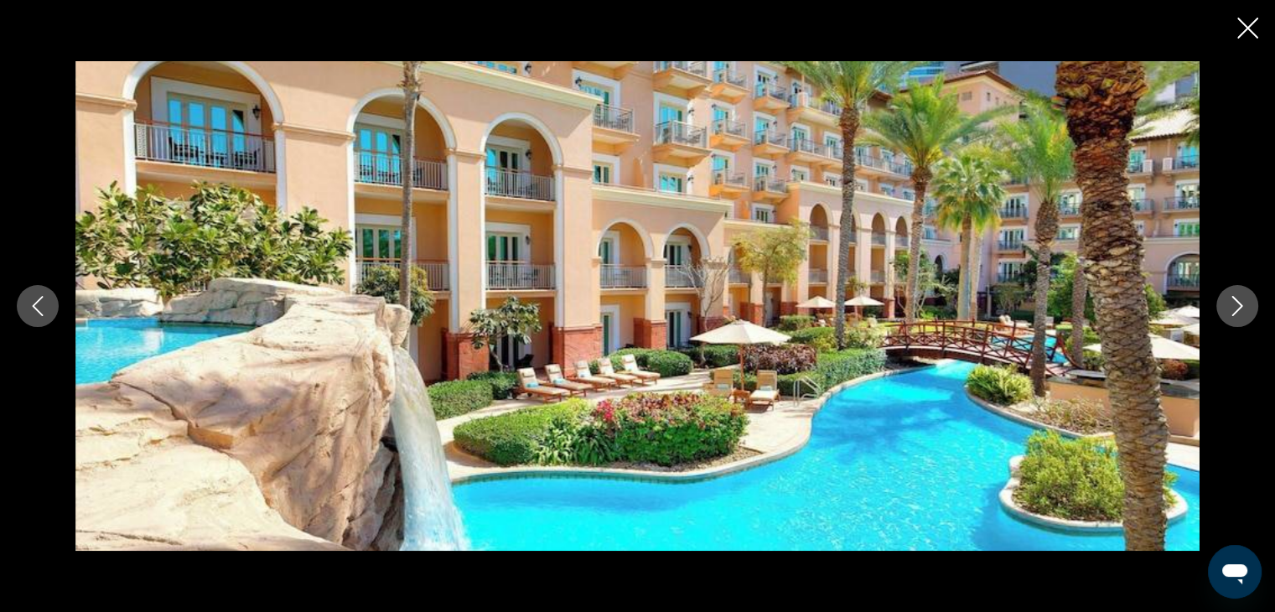
click at [1240, 316] on button "Next image" at bounding box center [1237, 306] width 42 height 42
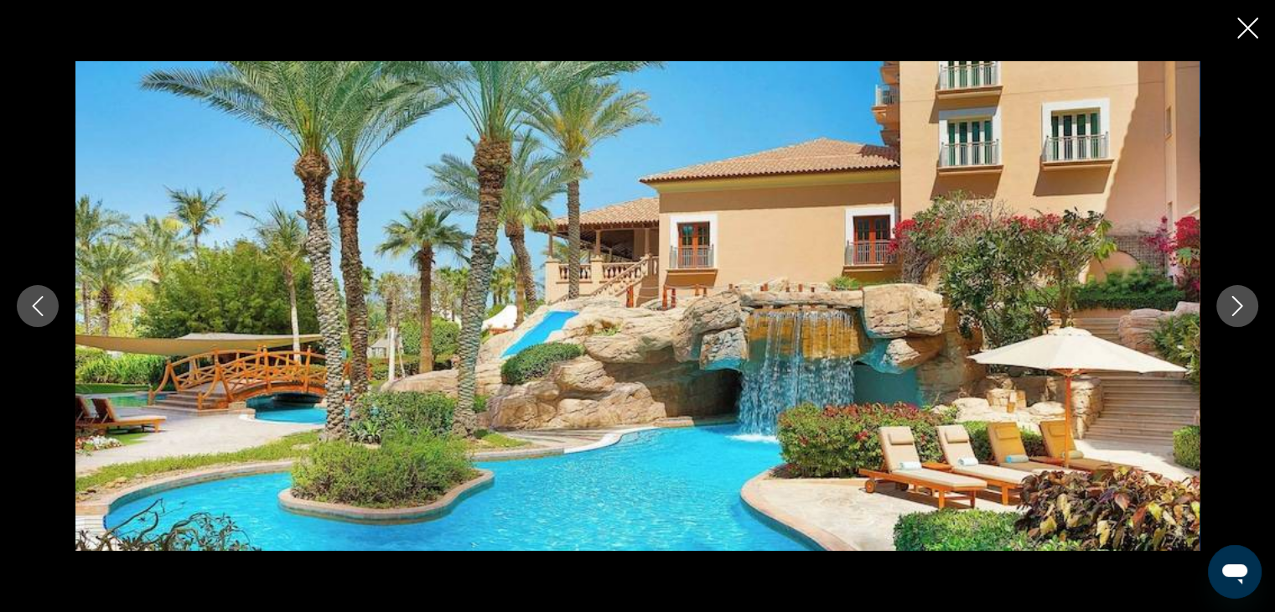
click at [1240, 316] on button "Next image" at bounding box center [1237, 306] width 42 height 42
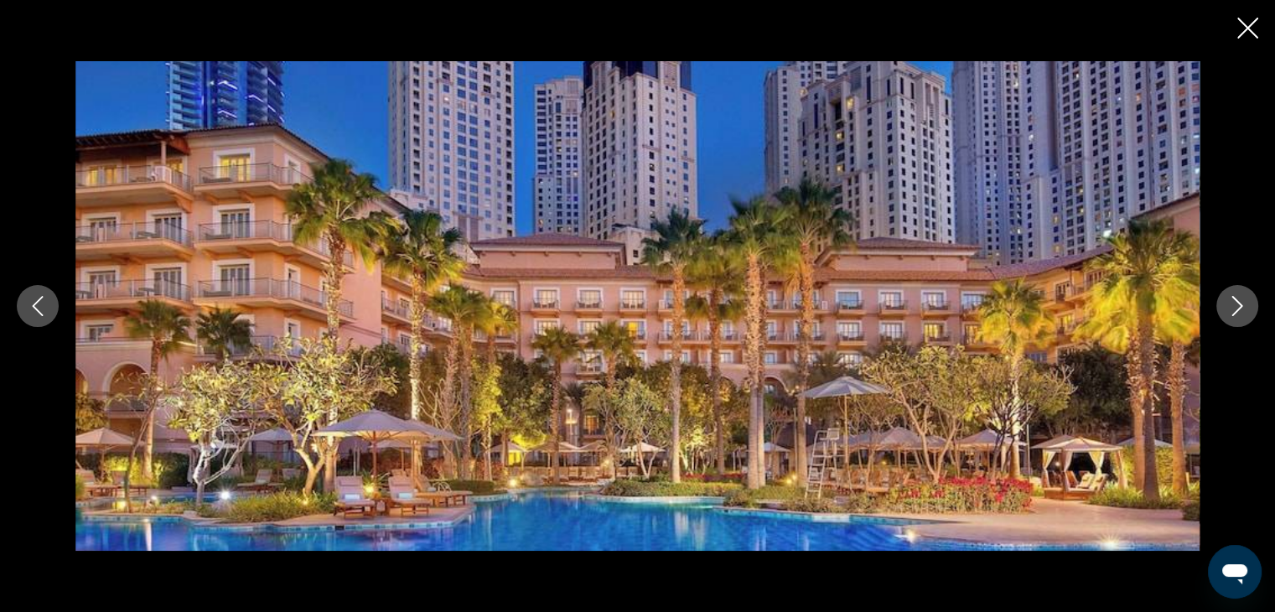
click at [1240, 316] on button "Next image" at bounding box center [1237, 306] width 42 height 42
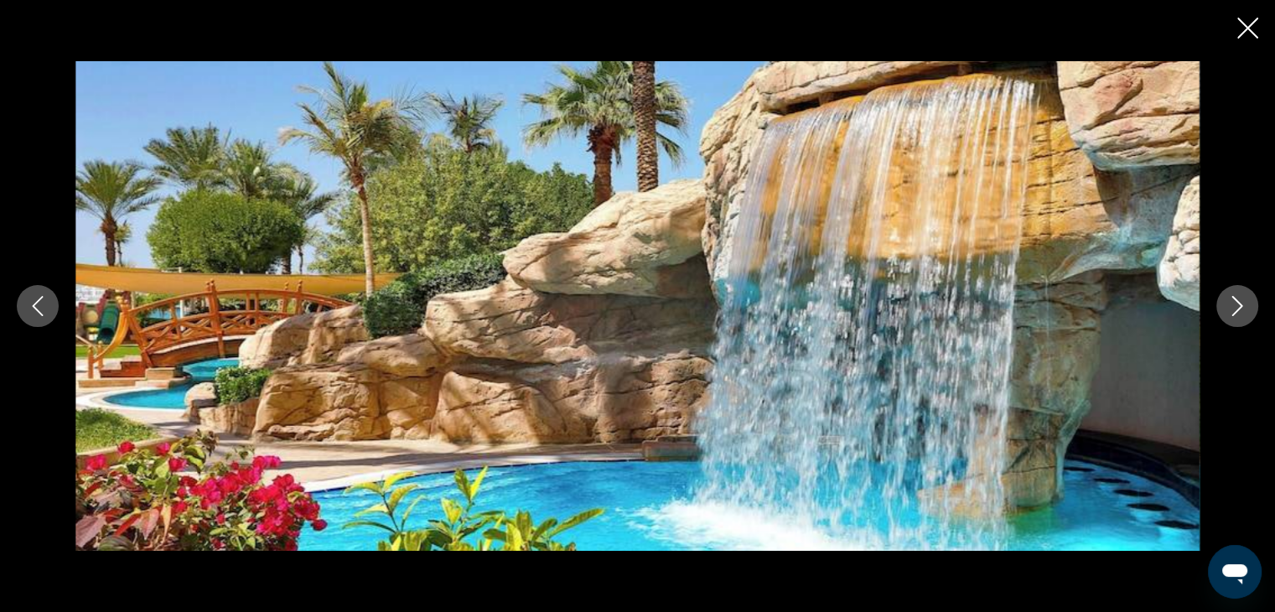
click at [1240, 316] on button "Next image" at bounding box center [1237, 306] width 42 height 42
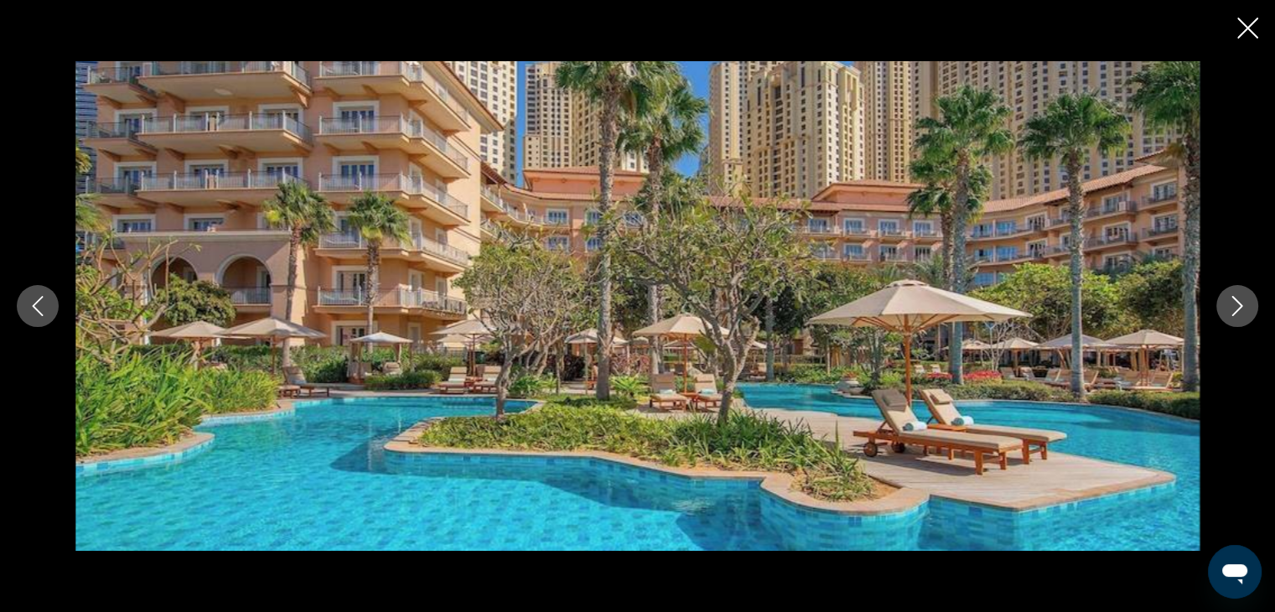
click at [1264, 36] on div "prev next" at bounding box center [637, 306] width 1275 height 612
click at [1242, 28] on icon "Close slideshow" at bounding box center [1247, 28] width 21 height 21
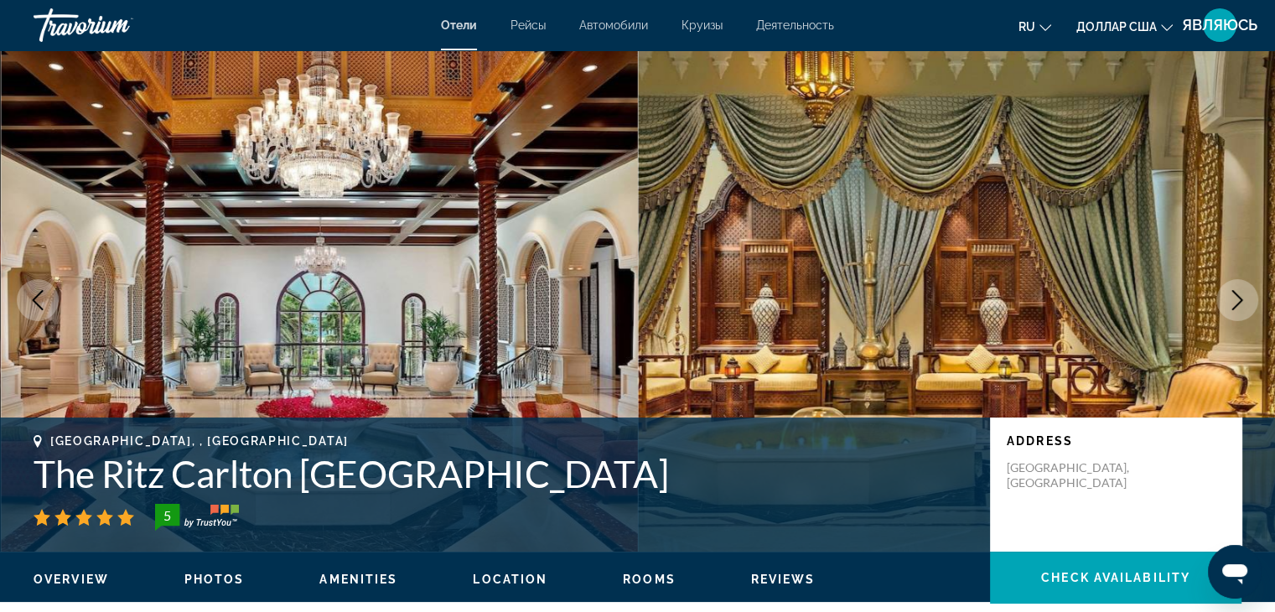
scroll to position [0, 0]
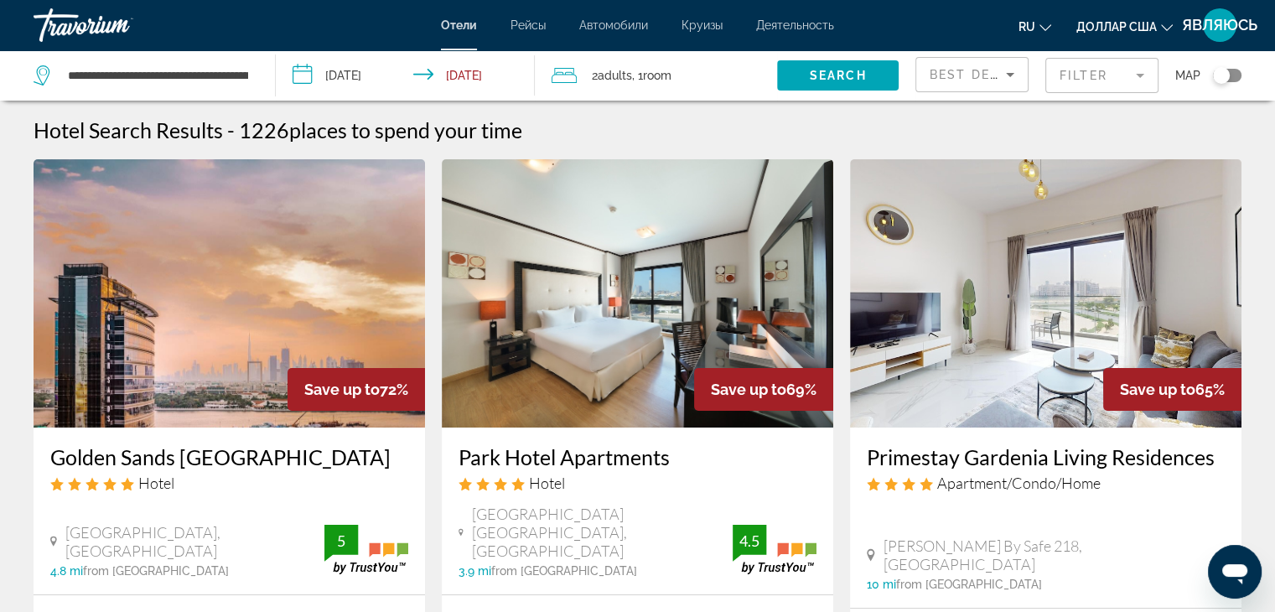
click at [1142, 78] on mat-form-field "Filter" at bounding box center [1101, 75] width 113 height 35
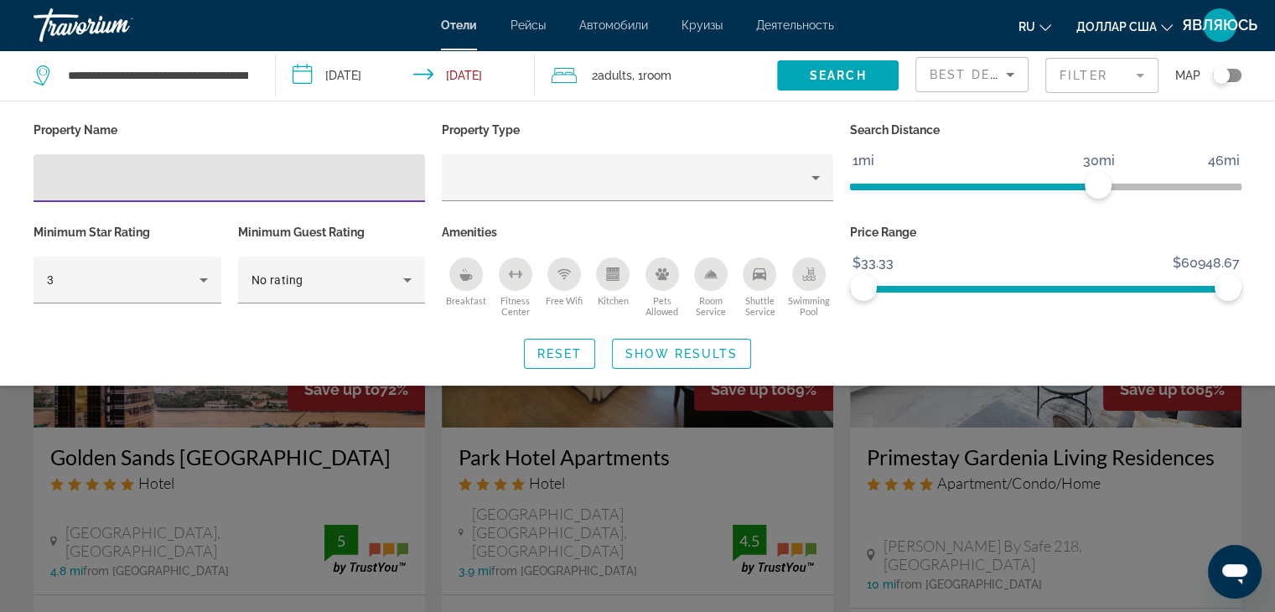
click at [1042, 31] on button "ru Английский Español французский Итальяно португальский русский" at bounding box center [1034, 26] width 33 height 24
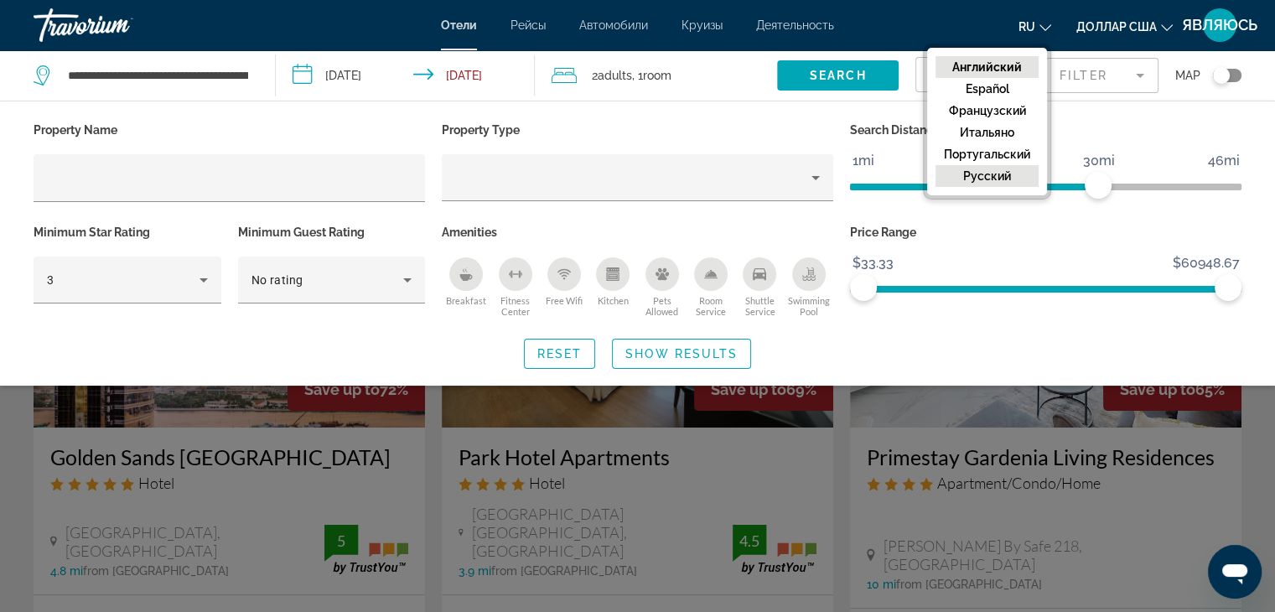
click at [986, 175] on font "русский" at bounding box center [987, 175] width 48 height 13
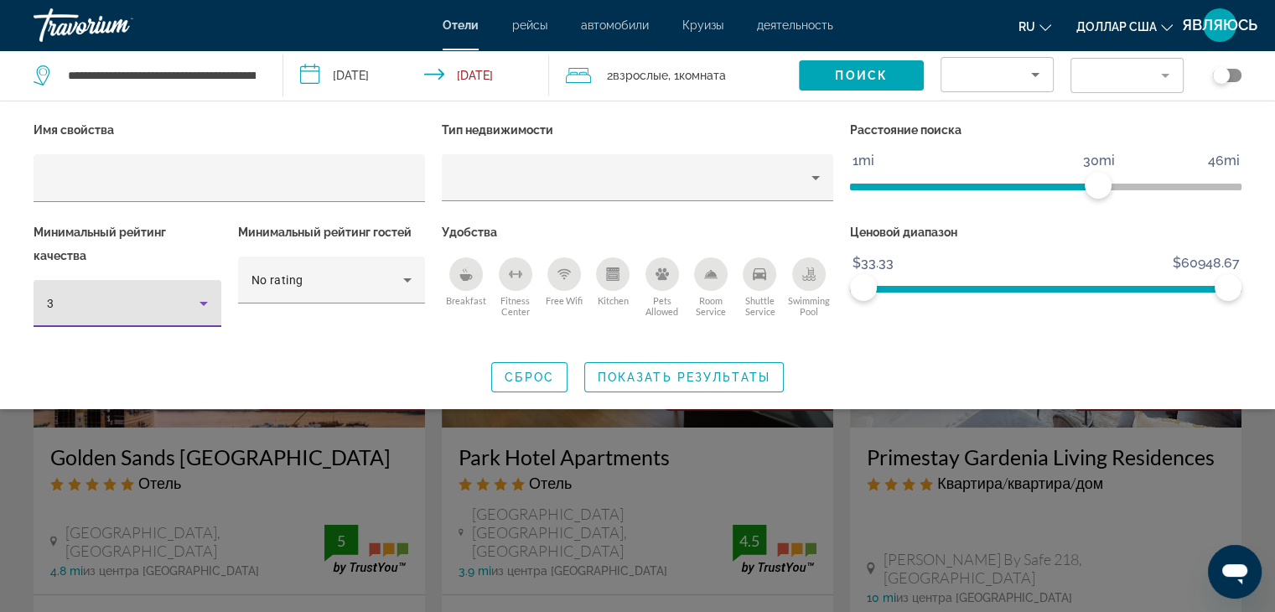
click at [207, 309] on icon "Hotel Filters" at bounding box center [204, 303] width 20 height 20
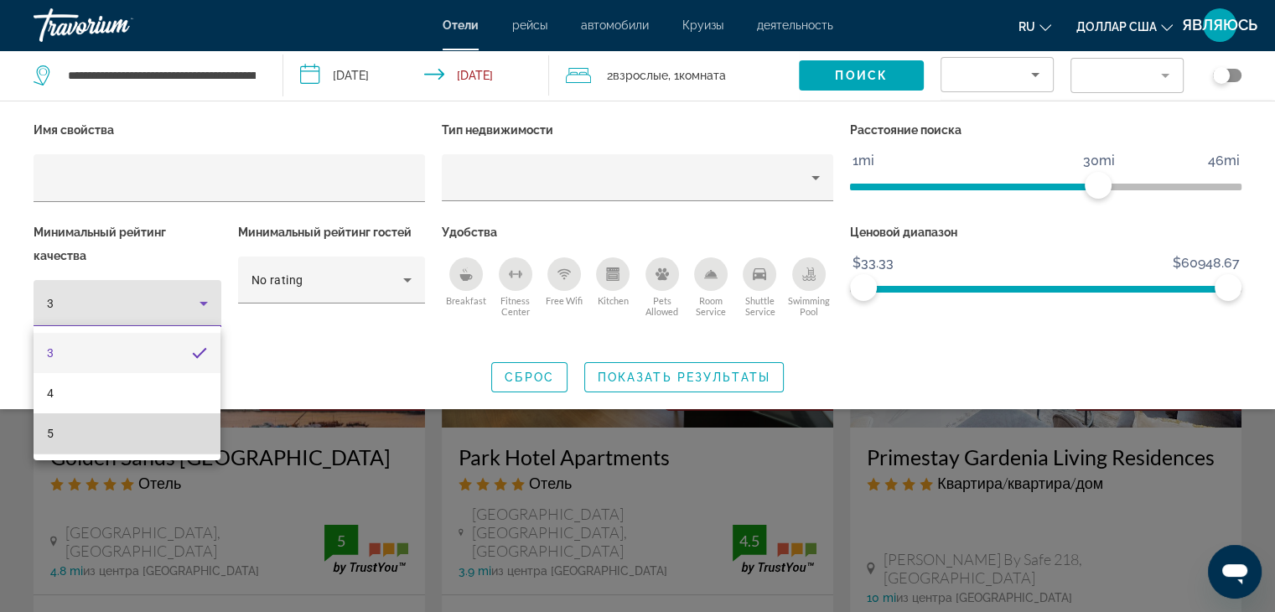
click at [157, 435] on mat-option "5" at bounding box center [127, 433] width 187 height 40
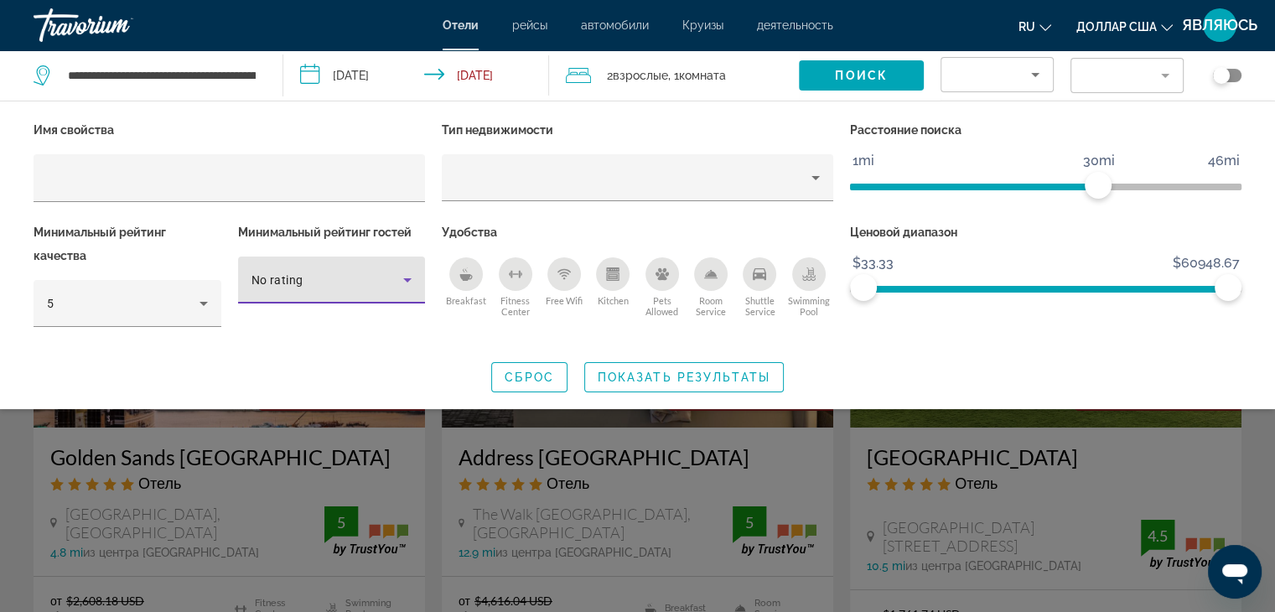
click at [400, 286] on icon "Hotel Filters" at bounding box center [407, 280] width 20 height 20
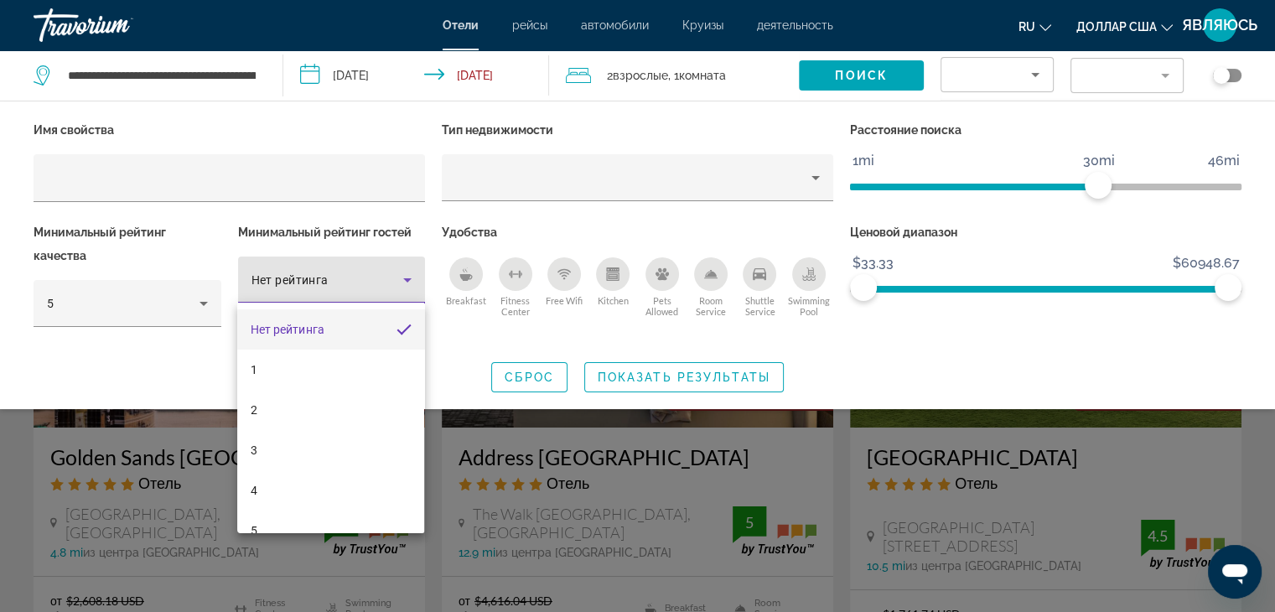
click at [399, 286] on div at bounding box center [637, 306] width 1275 height 612
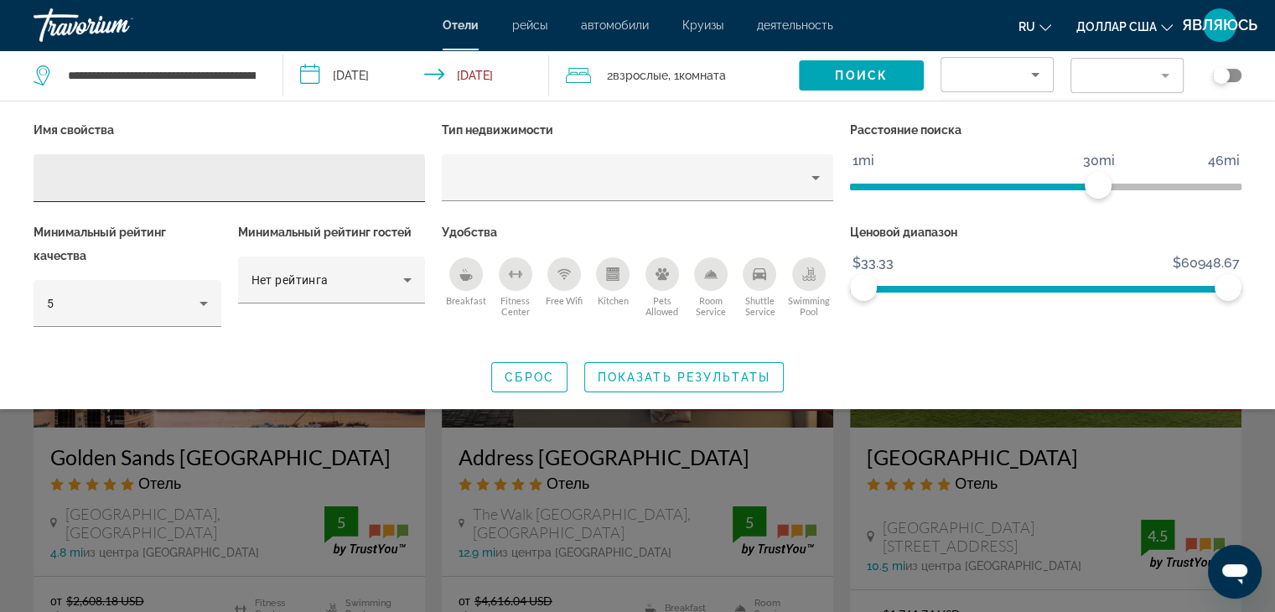
click at [173, 158] on div "Hotel Filters" at bounding box center [229, 178] width 365 height 48
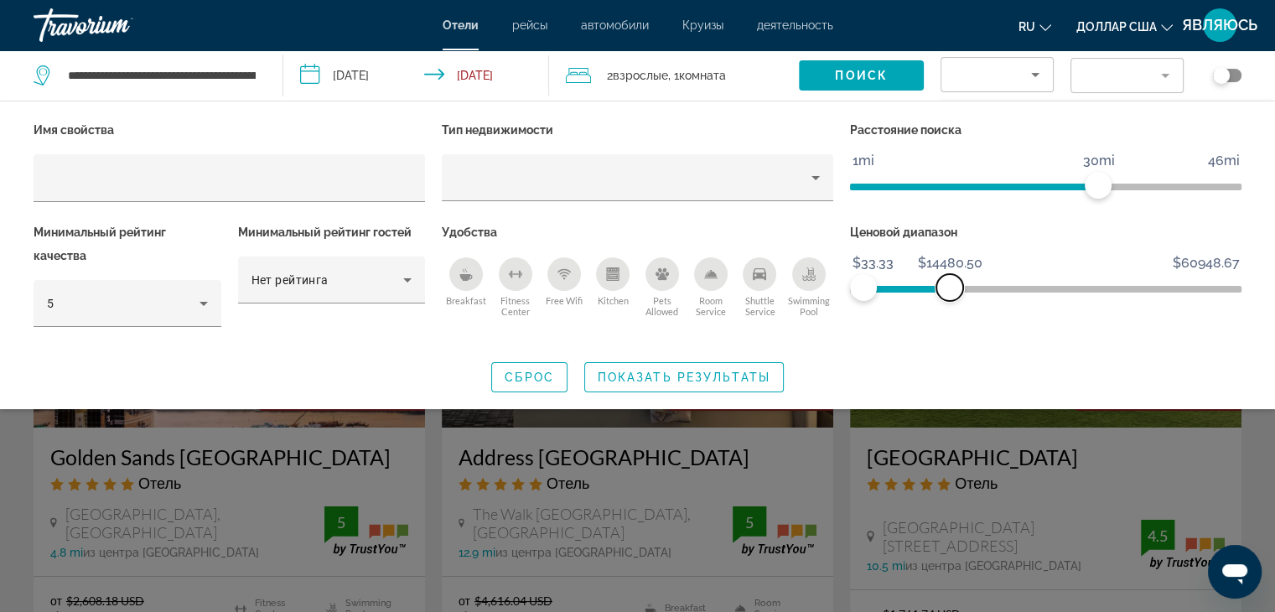
drag, startPoint x: 1217, startPoint y: 279, endPoint x: 950, endPoint y: 330, distance: 272.2
click at [950, 330] on div "Ценовой диапазон $33.33 $60948.67 $33.33 $14480.50 $33.33 - $12099.50" at bounding box center [1045, 282] width 408 height 125
click at [915, 71] on span "Search widget" at bounding box center [861, 75] width 125 height 40
click at [887, 82] on span "Search widget" at bounding box center [861, 75] width 125 height 40
